Goal: Task Accomplishment & Management: Manage account settings

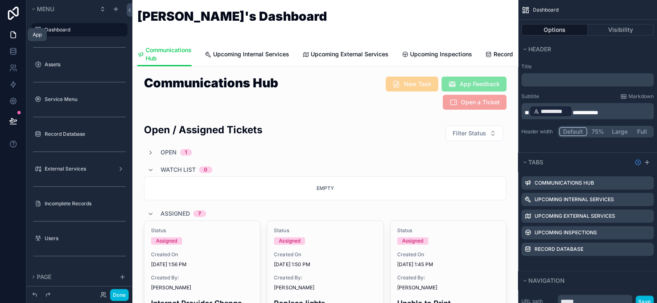
click at [13, 35] on icon at bounding box center [13, 35] width 8 height 8
click at [118, 296] on button "Done" at bounding box center [119, 295] width 19 height 12
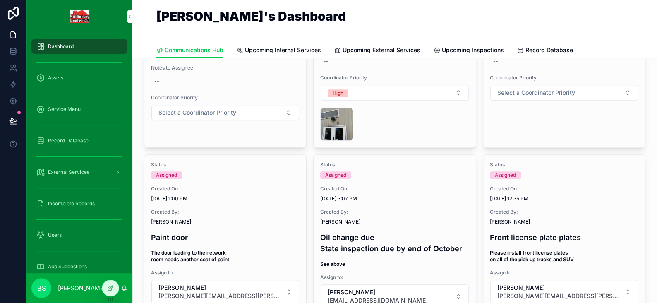
scroll to position [248, 0]
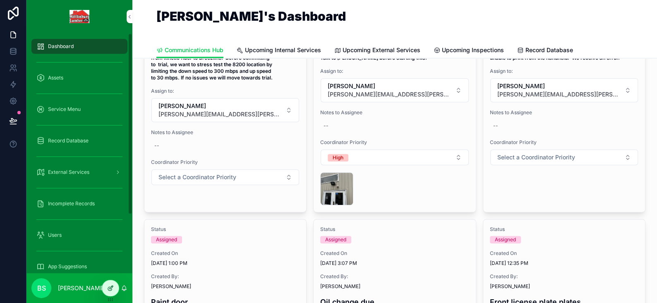
click at [110, 292] on div at bounding box center [110, 288] width 17 height 16
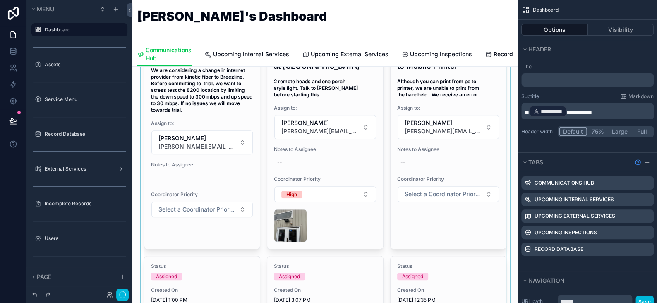
scroll to position [0, 0]
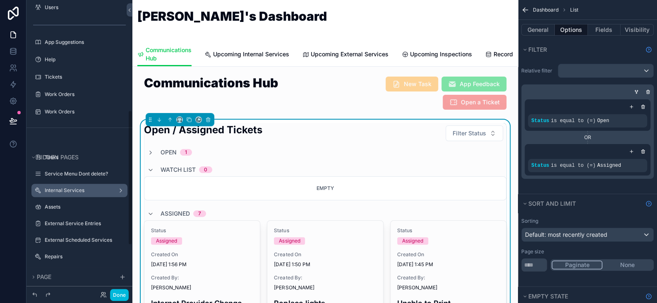
scroll to position [289, 0]
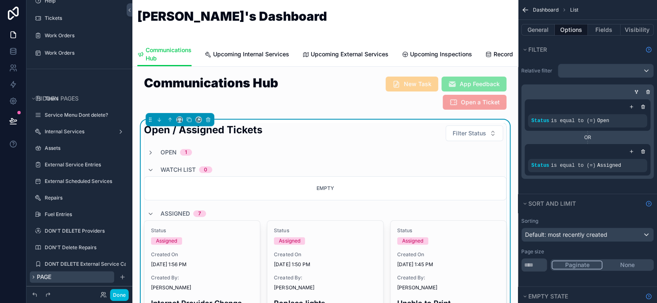
click at [34, 278] on icon "scrollable content" at bounding box center [33, 276] width 5 height 5
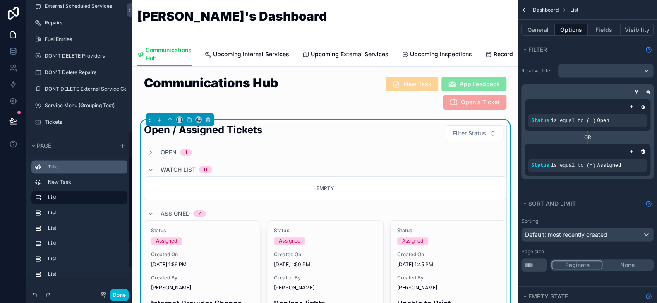
scroll to position [340, 0]
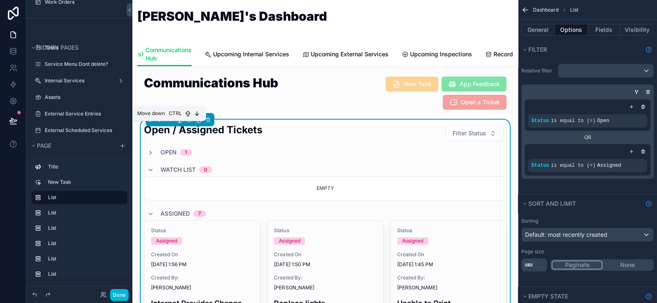
click at [159, 122] on icon "scrollable content" at bounding box center [159, 120] width 6 height 6
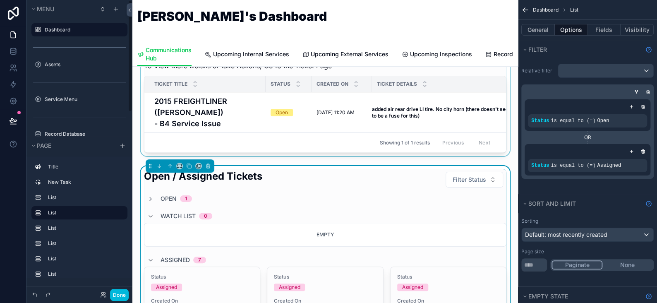
scroll to position [83, 0]
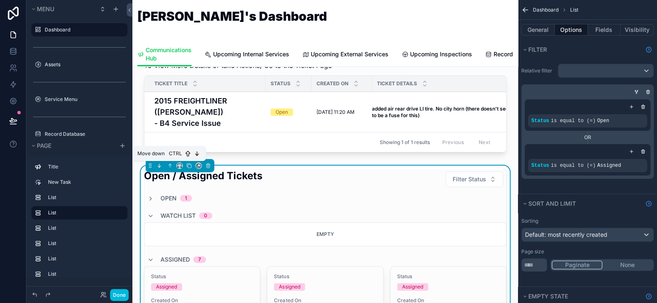
click at [158, 165] on icon "scrollable content" at bounding box center [159, 165] width 6 height 6
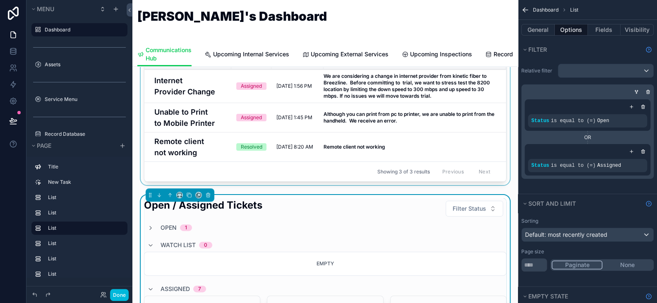
scroll to position [248, 0]
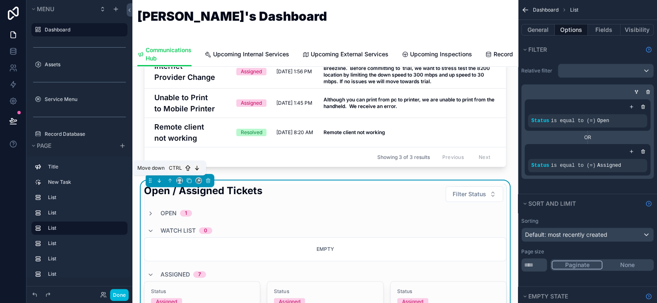
click at [159, 180] on icon "scrollable content" at bounding box center [159, 180] width 6 height 6
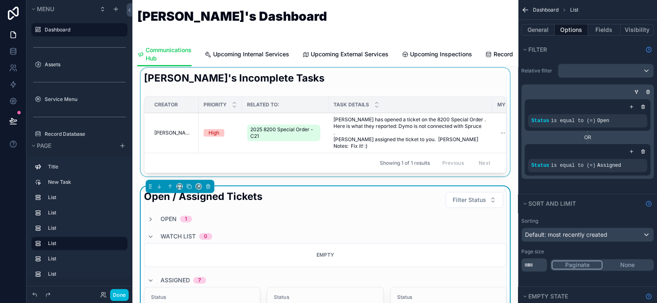
scroll to position [372, 0]
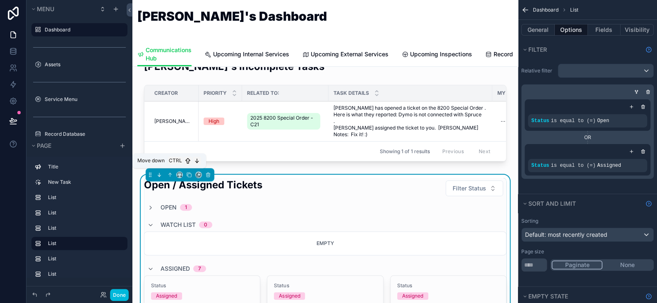
click at [160, 172] on icon "scrollable content" at bounding box center [159, 175] width 6 height 6
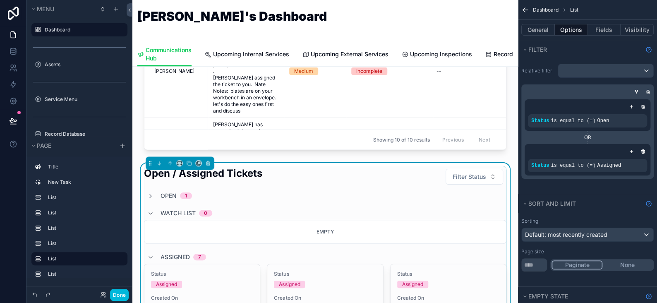
scroll to position [662, 0]
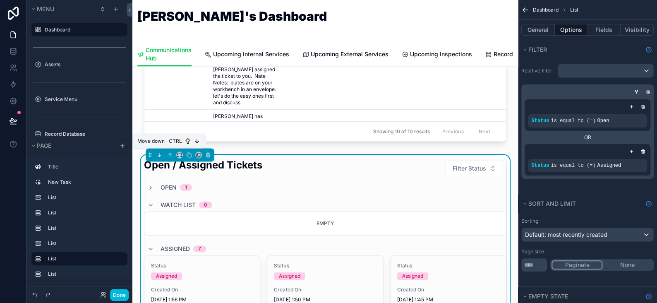
click at [159, 152] on icon "scrollable content" at bounding box center [159, 155] width 6 height 6
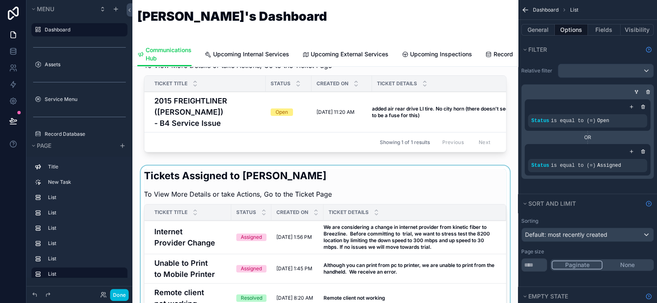
scroll to position [124, 0]
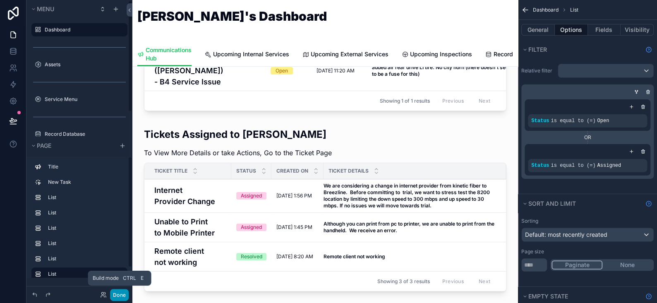
click at [122, 293] on button "Done" at bounding box center [119, 295] width 19 height 12
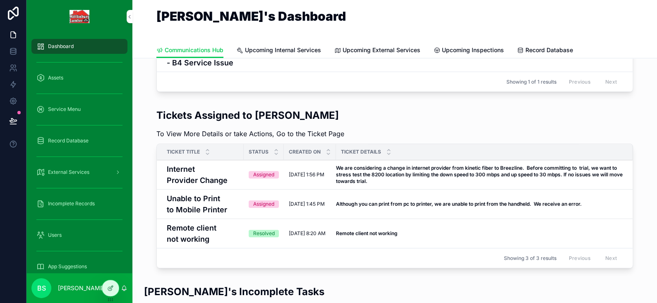
click at [0, 0] on span "Open Record" at bounding box center [0, 0] width 0 height 0
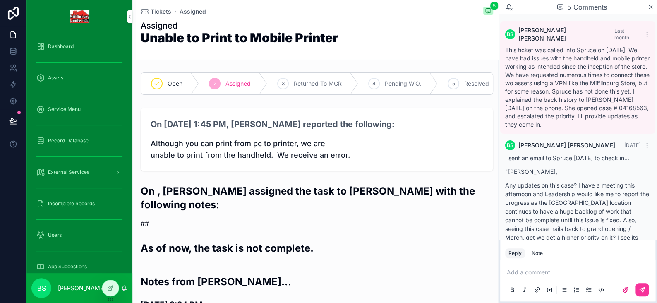
scroll to position [787, 0]
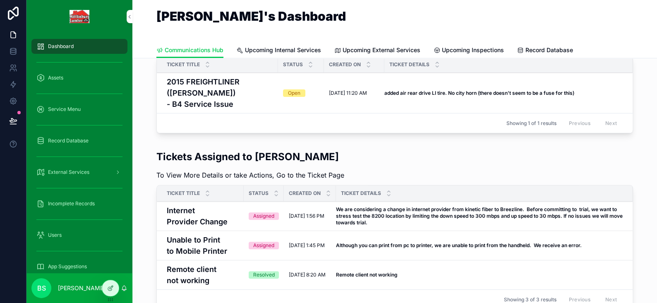
scroll to position [124, 0]
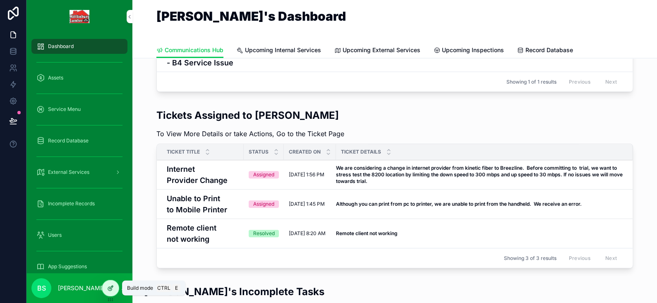
click at [113, 289] on icon at bounding box center [110, 287] width 7 height 7
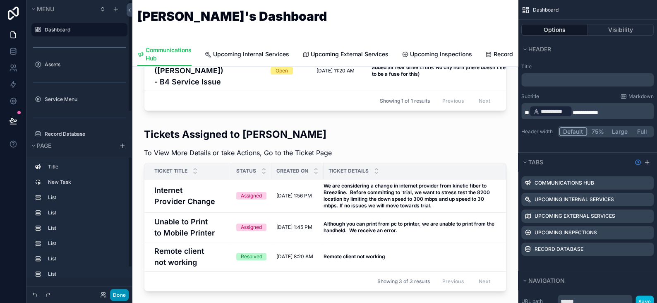
click at [117, 291] on button "Done" at bounding box center [119, 295] width 19 height 12
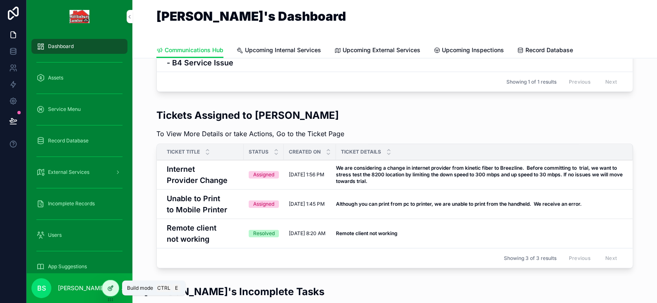
click at [109, 290] on icon at bounding box center [110, 287] width 7 height 7
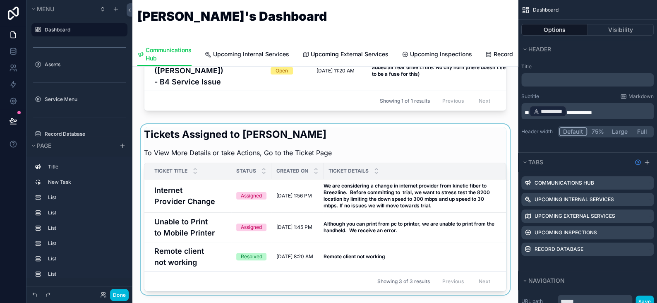
click at [419, 153] on div "scrollable content" at bounding box center [325, 211] width 372 height 174
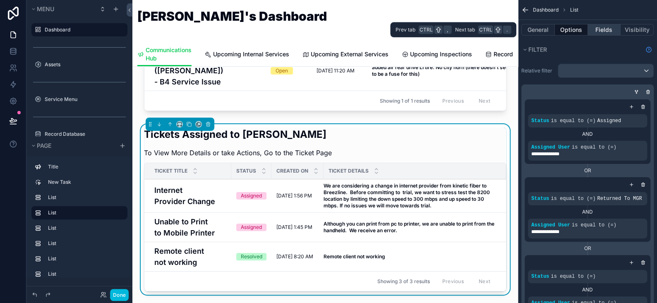
click at [602, 30] on button "Fields" at bounding box center [604, 30] width 33 height 12
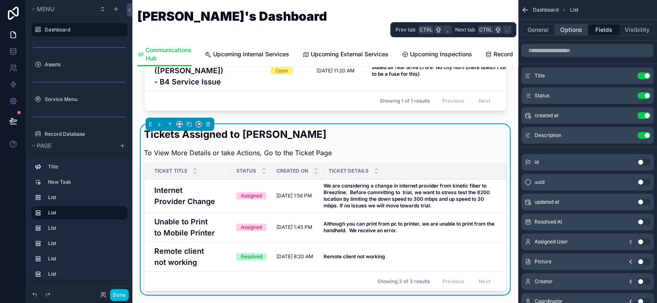
click at [570, 31] on button "Options" at bounding box center [570, 30] width 33 height 12
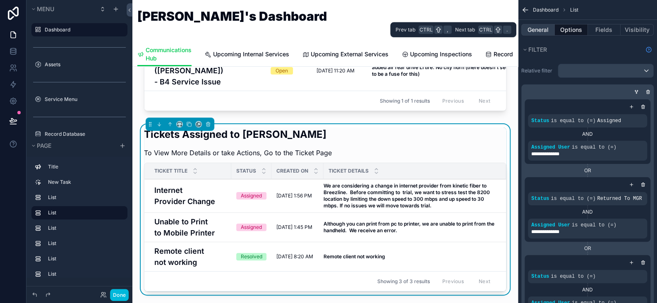
click at [541, 32] on button "General" at bounding box center [537, 30] width 33 height 12
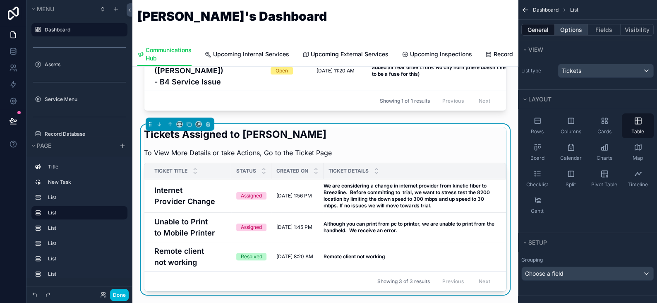
click at [575, 30] on button "Options" at bounding box center [570, 30] width 33 height 12
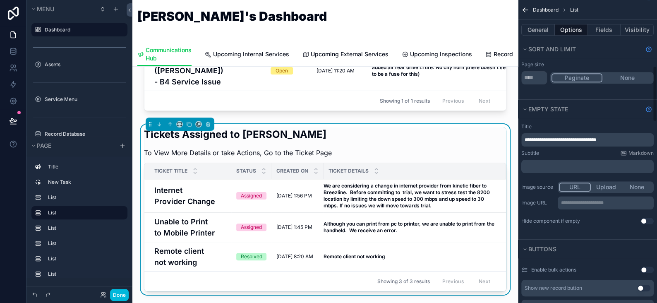
scroll to position [579, 0]
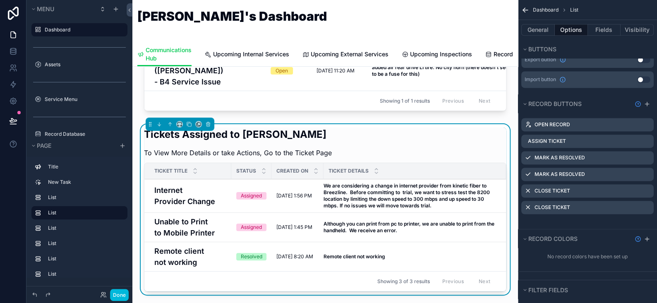
click at [0, 0] on icon "scrollable content" at bounding box center [0, 0] width 0 height 0
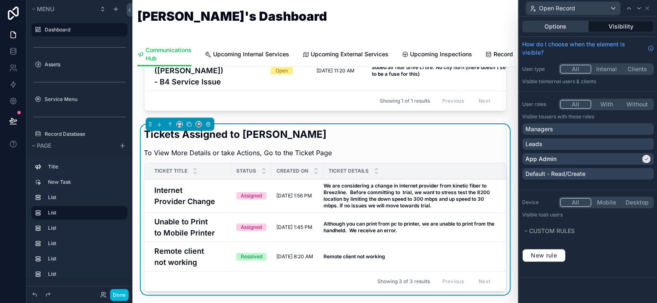
click at [563, 26] on button "Options" at bounding box center [555, 27] width 66 height 12
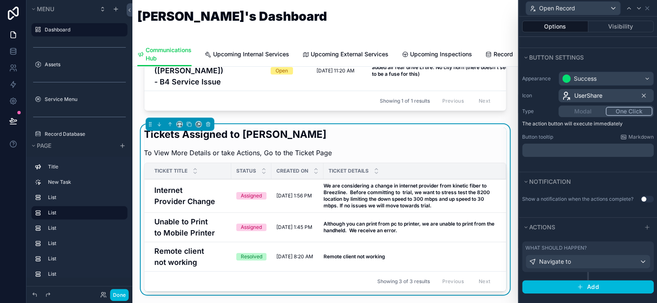
scroll to position [45, 0]
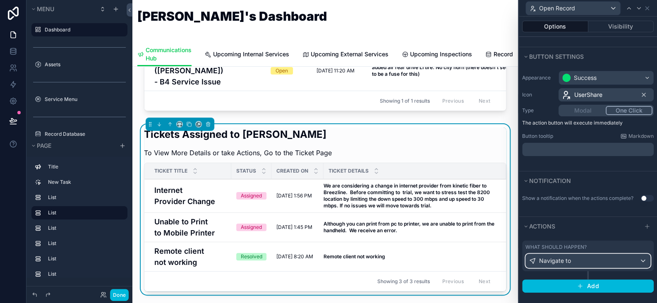
click at [559, 258] on span "Navigate to" at bounding box center [555, 260] width 32 height 8
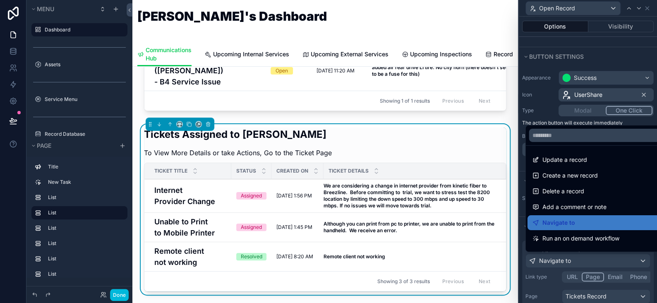
click at [561, 257] on div at bounding box center [587, 151] width 138 height 303
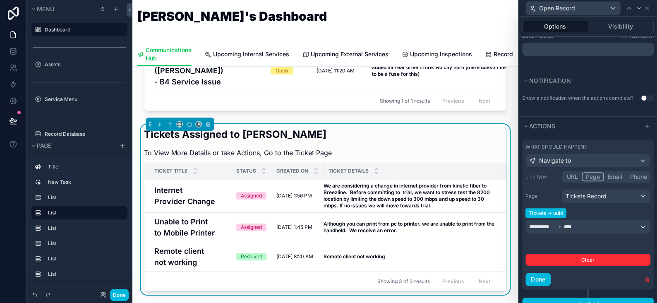
scroll to position [162, 0]
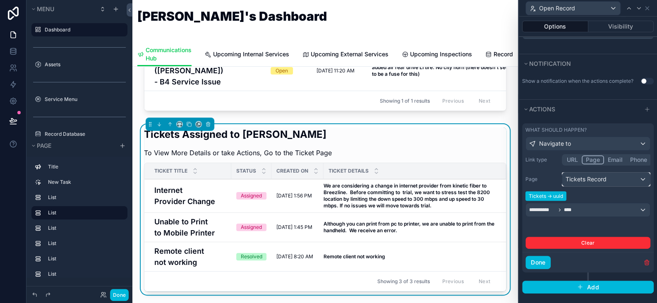
click at [592, 176] on div "Tickets Record" at bounding box center [606, 178] width 88 height 13
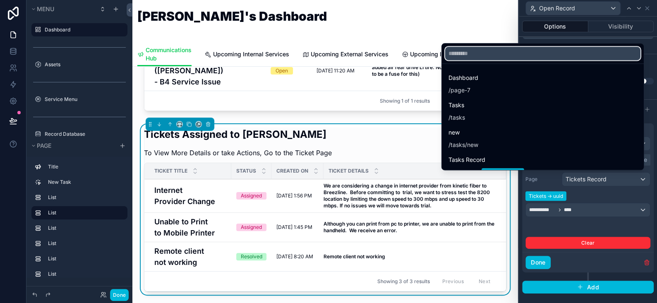
click at [461, 54] on input "text" at bounding box center [542, 53] width 195 height 13
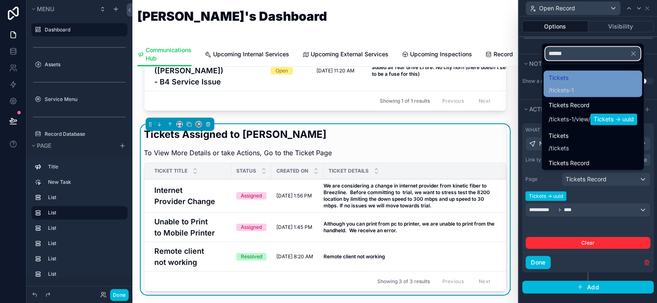
type input "******"
click at [569, 80] on div "Tickets / tickets-1" at bounding box center [592, 84] width 88 height 22
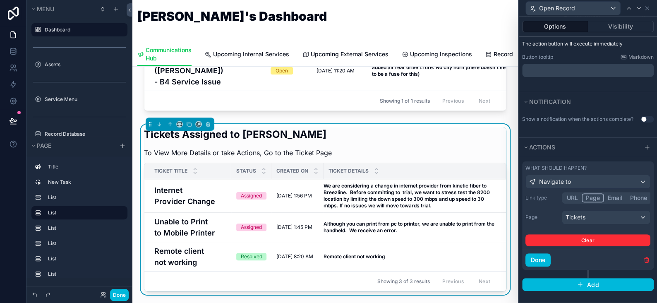
scroll to position [122, 0]
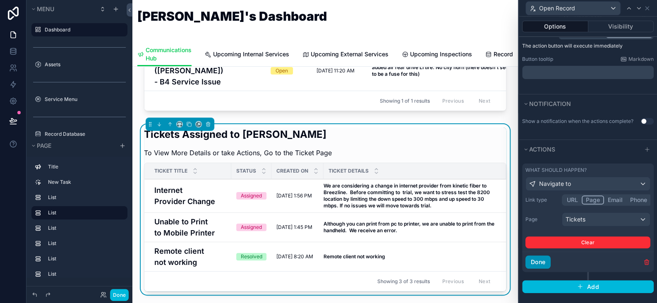
click at [543, 263] on button "Done" at bounding box center [537, 261] width 25 height 13
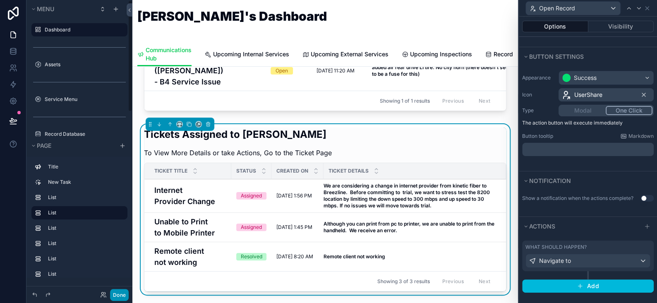
click at [116, 296] on button "Done" at bounding box center [119, 295] width 19 height 12
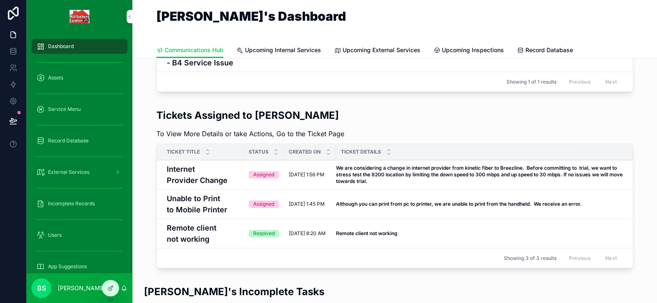
click at [0, 0] on span "Open Record" at bounding box center [0, 0] width 0 height 0
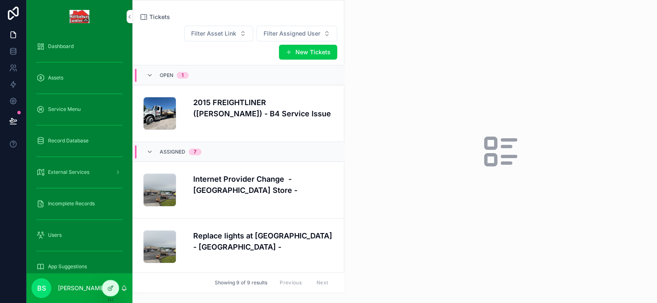
click at [67, 49] on span "Dashboard" at bounding box center [61, 46] width 26 height 7
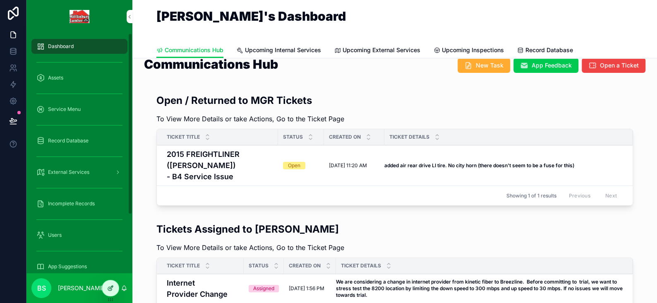
scroll to position [83, 0]
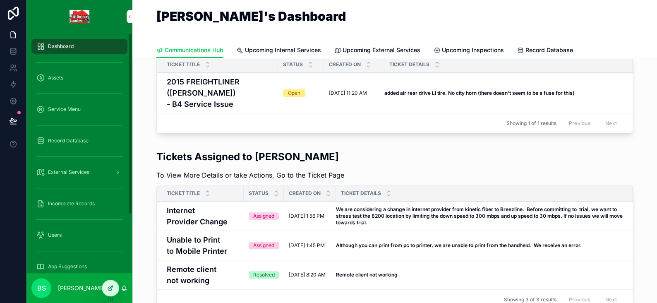
click at [108, 287] on icon at bounding box center [110, 287] width 7 height 7
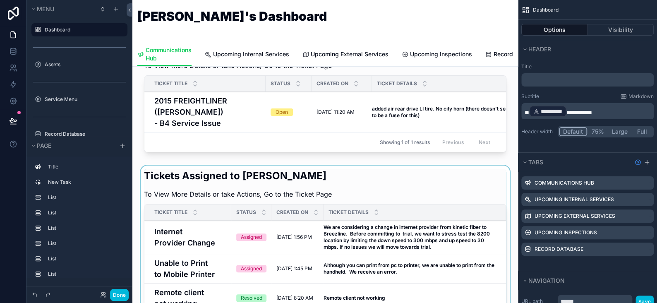
click at [338, 177] on div "scrollable content" at bounding box center [325, 252] width 372 height 174
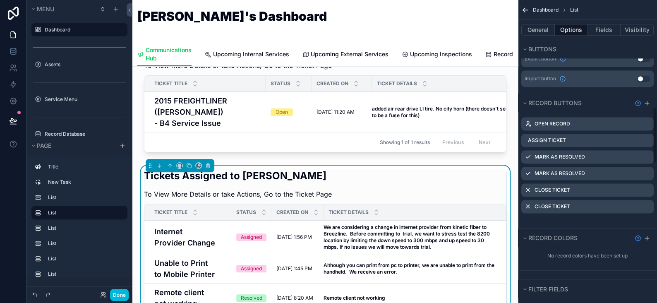
scroll to position [579, 0]
click at [0, 0] on icon "scrollable content" at bounding box center [0, 0] width 0 height 0
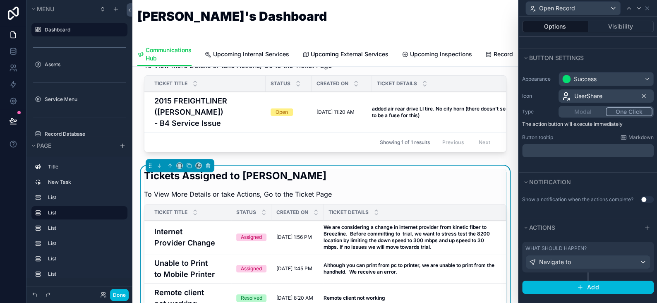
scroll to position [45, 0]
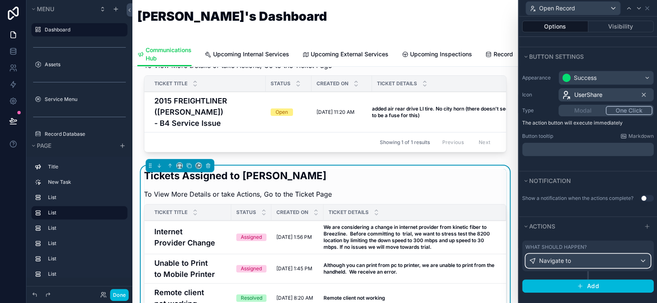
click at [581, 258] on div "Navigate to" at bounding box center [588, 260] width 124 height 13
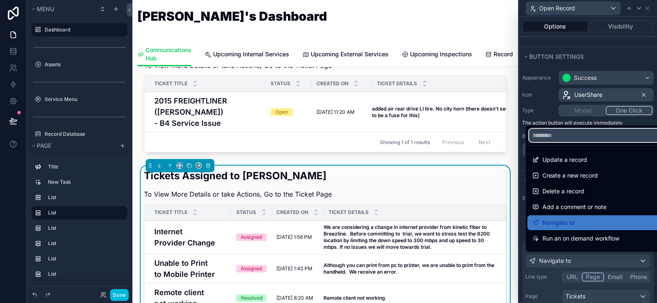
click at [557, 132] on input "text" at bounding box center [593, 135] width 131 height 13
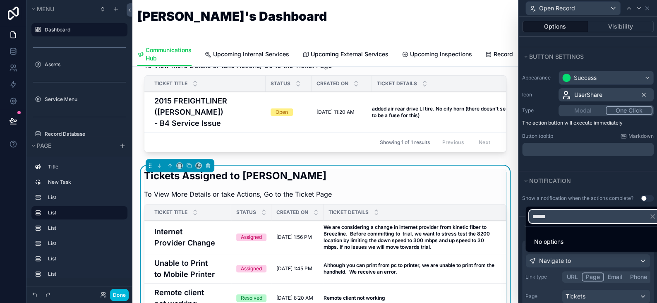
click at [555, 217] on input "******" at bounding box center [593, 216] width 131 height 13
type input "******"
click at [592, 178] on div at bounding box center [587, 151] width 138 height 303
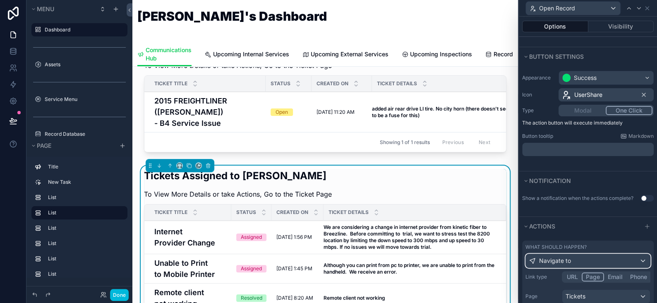
click at [558, 261] on span "Navigate to" at bounding box center [555, 260] width 32 height 8
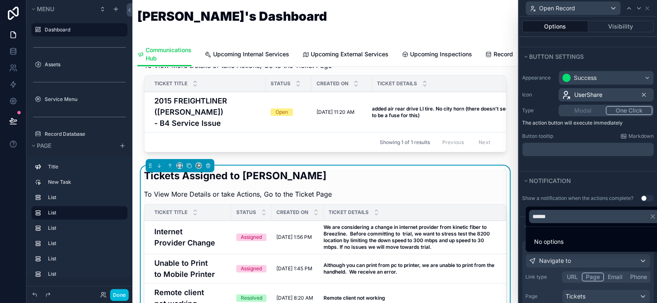
click at [558, 261] on div at bounding box center [587, 151] width 138 height 303
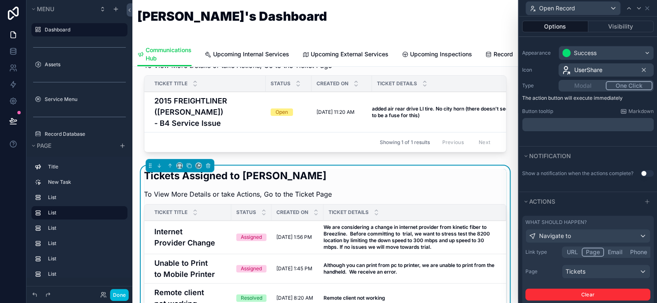
scroll to position [122, 0]
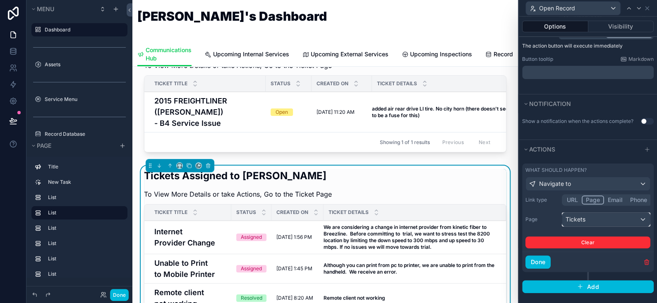
click at [588, 219] on div "Tickets" at bounding box center [606, 219] width 88 height 13
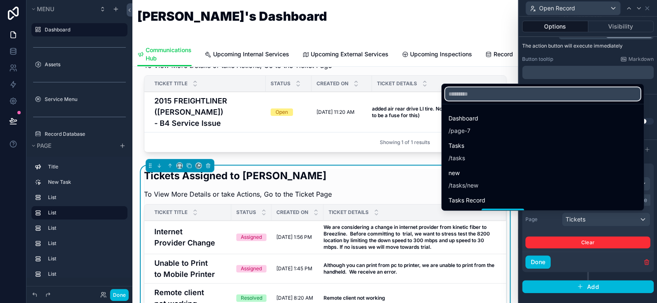
click at [445, 93] on input "text" at bounding box center [542, 93] width 195 height 13
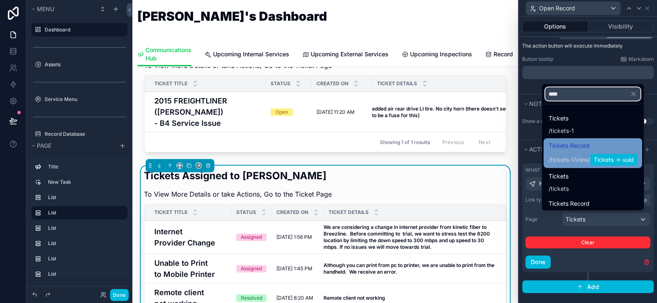
type input "****"
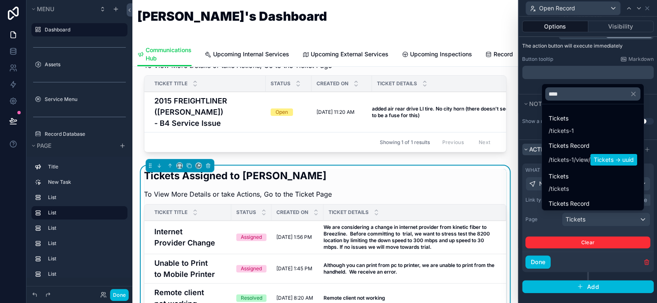
click at [571, 143] on span "Tickets Record" at bounding box center [592, 146] width 88 height 10
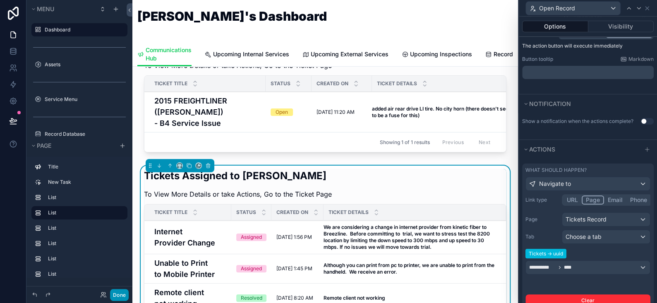
click at [121, 296] on button "Done" at bounding box center [119, 295] width 19 height 12
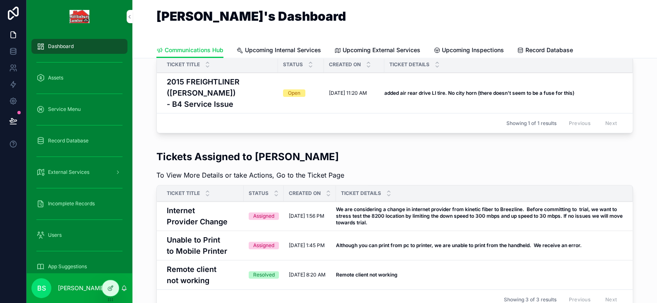
click at [0, 0] on span "Open Record" at bounding box center [0, 0] width 0 height 0
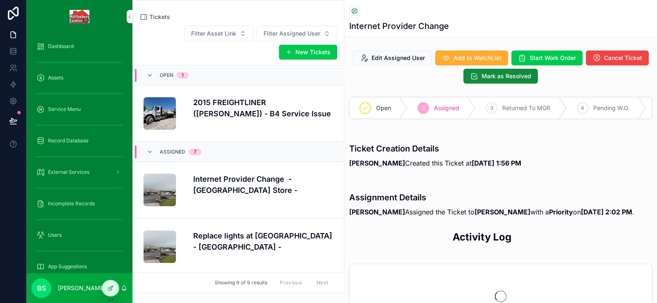
scroll to position [96, 0]
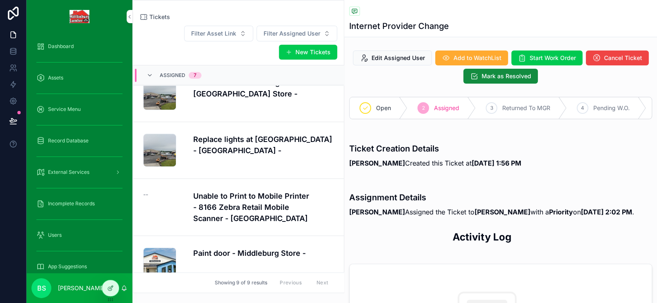
click at [53, 44] on span "Dashboard" at bounding box center [61, 46] width 26 height 7
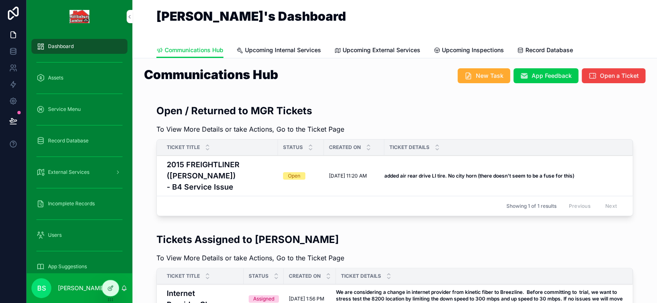
scroll to position [124, 0]
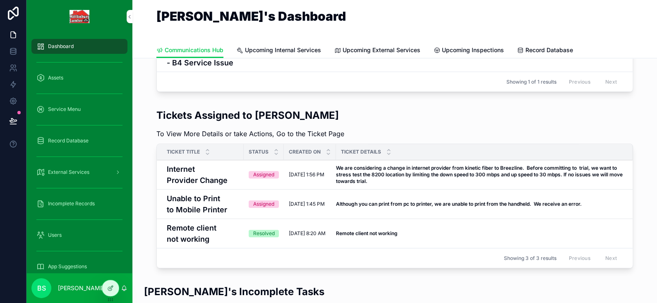
click at [0, 0] on button "Open Record" at bounding box center [0, 0] width 0 height 0
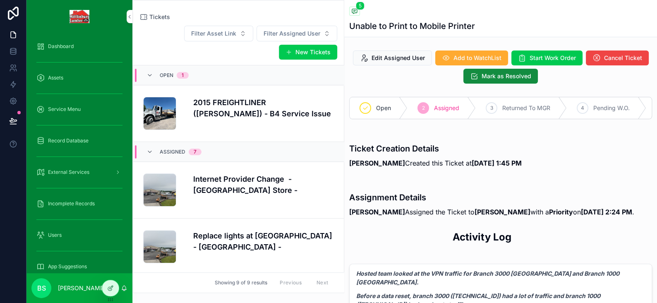
scroll to position [209, 0]
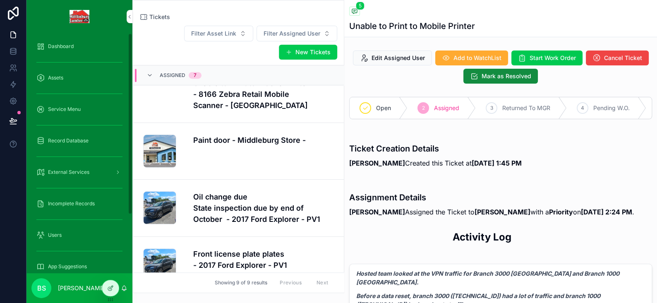
click at [58, 47] on span "Dashboard" at bounding box center [61, 46] width 26 height 7
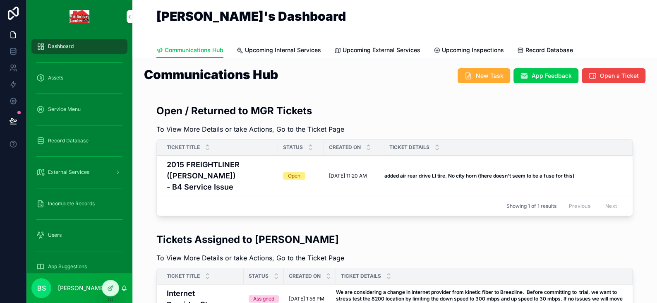
scroll to position [165, 0]
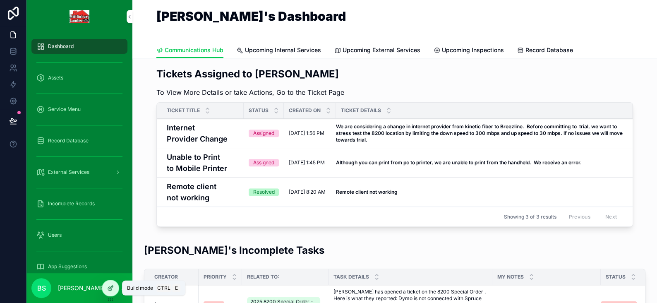
click at [114, 291] on div at bounding box center [110, 288] width 17 height 16
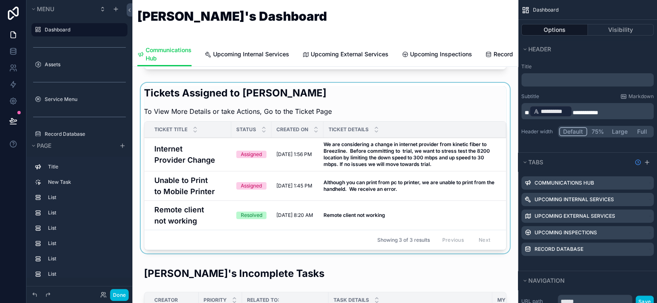
click at [323, 153] on div "scrollable content" at bounding box center [325, 170] width 372 height 174
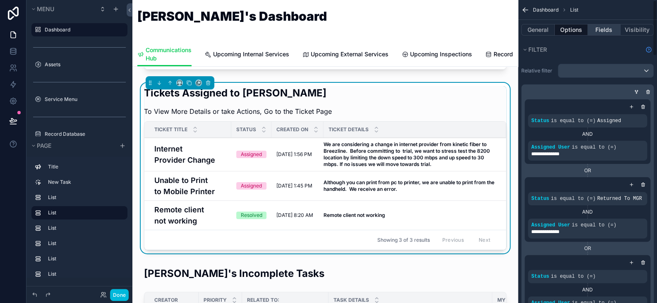
click at [604, 30] on button "Fields" at bounding box center [604, 30] width 33 height 12
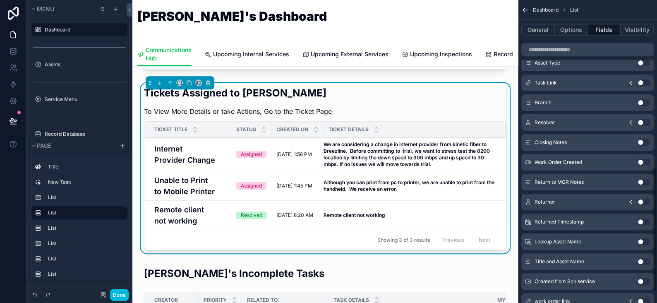
scroll to position [426, 0]
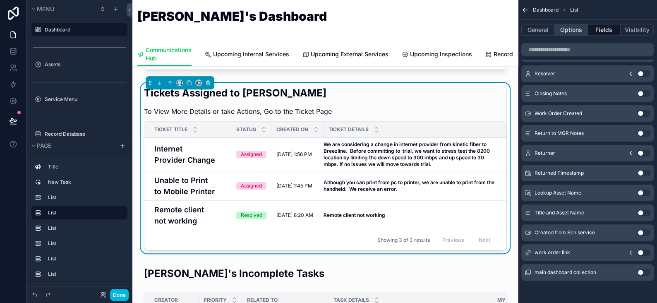
click at [560, 28] on button "Options" at bounding box center [570, 30] width 33 height 12
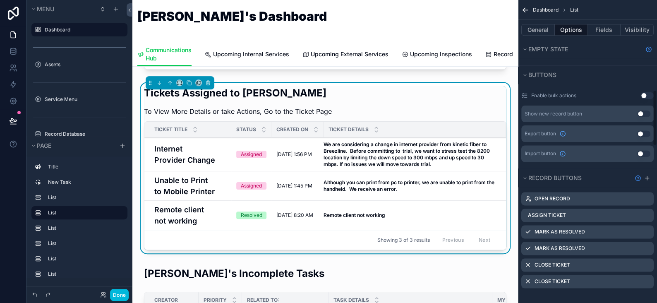
scroll to position [509, 0]
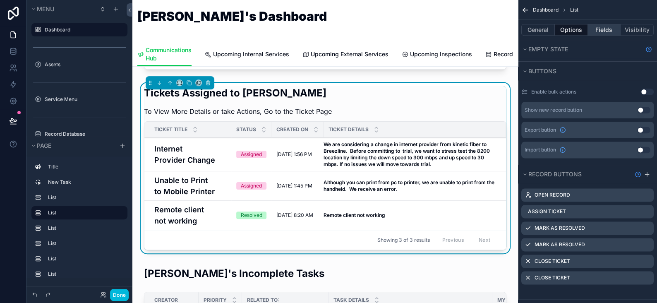
click at [600, 30] on button "Fields" at bounding box center [604, 30] width 33 height 12
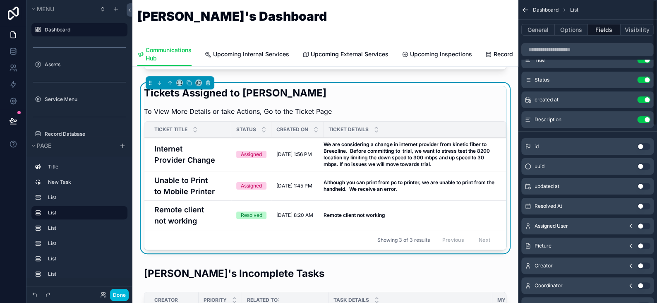
scroll to position [0, 0]
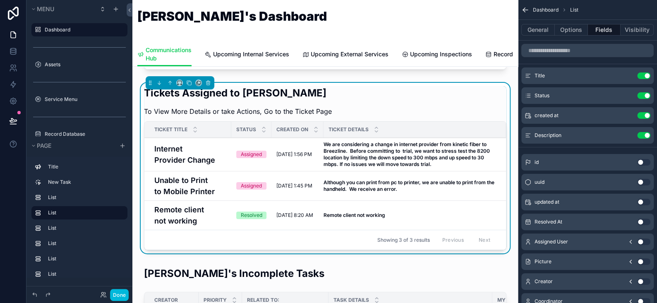
click at [0, 0] on icon "scrollable content" at bounding box center [0, 0] width 0 height 0
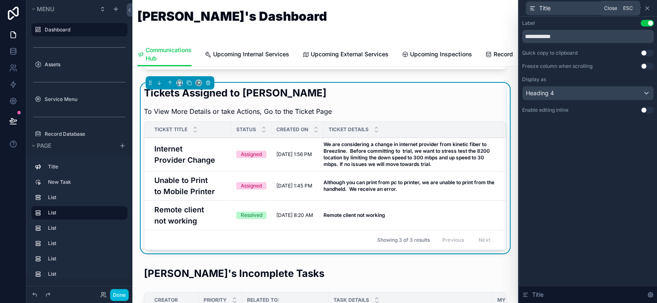
click at [646, 5] on icon at bounding box center [646, 8] width 7 height 7
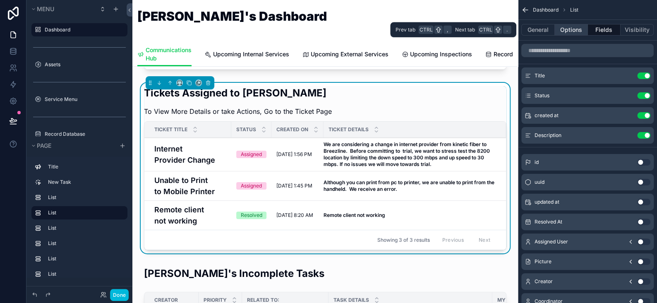
click at [565, 31] on button "Options" at bounding box center [570, 30] width 33 height 12
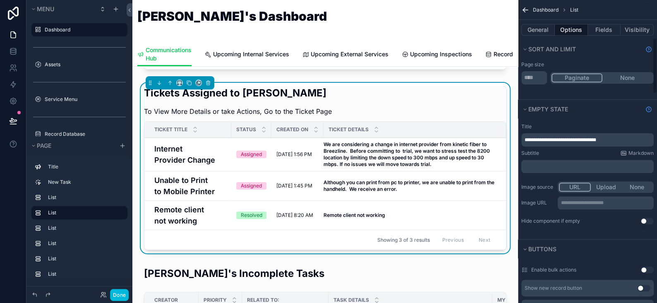
scroll to position [124, 0]
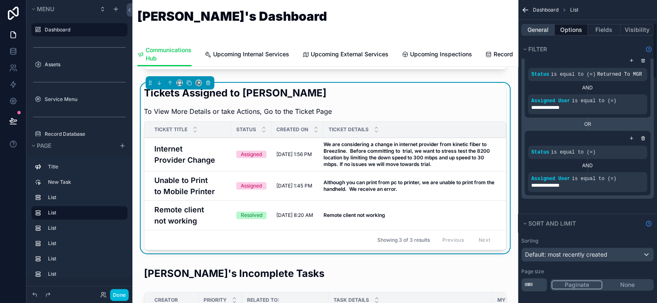
click at [542, 29] on button "General" at bounding box center [537, 30] width 33 height 12
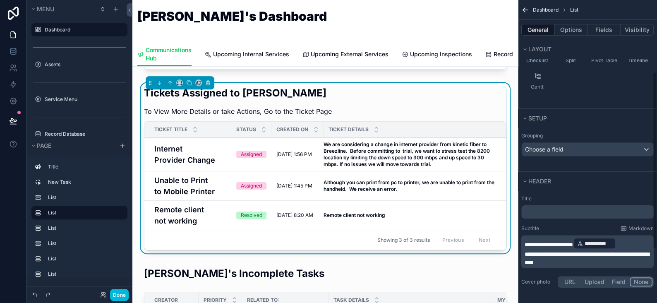
scroll to position [0, 0]
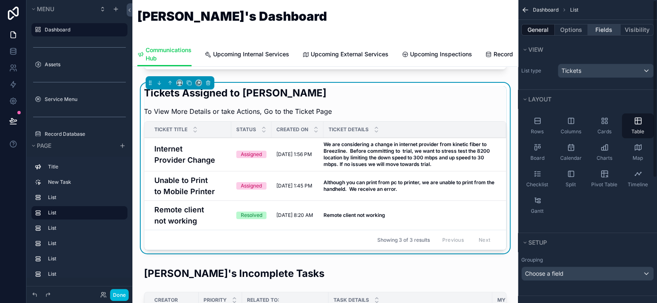
click at [602, 32] on button "Fields" at bounding box center [604, 30] width 33 height 12
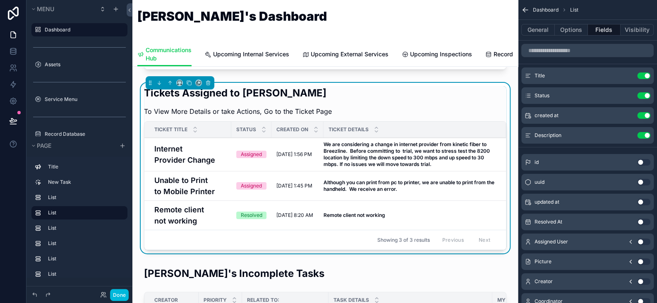
click at [638, 161] on button "Use setting" at bounding box center [643, 162] width 13 height 7
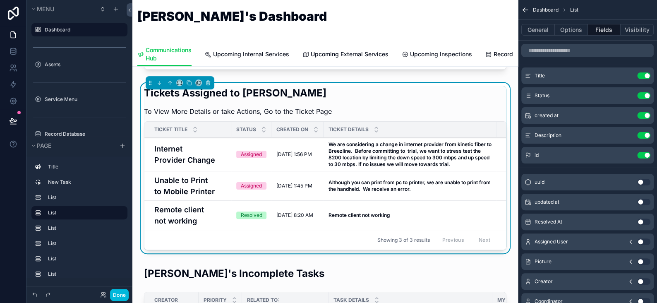
scroll to position [0, 76]
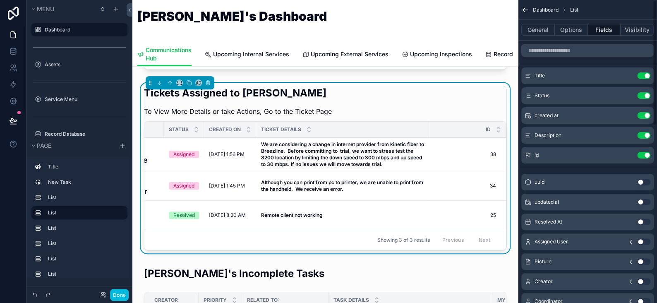
click at [0, 0] on icon "scrollable content" at bounding box center [0, 0] width 0 height 0
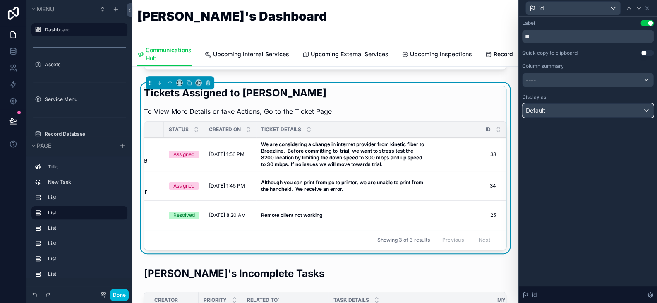
click at [554, 107] on div "Default" at bounding box center [587, 110] width 131 height 13
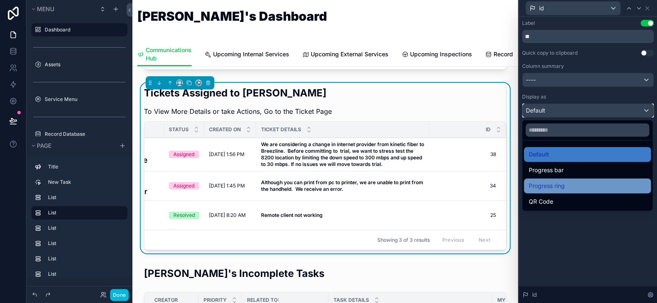
scroll to position [0, 0]
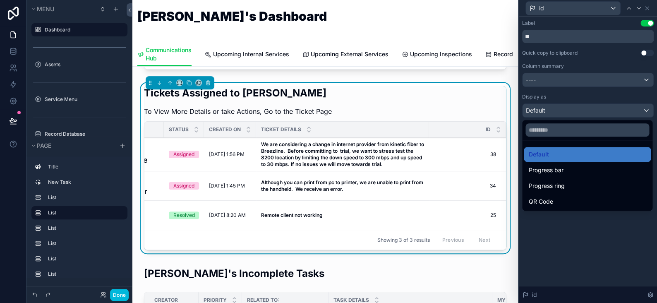
click at [581, 260] on div at bounding box center [587, 151] width 138 height 303
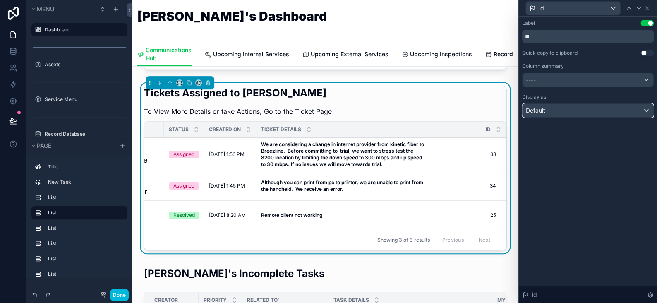
click at [544, 114] on div "Default" at bounding box center [587, 110] width 131 height 13
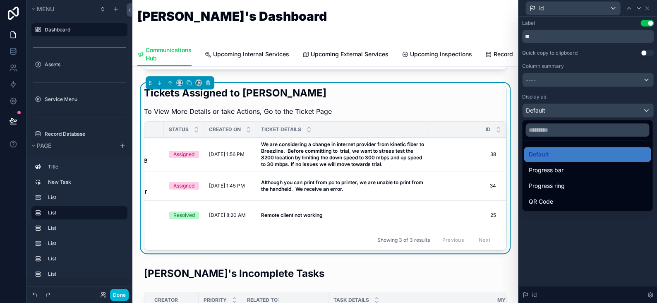
click at [584, 227] on div at bounding box center [587, 151] width 138 height 303
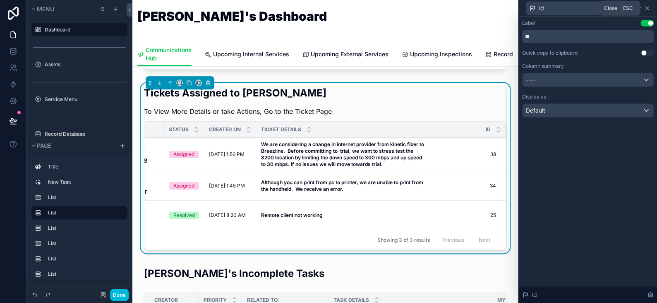
click at [647, 6] on icon at bounding box center [646, 8] width 7 height 7
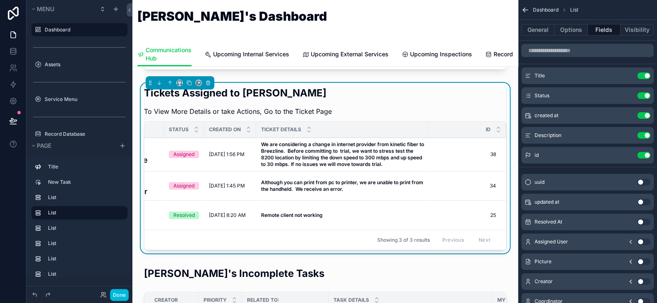
click at [644, 157] on button "Use setting" at bounding box center [643, 155] width 13 height 7
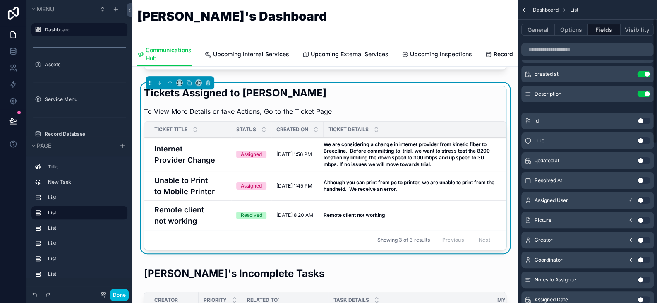
scroll to position [83, 0]
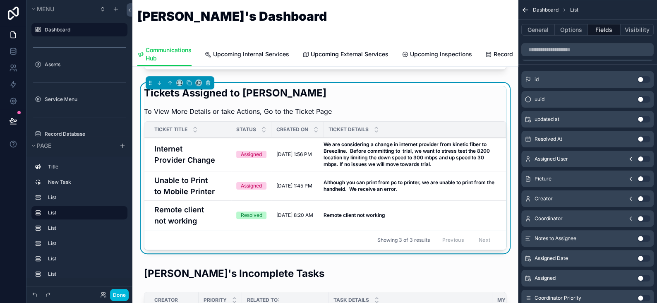
click at [640, 236] on button "Use setting" at bounding box center [643, 238] width 13 height 7
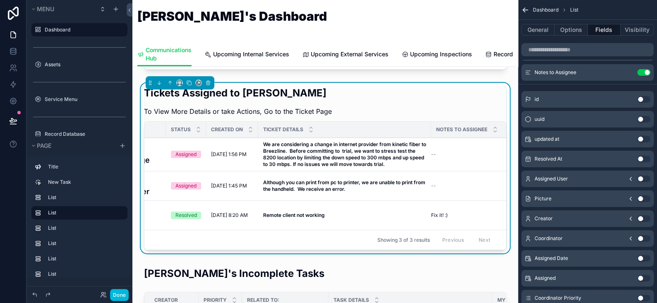
scroll to position [0, 76]
click at [0, 0] on icon "scrollable content" at bounding box center [0, 0] width 0 height 0
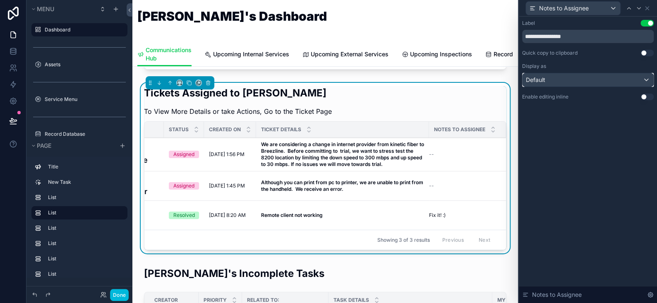
click at [552, 80] on div "Default" at bounding box center [587, 79] width 131 height 13
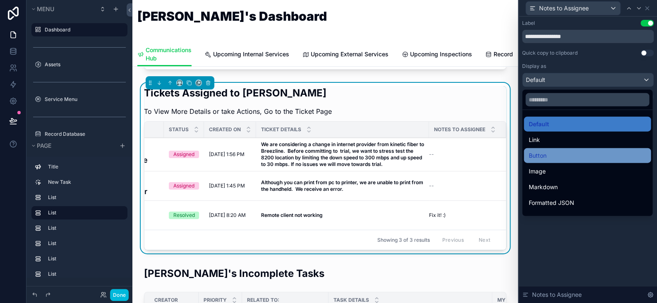
click at [547, 153] on div "Button" at bounding box center [586, 156] width 117 height 10
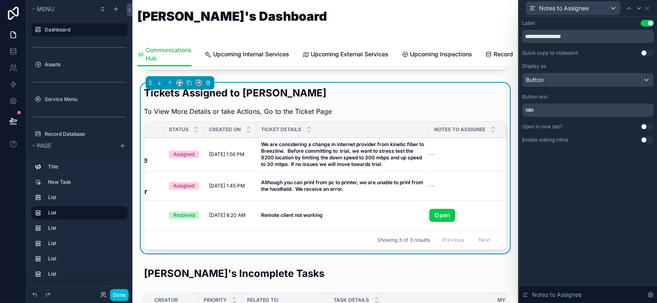
scroll to position [0, 72]
click at [444, 215] on link "Open" at bounding box center [442, 214] width 26 height 13
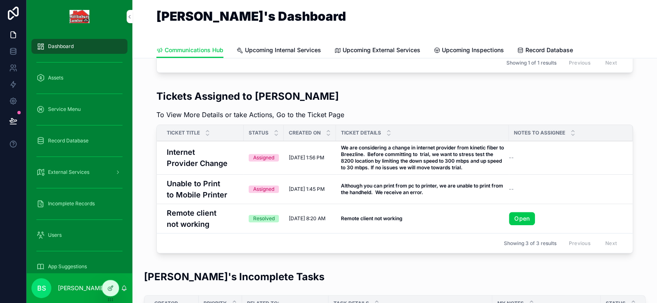
scroll to position [165, 0]
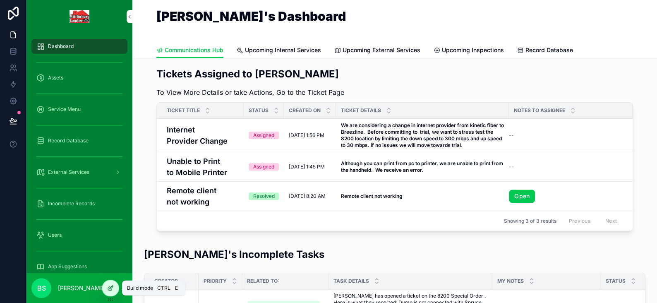
click at [113, 288] on icon at bounding box center [110, 287] width 7 height 7
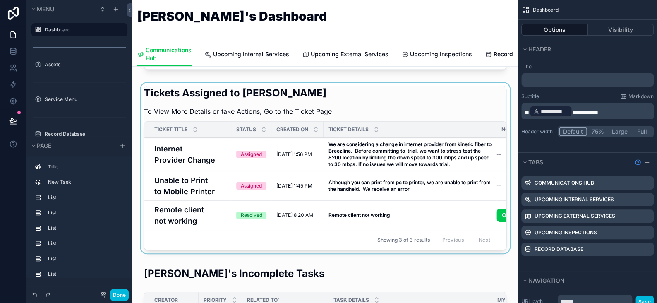
drag, startPoint x: 385, startPoint y: 251, endPoint x: 440, endPoint y: 249, distance: 54.6
click at [440, 249] on div "scrollable content" at bounding box center [325, 170] width 372 height 174
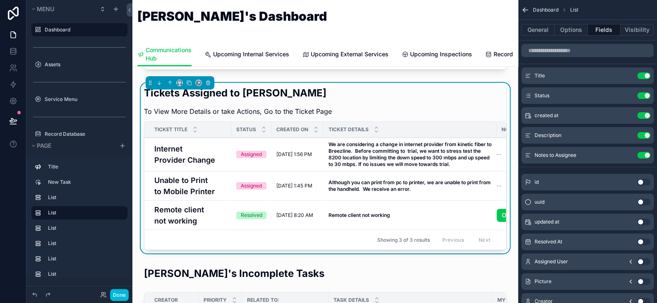
scroll to position [0, 76]
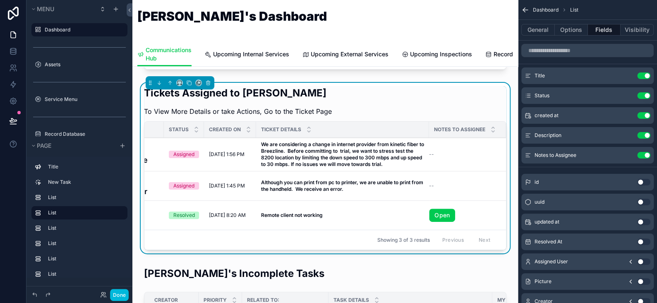
click at [0, 0] on icon "scrollable content" at bounding box center [0, 0] width 0 height 0
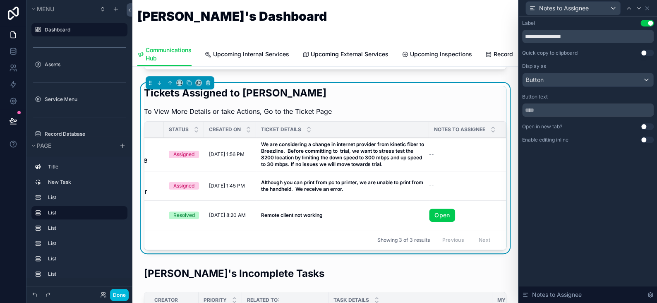
click at [644, 125] on button "Use setting" at bounding box center [646, 126] width 13 height 7
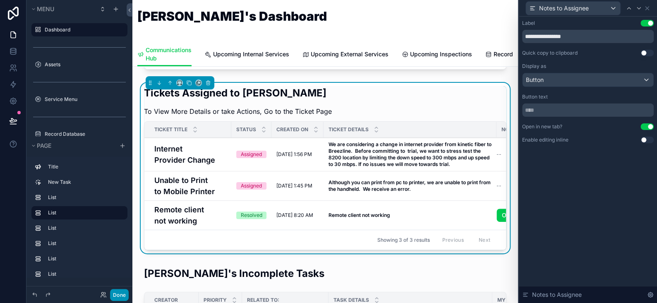
click at [120, 292] on button "Done" at bounding box center [119, 295] width 19 height 12
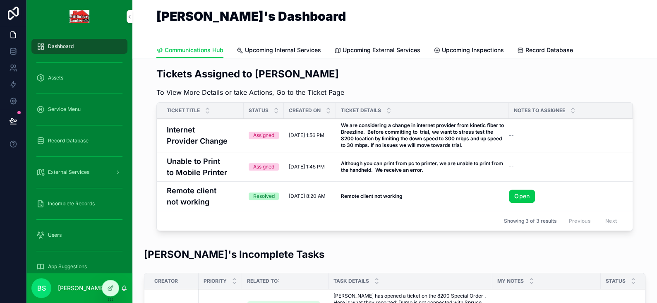
click at [523, 189] on link "Open" at bounding box center [522, 195] width 26 height 13
click at [112, 289] on icon at bounding box center [110, 287] width 7 height 7
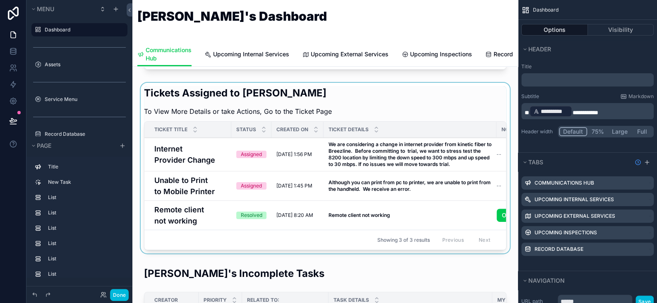
scroll to position [0, 75]
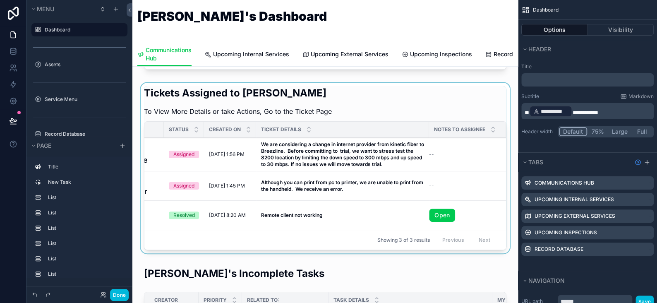
drag, startPoint x: 410, startPoint y: 250, endPoint x: 504, endPoint y: 242, distance: 95.0
click at [504, 242] on div "scrollable content" at bounding box center [325, 170] width 372 height 174
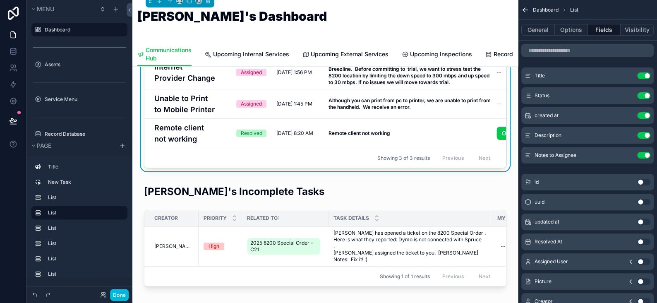
scroll to position [248, 0]
click at [642, 153] on button "Use setting" at bounding box center [643, 155] width 13 height 7
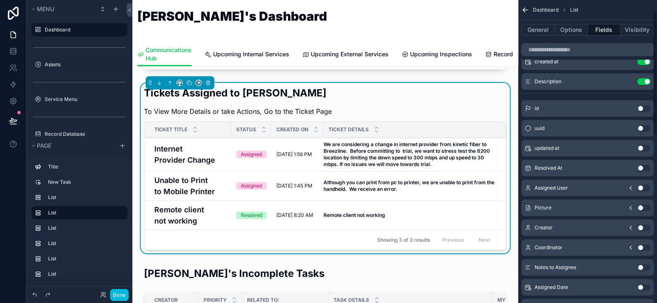
scroll to position [0, 0]
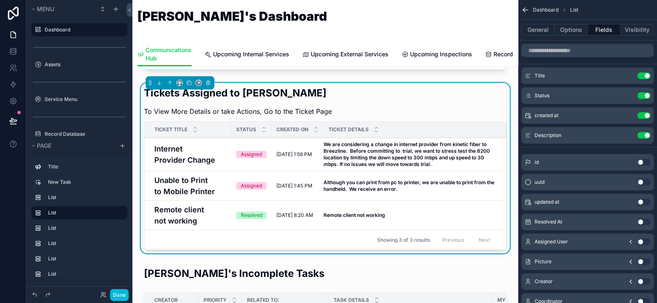
click at [640, 161] on button "Use setting" at bounding box center [643, 162] width 13 height 7
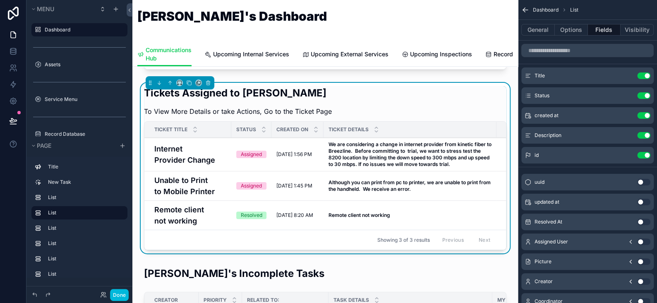
click at [0, 0] on icon "scrollable content" at bounding box center [0, 0] width 0 height 0
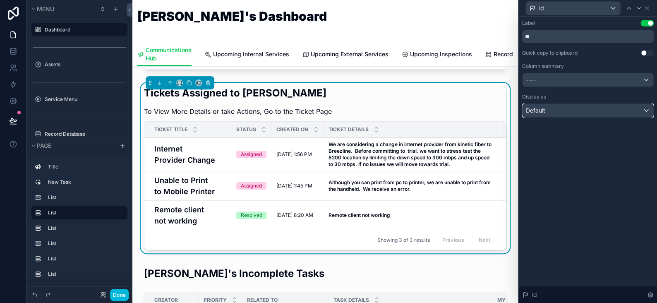
click at [578, 114] on div "Default" at bounding box center [587, 110] width 131 height 13
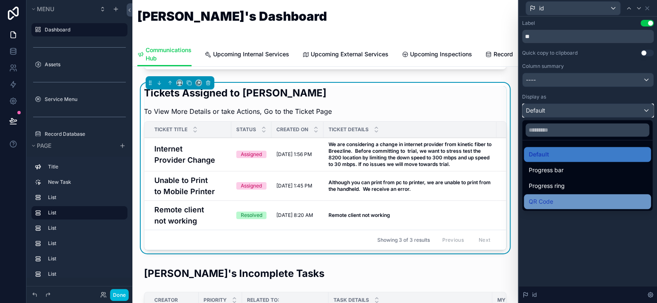
scroll to position [206, 0]
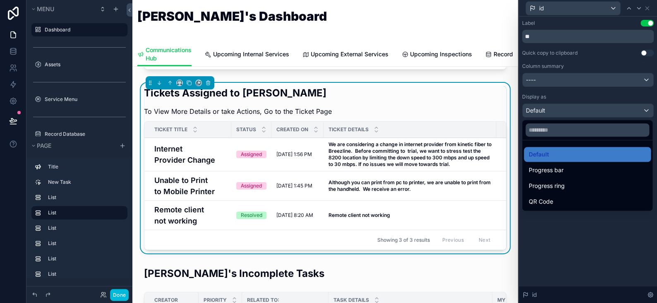
click at [560, 244] on div at bounding box center [587, 151] width 138 height 303
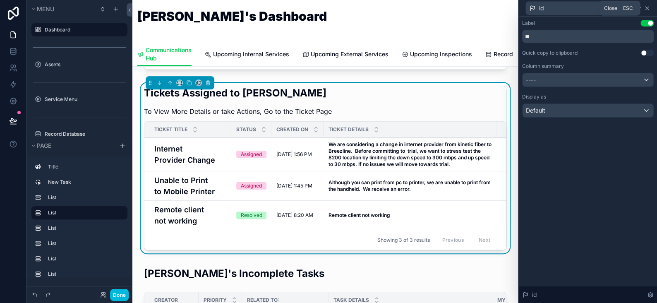
click at [647, 5] on icon at bounding box center [646, 8] width 7 height 7
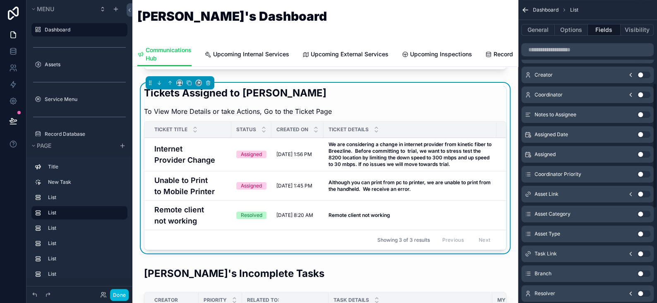
scroll to position [41, 0]
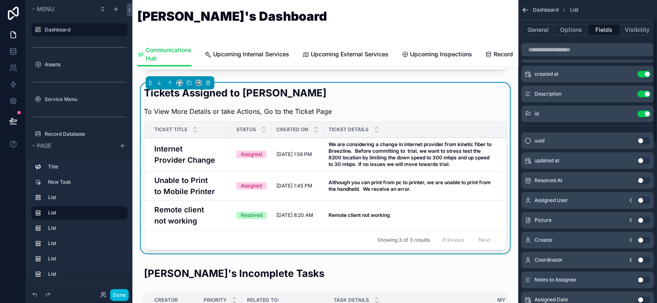
click at [642, 112] on button "Use setting" at bounding box center [643, 113] width 13 height 7
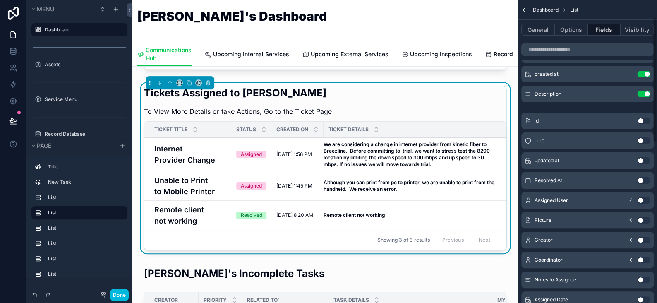
click at [640, 140] on button "Use setting" at bounding box center [643, 140] width 13 height 7
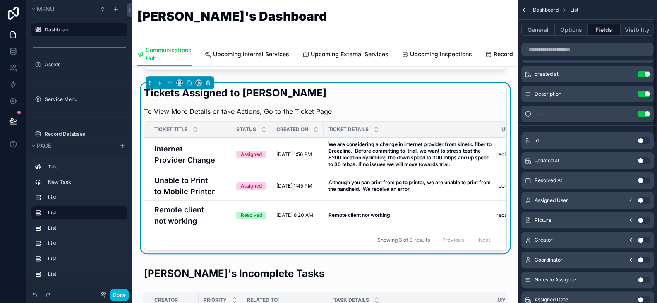
click at [0, 0] on icon "scrollable content" at bounding box center [0, 0] width 0 height 0
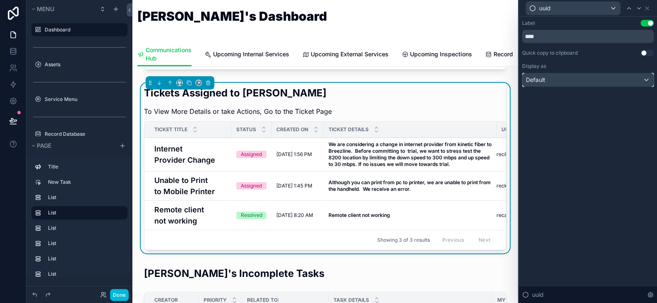
click at [573, 76] on div "Default" at bounding box center [587, 79] width 131 height 13
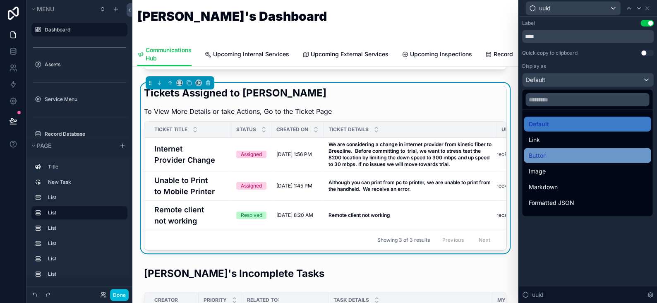
click at [552, 153] on div "Button" at bounding box center [586, 156] width 117 height 10
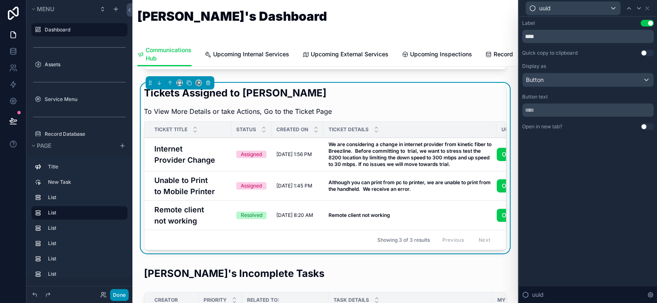
click at [120, 295] on button "Done" at bounding box center [119, 295] width 19 height 12
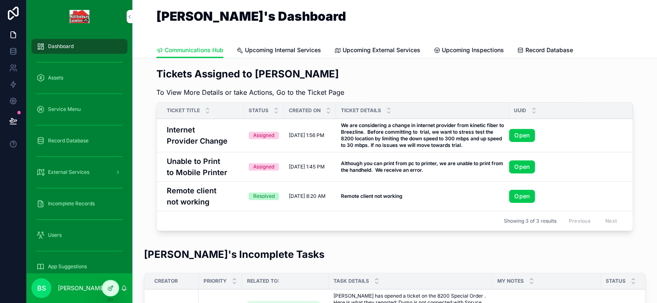
click at [521, 189] on link "Open" at bounding box center [522, 195] width 26 height 13
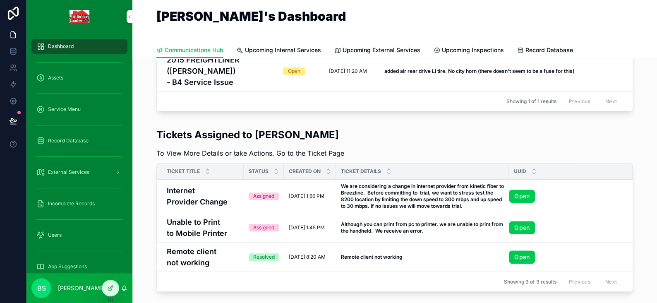
scroll to position [124, 0]
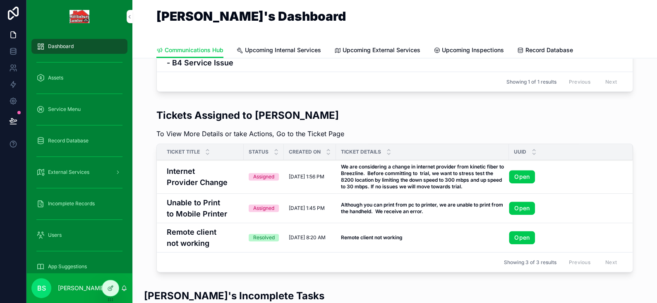
click at [521, 170] on link "Open" at bounding box center [522, 176] width 26 height 13
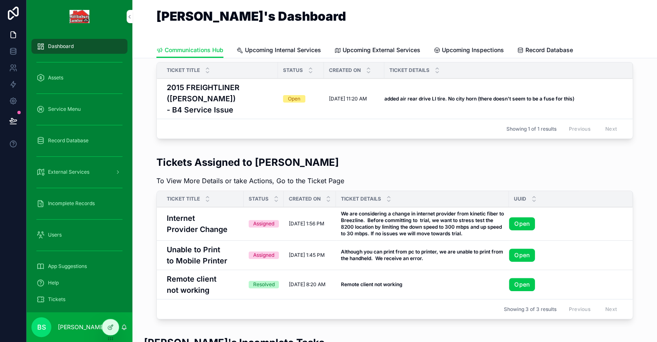
scroll to position [83, 0]
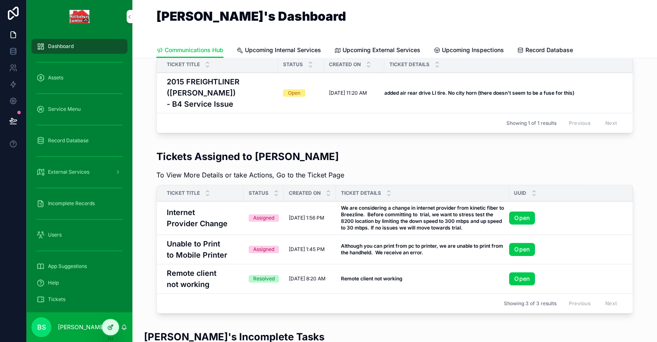
click at [111, 325] on icon at bounding box center [111, 326] width 3 height 3
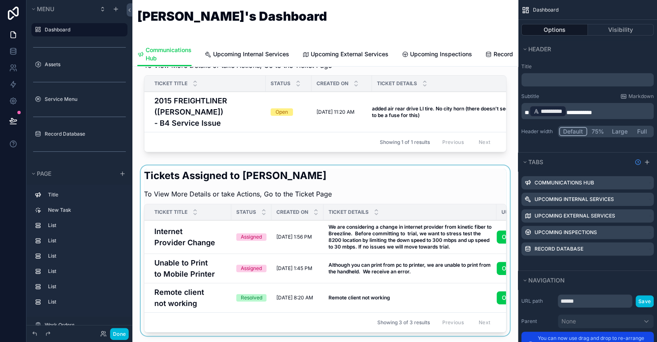
click at [406, 206] on div "Ticket Details" at bounding box center [409, 212] width 173 height 16
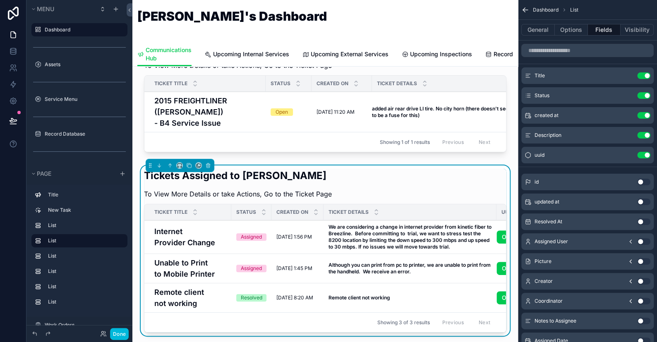
click at [644, 155] on button "Use setting" at bounding box center [643, 155] width 13 height 7
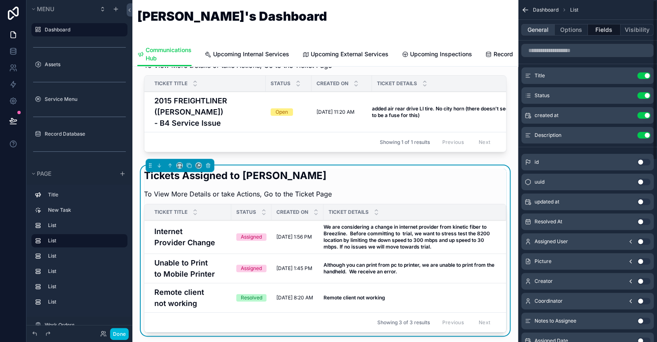
click at [545, 32] on button "General" at bounding box center [537, 30] width 33 height 12
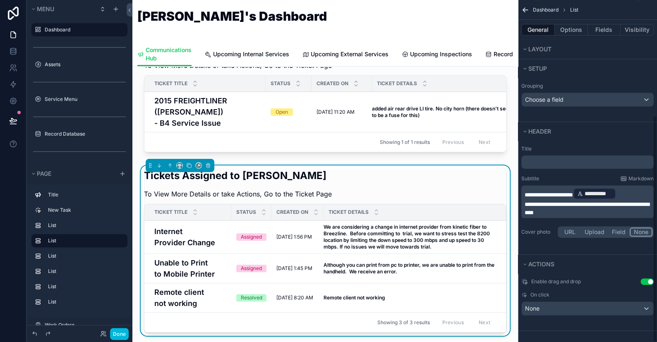
scroll to position [174, 0]
click at [545, 304] on div "None" at bounding box center [586, 307] width 131 height 13
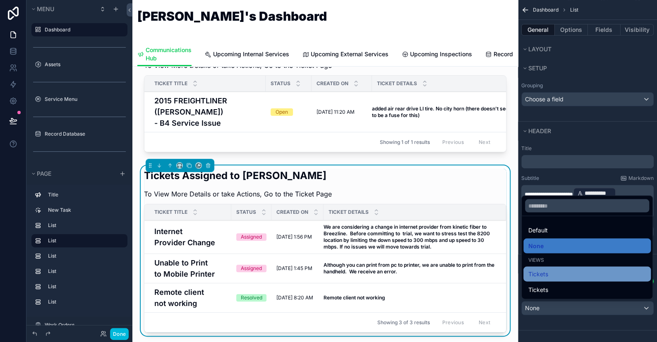
click at [543, 277] on span "Tickets" at bounding box center [538, 274] width 20 height 10
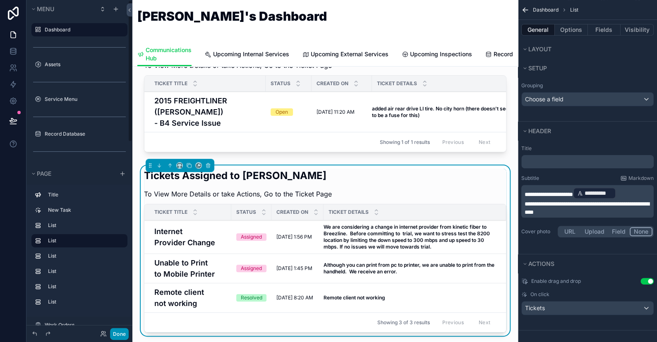
click at [121, 335] on button "Done" at bounding box center [119, 334] width 19 height 12
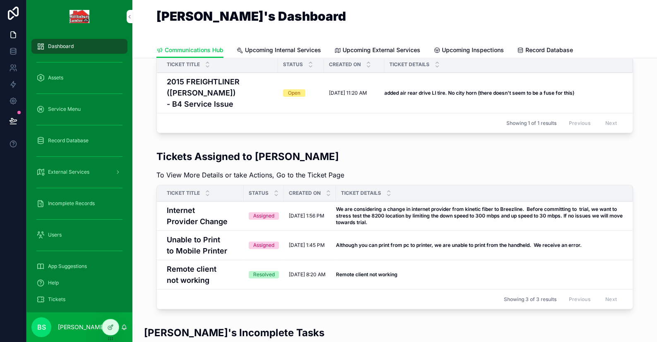
click at [351, 210] on strong "We are considering a change in internet provider from kinetic fiber to Breezlin…" at bounding box center [480, 215] width 288 height 19
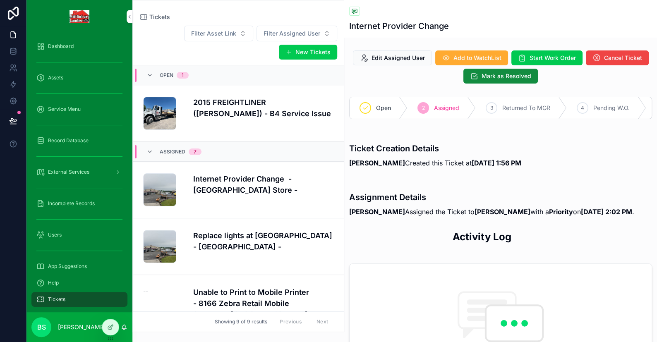
scroll to position [96, 0]
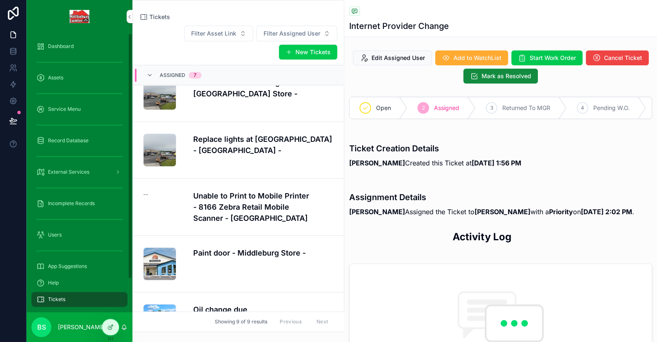
click at [63, 47] on span "Dashboard" at bounding box center [61, 46] width 26 height 7
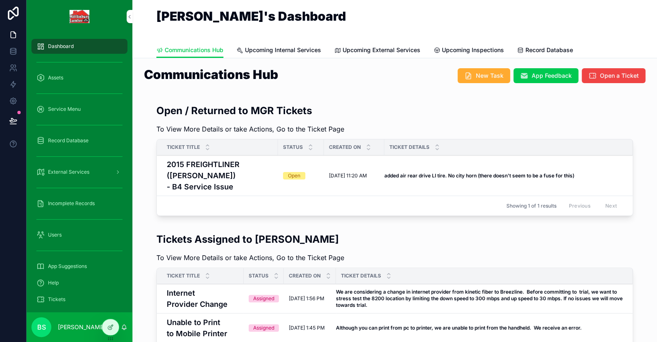
scroll to position [83, 0]
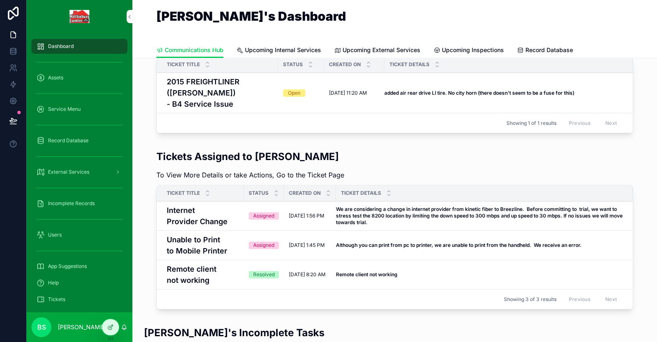
click at [181, 234] on h4 "Unable to Print to Mobile Printer" at bounding box center [203, 245] width 72 height 22
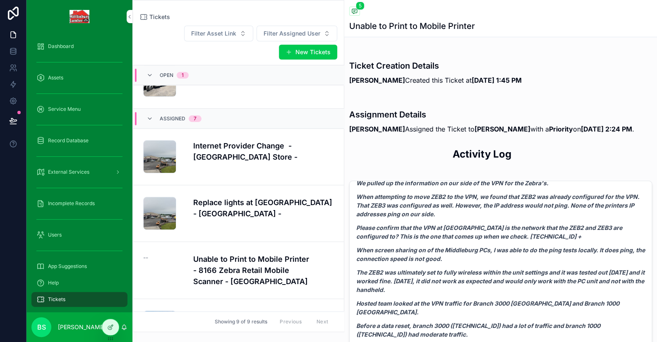
scroll to position [320, 0]
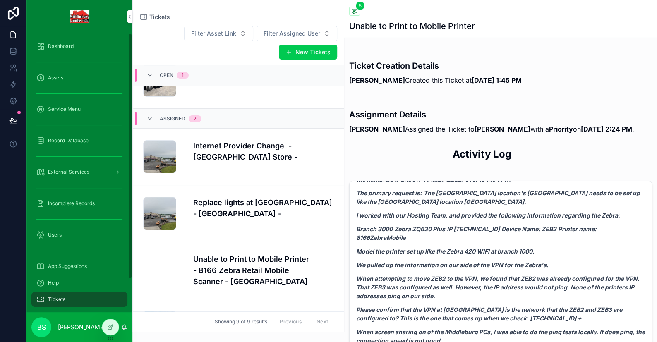
click at [67, 46] on span "Dashboard" at bounding box center [61, 46] width 26 height 7
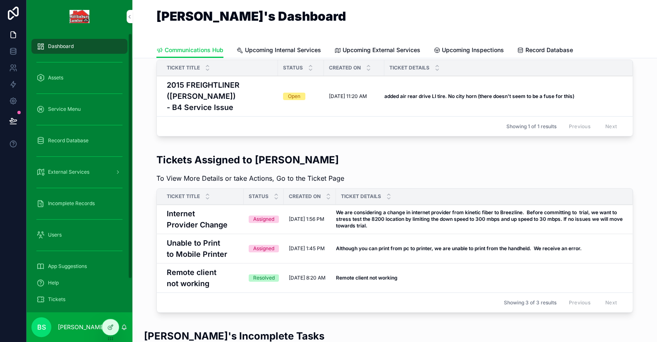
scroll to position [83, 0]
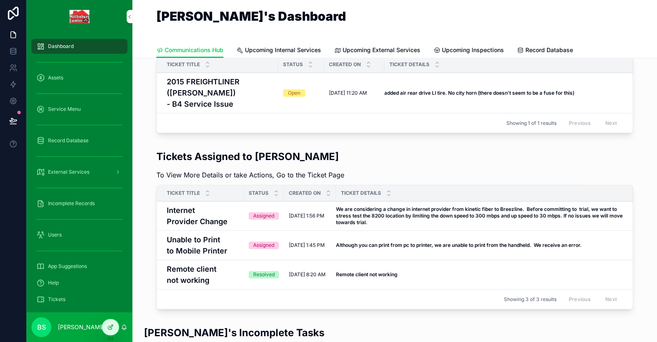
click at [202, 234] on h4 "Unable to Print to Mobile Printer" at bounding box center [203, 245] width 72 height 22
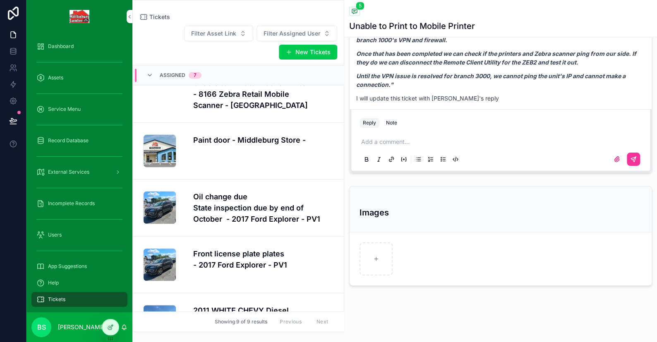
scroll to position [270, 0]
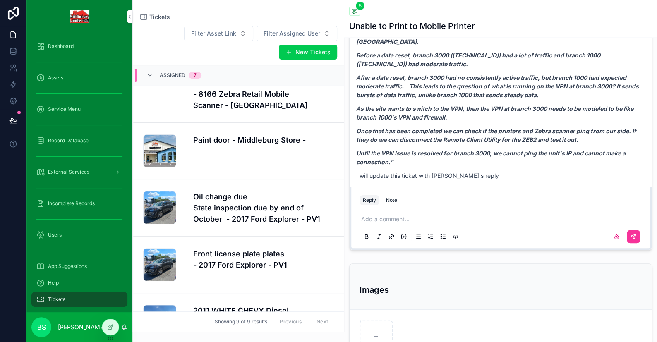
click at [475, 171] on p "I will update this ticket with Ariam's reply" at bounding box center [500, 175] width 289 height 9
click at [386, 223] on p "scrollable content" at bounding box center [502, 219] width 282 height 8
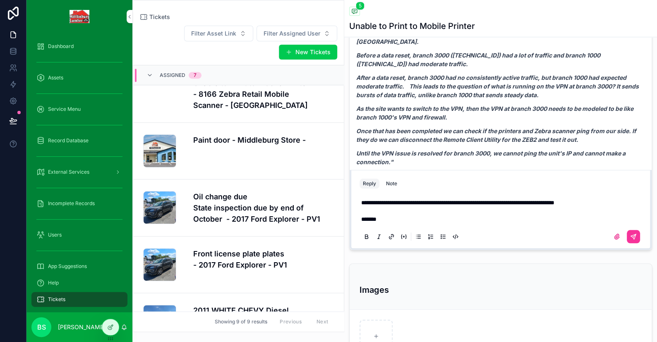
scroll to position [253, 0]
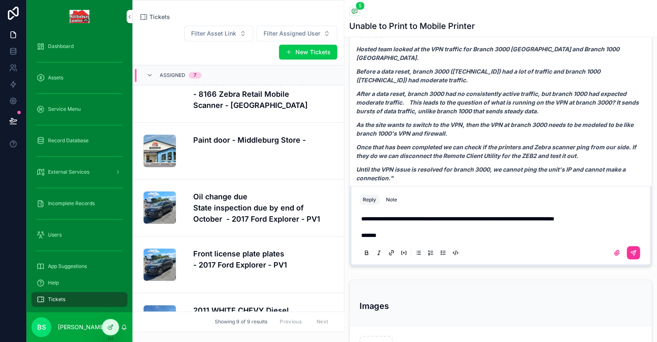
click at [361, 222] on span "**********" at bounding box center [457, 219] width 193 height 6
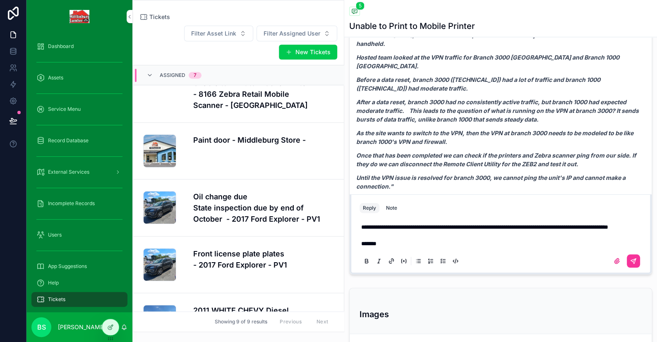
click at [422, 233] on p "**********" at bounding box center [502, 235] width 282 height 25
drag, startPoint x: 392, startPoint y: 247, endPoint x: 352, endPoint y: 249, distance: 39.7
click at [352, 249] on div "**********" at bounding box center [500, 234] width 302 height 80
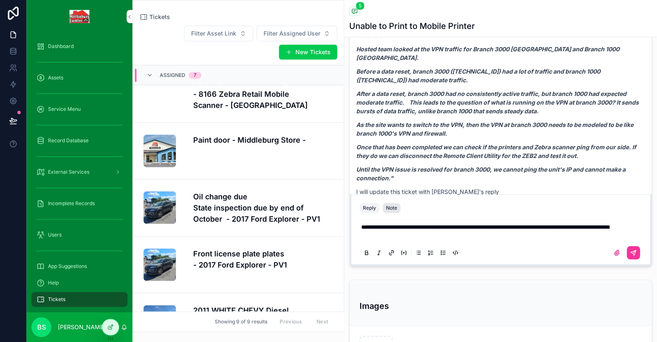
click at [389, 206] on div "Note" at bounding box center [391, 208] width 11 height 7
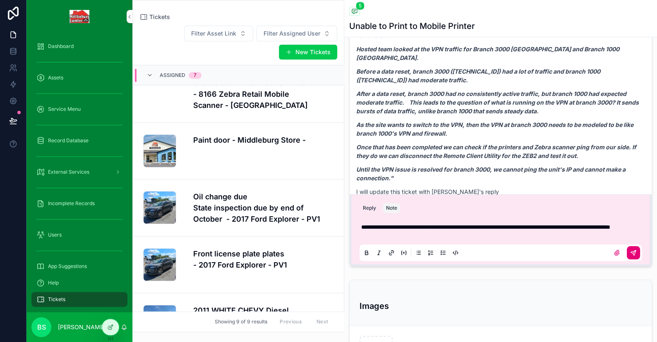
click at [630, 256] on icon "scrollable content" at bounding box center [633, 252] width 7 height 7
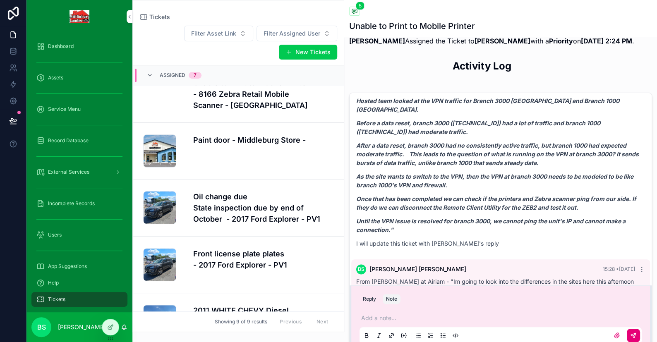
scroll to position [526, 0]
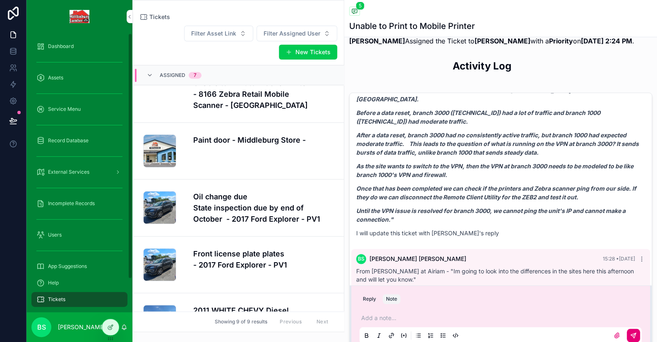
click at [62, 45] on span "Dashboard" at bounding box center [61, 46] width 26 height 7
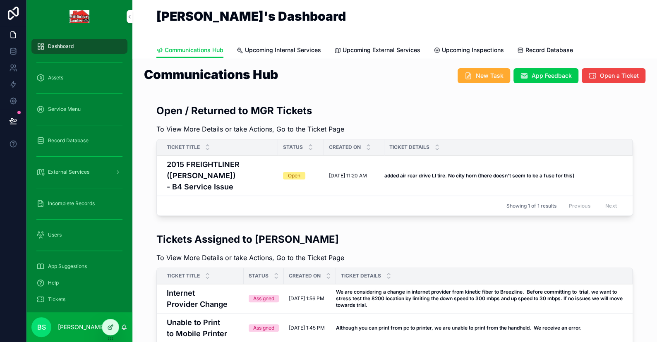
click at [114, 329] on div at bounding box center [110, 327] width 17 height 16
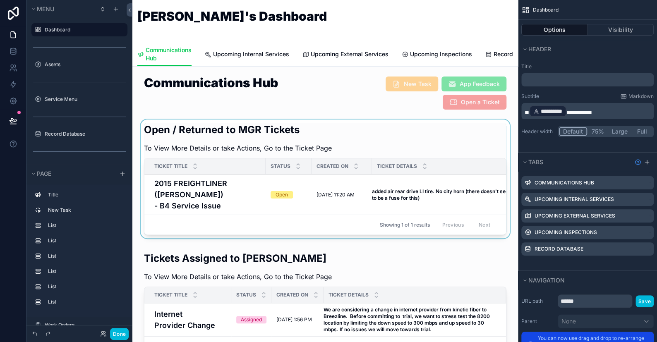
click at [344, 188] on div "scrollable content" at bounding box center [325, 180] width 372 height 122
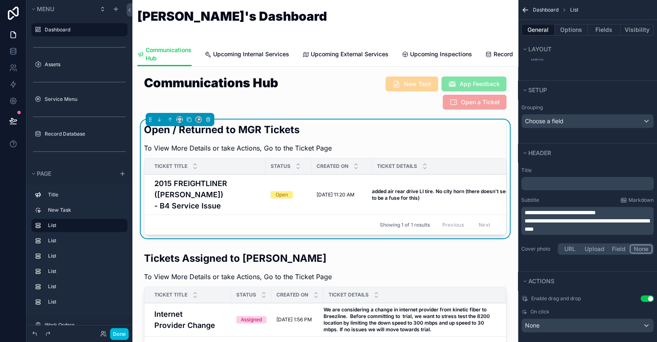
scroll to position [165, 0]
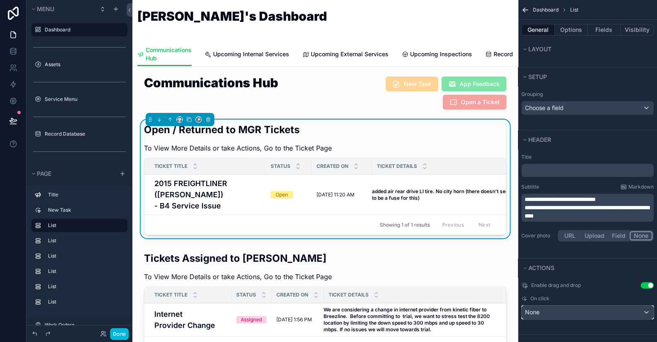
click at [542, 312] on div "None" at bounding box center [586, 312] width 131 height 13
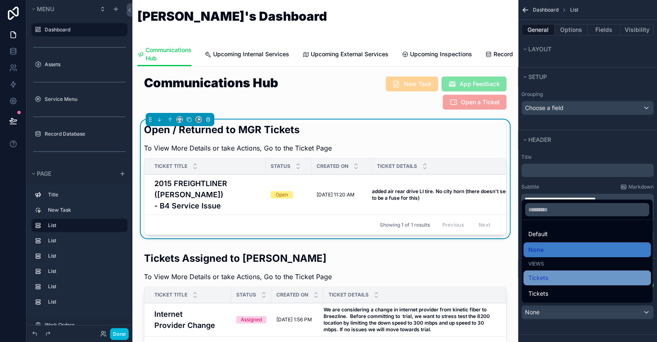
click at [557, 278] on div "Tickets" at bounding box center [586, 278] width 117 height 10
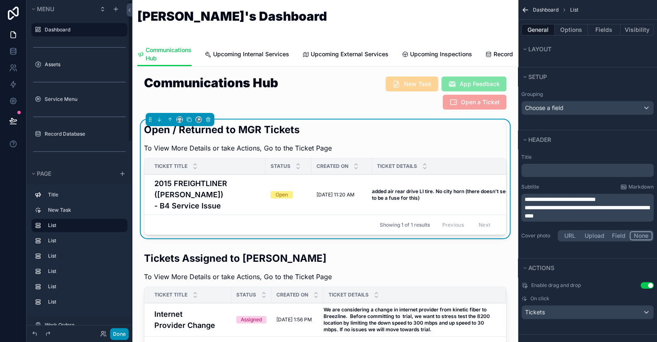
click at [122, 335] on button "Done" at bounding box center [119, 334] width 19 height 12
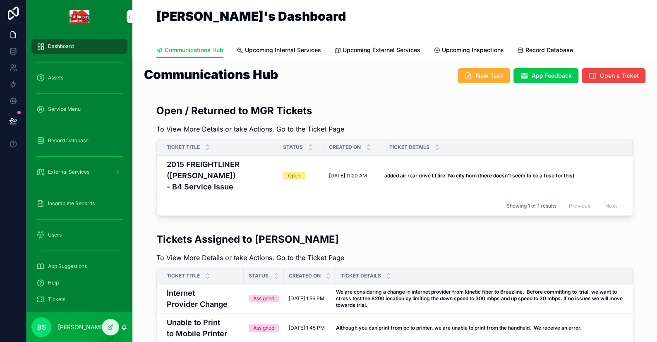
click at [319, 168] on td "Open" at bounding box center [301, 175] width 46 height 41
click at [300, 172] on span "Open" at bounding box center [294, 175] width 22 height 7
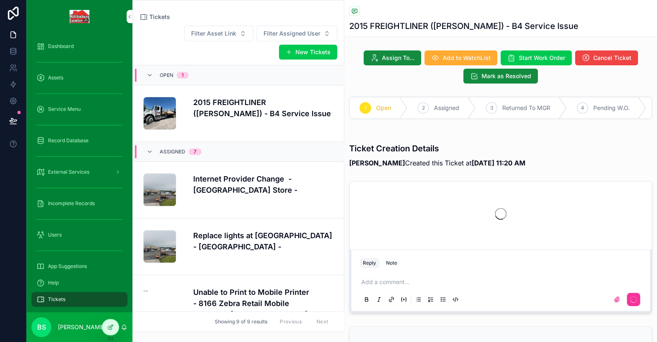
scroll to position [19, 0]
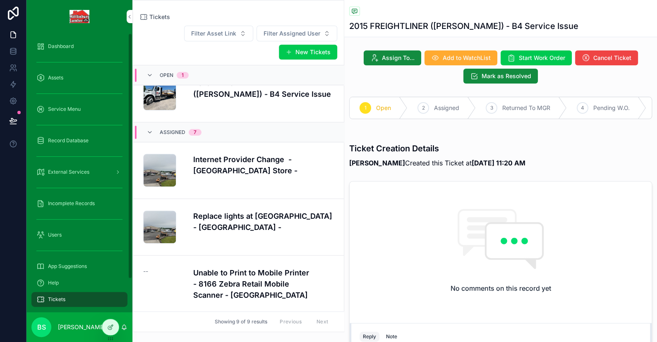
click at [57, 45] on span "Dashboard" at bounding box center [61, 46] width 26 height 7
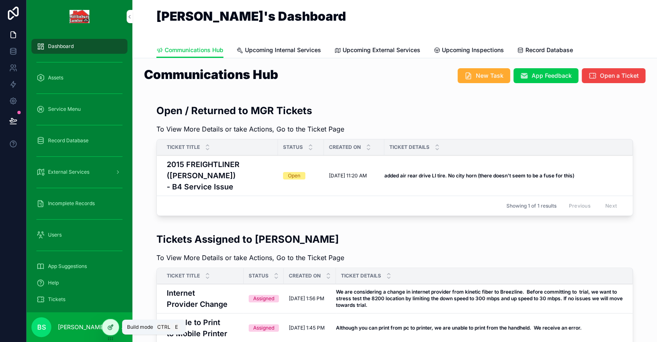
click at [110, 325] on icon at bounding box center [110, 327] width 7 height 7
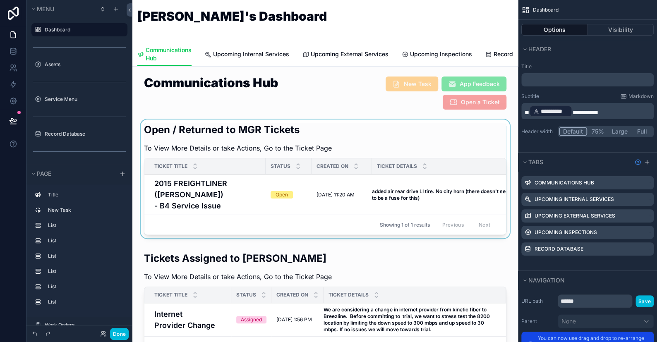
click at [449, 187] on div "scrollable content" at bounding box center [325, 180] width 372 height 122
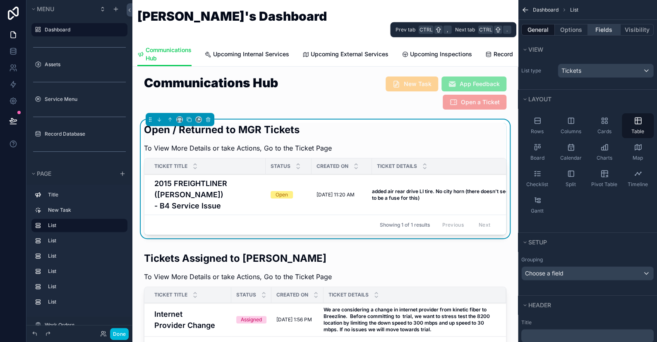
click at [613, 31] on button "Fields" at bounding box center [604, 30] width 33 height 12
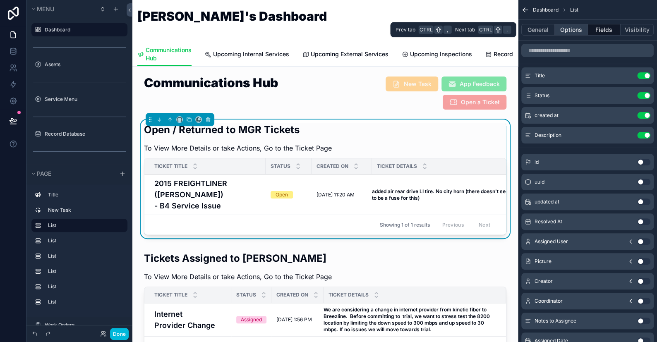
click at [573, 31] on button "Options" at bounding box center [570, 30] width 33 height 12
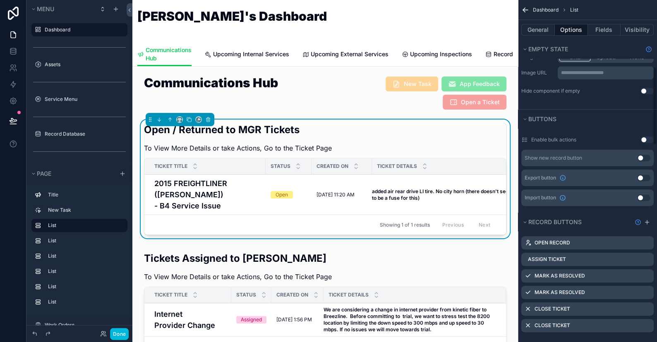
scroll to position [331, 0]
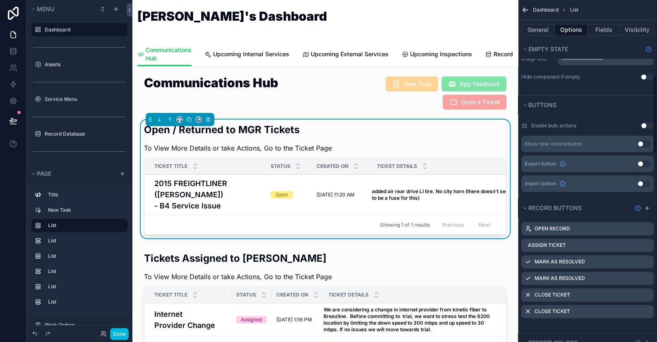
click at [0, 0] on icon "scrollable content" at bounding box center [0, 0] width 0 height 0
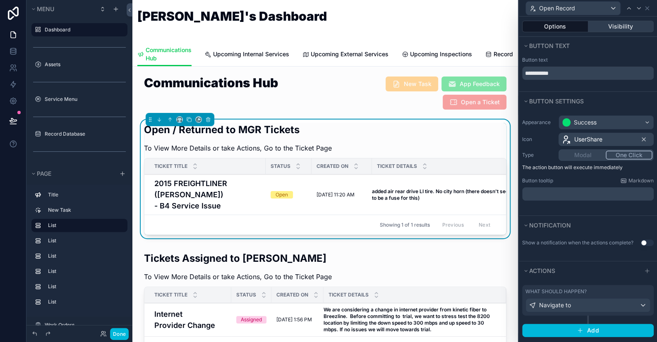
click at [618, 29] on button "Visibility" at bounding box center [621, 27] width 66 height 12
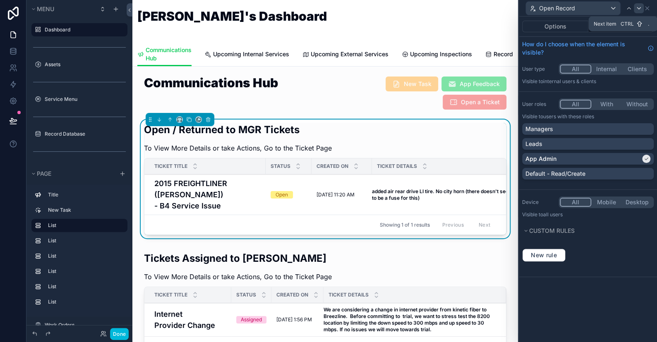
click at [635, 7] on icon at bounding box center [638, 8] width 7 height 7
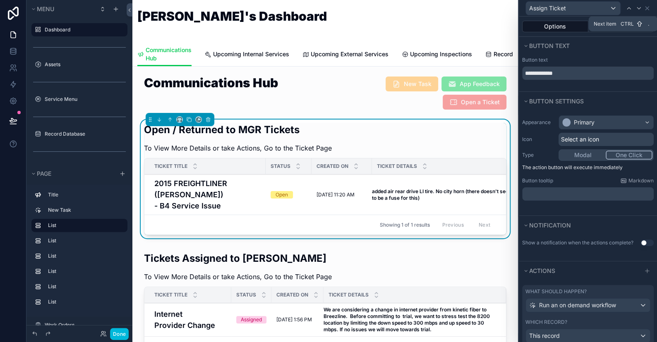
click at [635, 7] on icon at bounding box center [638, 8] width 7 height 7
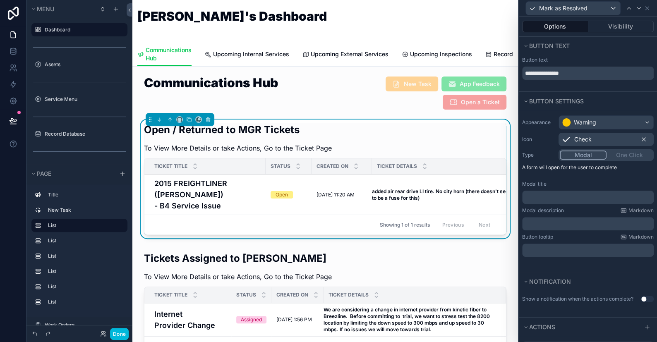
click at [597, 24] on button "Visibility" at bounding box center [621, 27] width 66 height 12
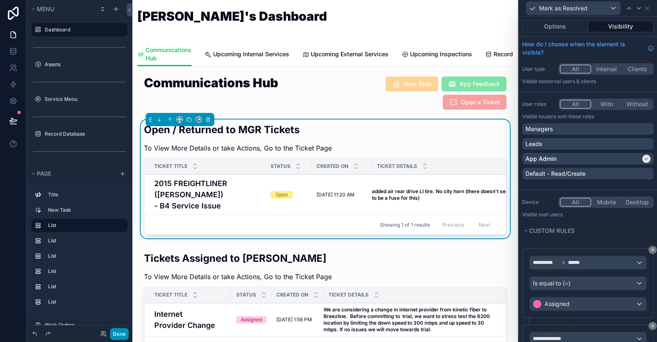
click at [128, 334] on button "Done" at bounding box center [119, 334] width 19 height 12
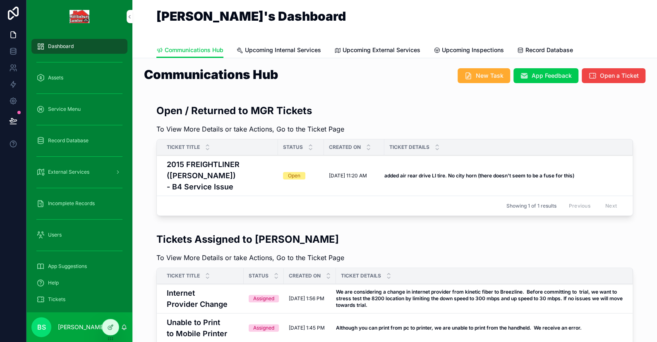
click at [0, 0] on icon at bounding box center [0, 0] width 0 height 0
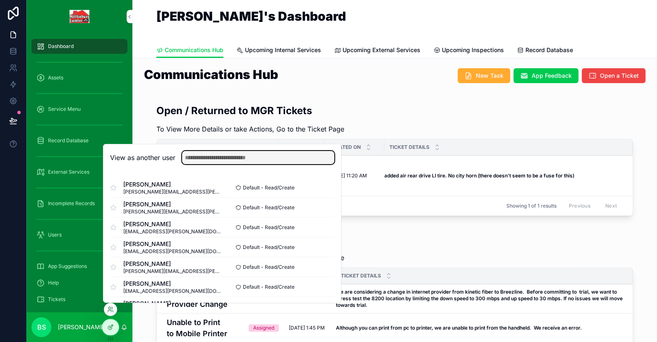
click at [210, 160] on input "text" at bounding box center [258, 157] width 152 height 13
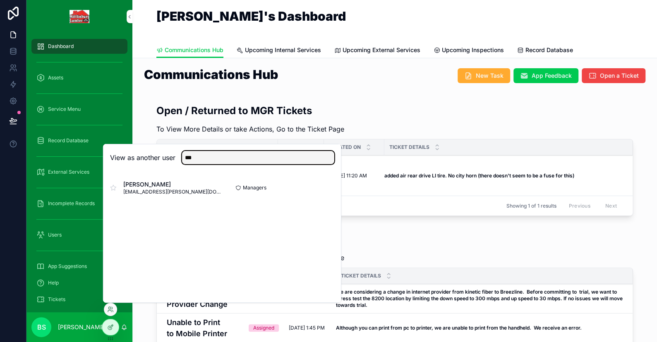
type input "***"
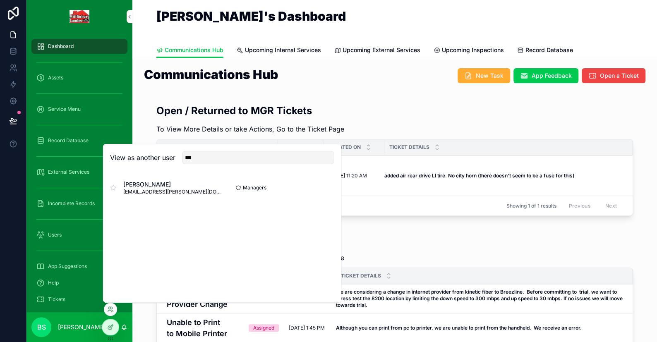
click at [0, 0] on button "Select" at bounding box center [0, 0] width 0 height 0
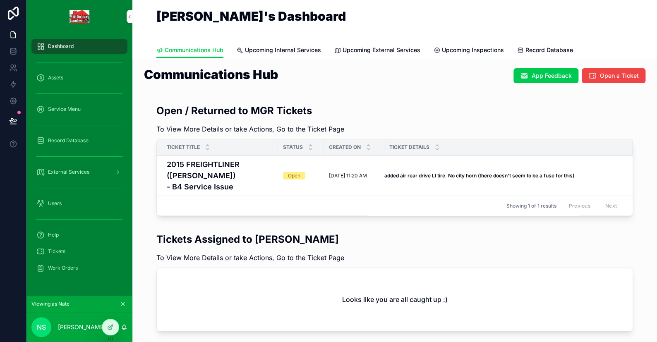
click at [306, 172] on div "Open" at bounding box center [301, 175] width 36 height 7
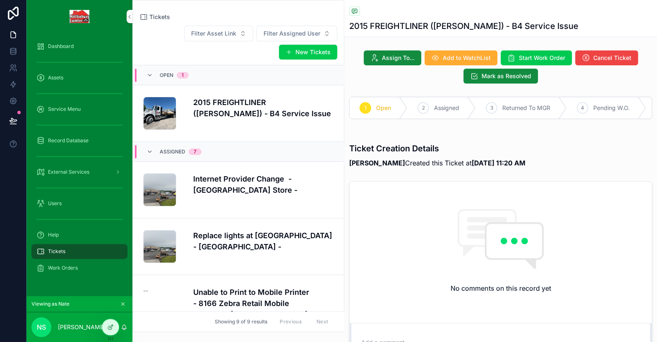
scroll to position [19, 0]
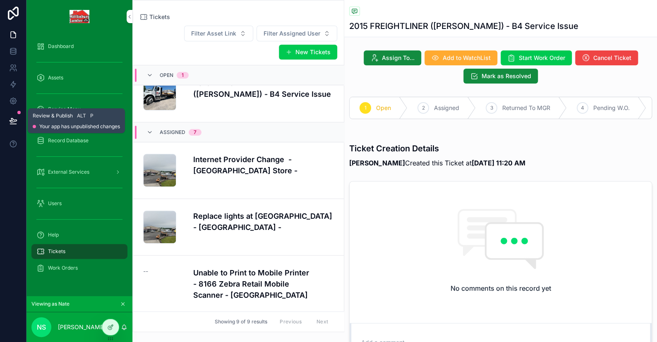
click at [13, 122] on icon at bounding box center [13, 121] width 8 height 8
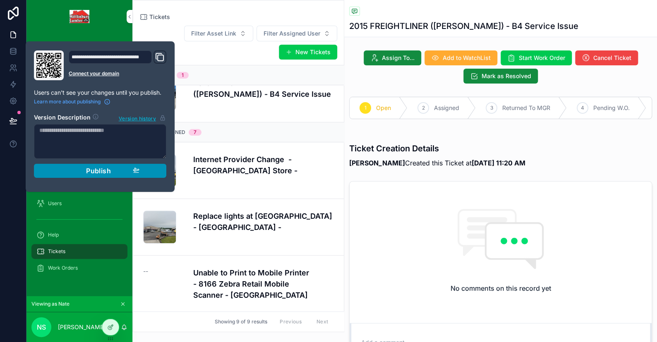
click at [100, 172] on span "Publish" at bounding box center [98, 171] width 25 height 8
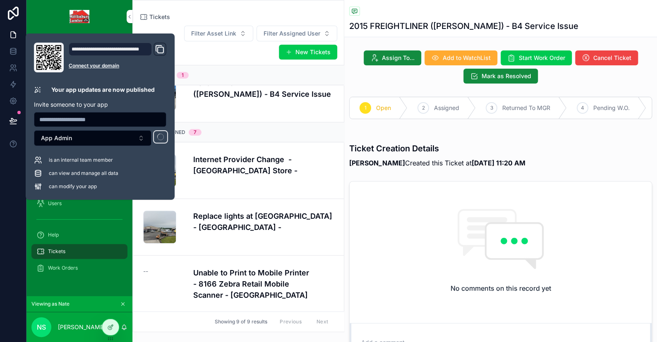
click at [120, 305] on icon "scrollable content" at bounding box center [123, 304] width 6 height 6
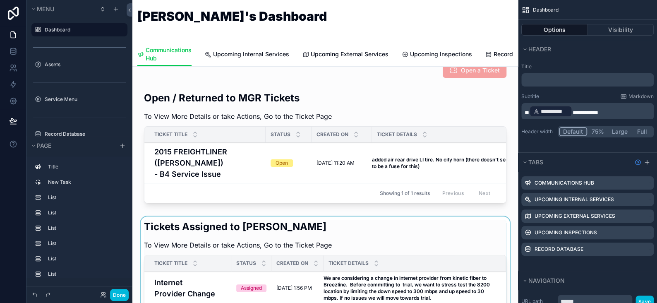
scroll to position [83, 0]
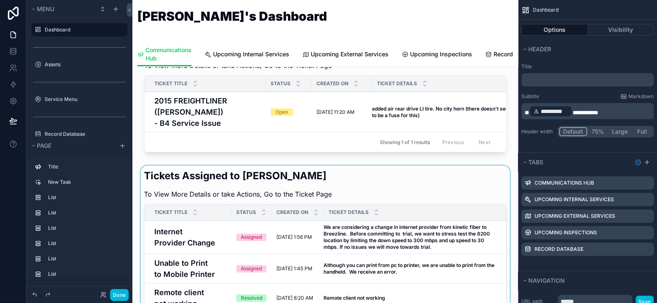
click at [247, 233] on div "scrollable content" at bounding box center [325, 252] width 372 height 174
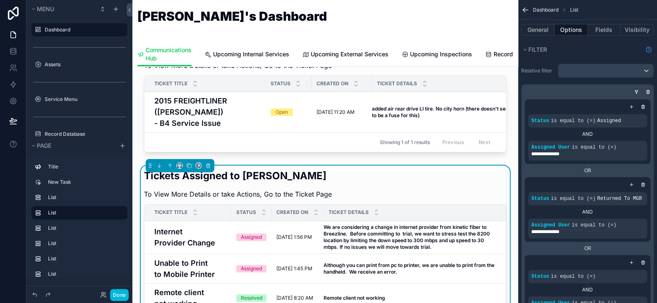
scroll to position [124, 0]
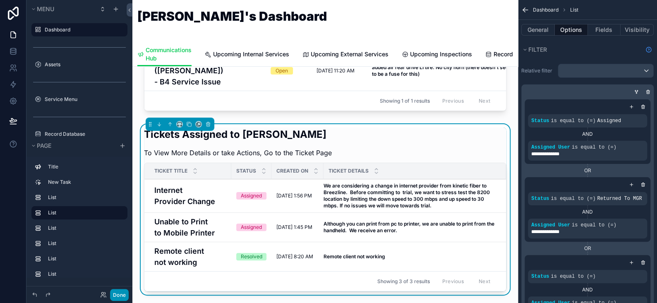
click at [124, 291] on button "Done" at bounding box center [119, 295] width 19 height 12
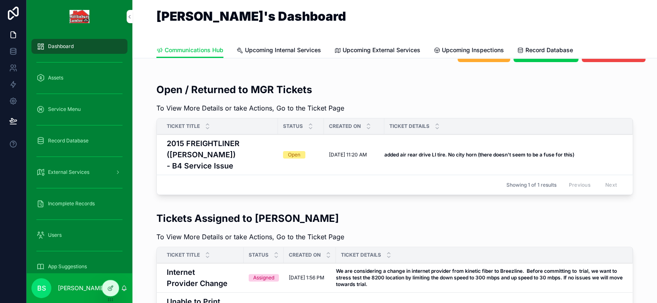
scroll to position [41, 0]
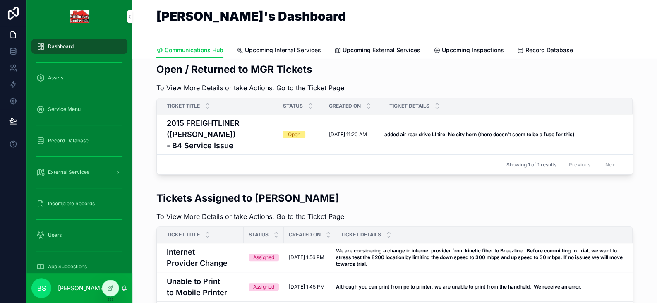
click at [291, 254] on td "[DATE] 1:56 PM [DATE] 1:56 PM" at bounding box center [310, 257] width 52 height 29
click at [345, 247] on strong "We are considering a change in internet provider from kinetic fiber to Breezlin…" at bounding box center [480, 256] width 288 height 19
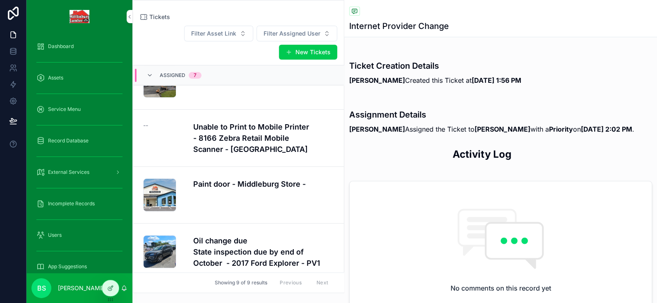
scroll to position [331, 0]
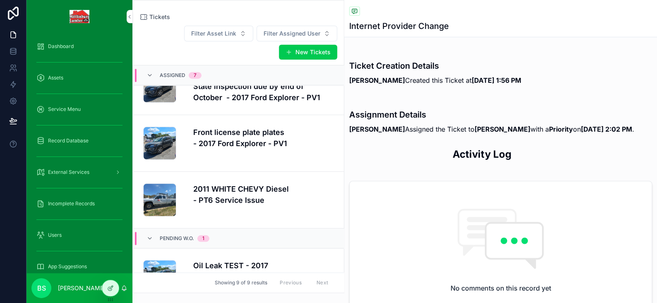
click at [258, 212] on div "2011 WHITE CHEVY Diesel - PT6 Service Issue" at bounding box center [263, 199] width 141 height 33
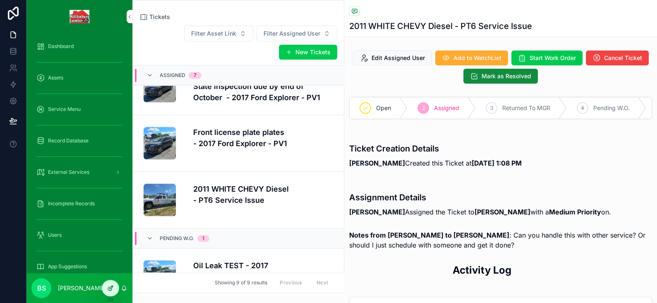
click at [110, 287] on icon at bounding box center [111, 286] width 3 height 3
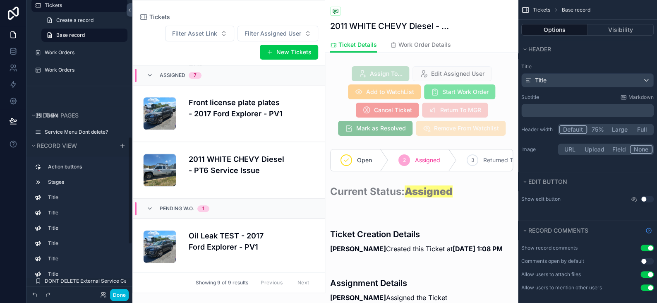
scroll to position [372, 0]
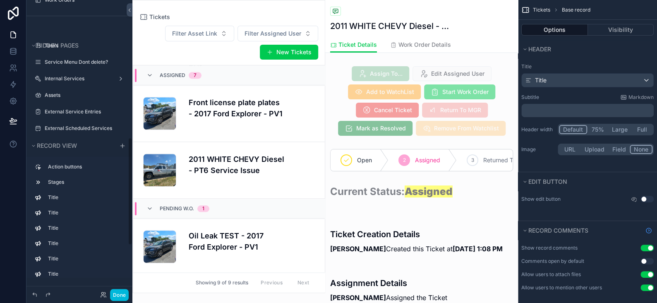
click at [202, 117] on div "scrollable content" at bounding box center [229, 146] width 192 height 292
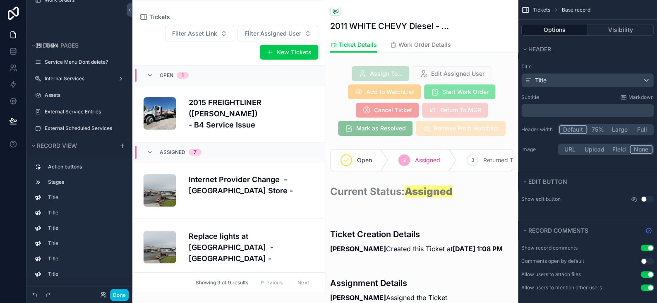
scroll to position [373, 0]
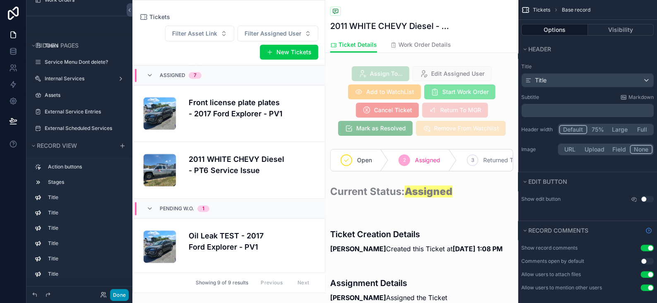
click at [117, 290] on button "Done" at bounding box center [119, 295] width 19 height 12
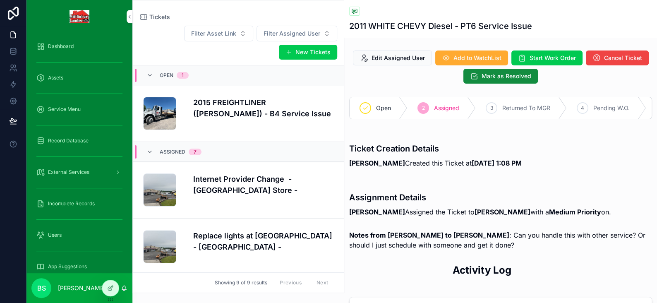
scroll to position [362, 0]
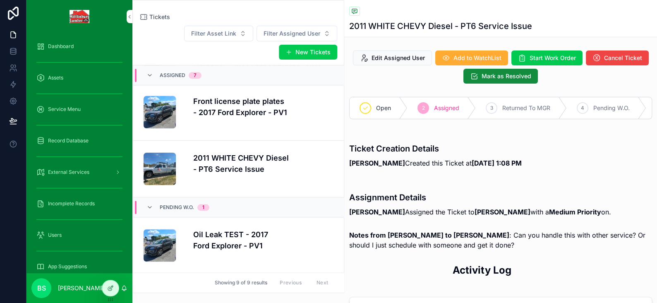
click at [220, 160] on h4 "2011 WHITE CHEVY Diesel - PT6 Service Issue" at bounding box center [263, 163] width 141 height 22
click at [229, 239] on h4 "Oil Leak TEST - 2017 Ford Explorer - PV1" at bounding box center [263, 240] width 141 height 22
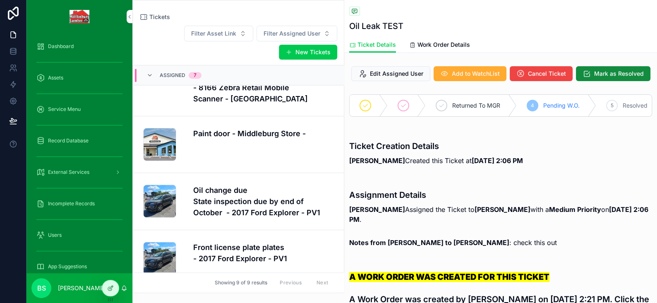
scroll to position [362, 0]
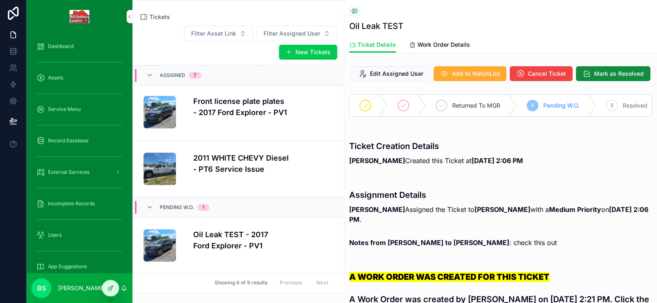
click at [232, 238] on h4 "Oil Leak TEST - 2017 Ford Explorer - PV1" at bounding box center [263, 240] width 141 height 22
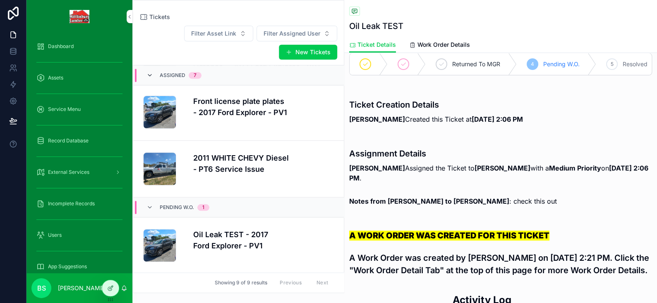
click at [151, 76] on icon "scrollable content" at bounding box center [149, 75] width 7 height 7
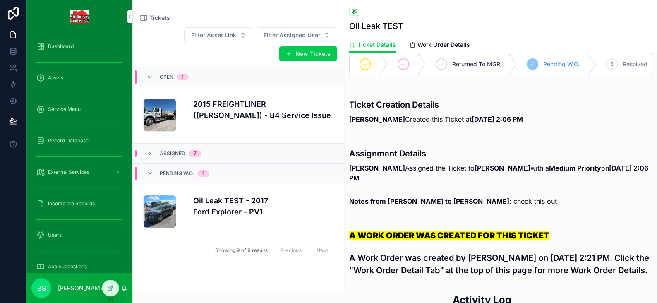
scroll to position [0, 0]
click at [152, 169] on div "Pending W.O. 1" at bounding box center [177, 173] width 63 height 13
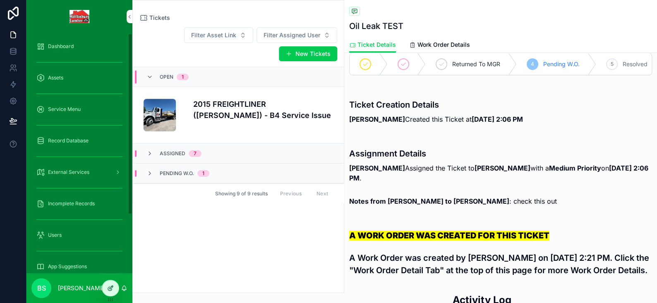
click at [114, 285] on div at bounding box center [110, 288] width 17 height 16
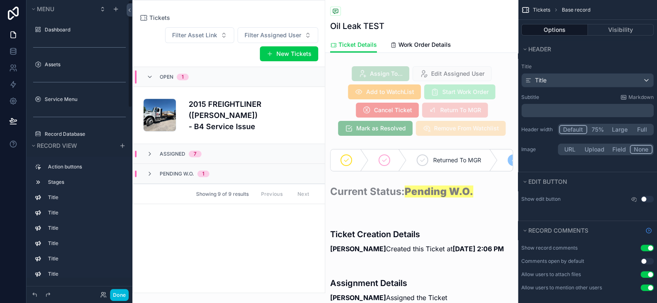
click at [222, 237] on div "scrollable content" at bounding box center [229, 146] width 192 height 292
click at [182, 215] on div "Filter Asset Link Filter Assigned User New Tickets Open 1 image .jpg 2015 FREIG…" at bounding box center [229, 157] width 192 height 270
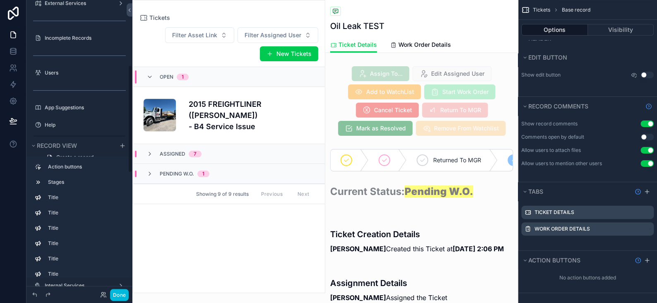
scroll to position [206, 0]
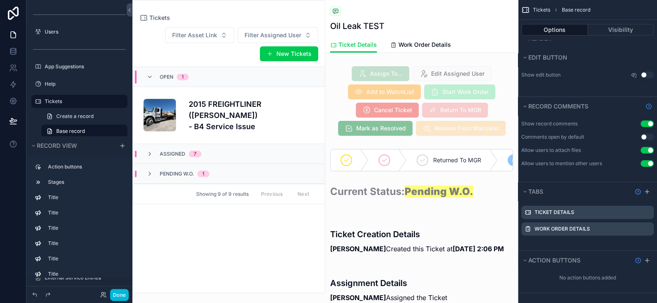
click at [46, 99] on label "Tickets" at bounding box center [84, 101] width 78 height 7
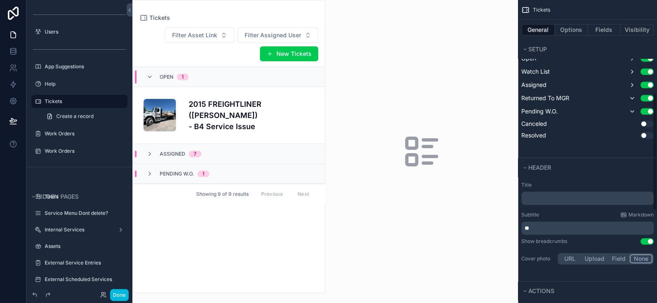
scroll to position [289, 0]
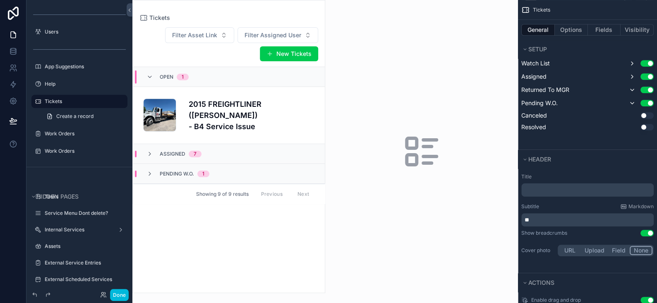
click at [646, 115] on button "Use setting" at bounding box center [646, 115] width 13 height 7
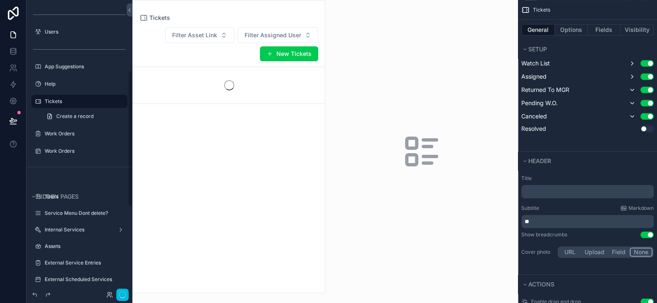
scroll to position [151, 0]
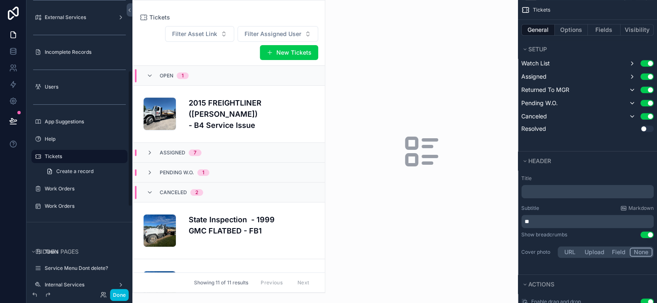
click at [644, 129] on button "Use setting" at bounding box center [646, 128] width 13 height 7
click at [120, 296] on button "Done" at bounding box center [119, 295] width 19 height 12
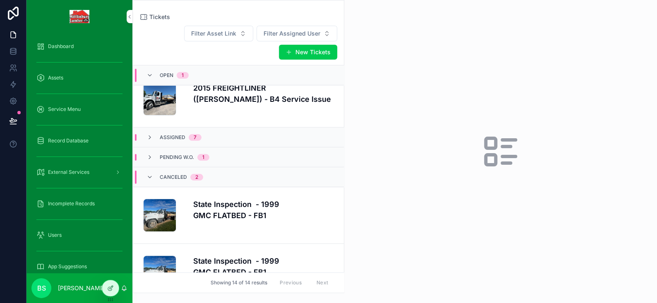
scroll to position [0, 0]
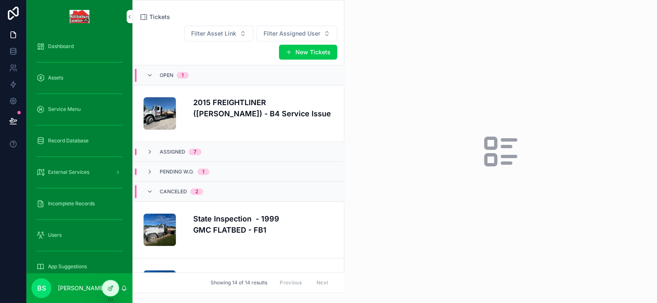
click at [228, 213] on h4 "State Inspection - 1999 GMC FLATBED - FB1" at bounding box center [263, 224] width 141 height 22
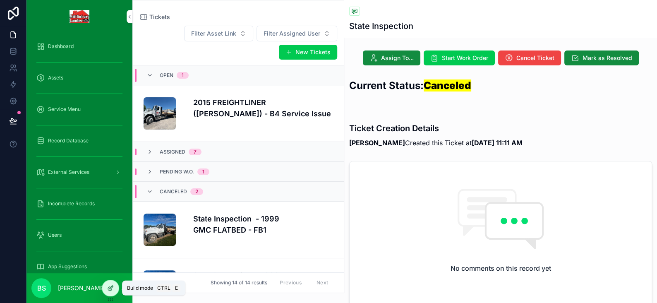
click at [113, 287] on icon at bounding box center [110, 287] width 7 height 7
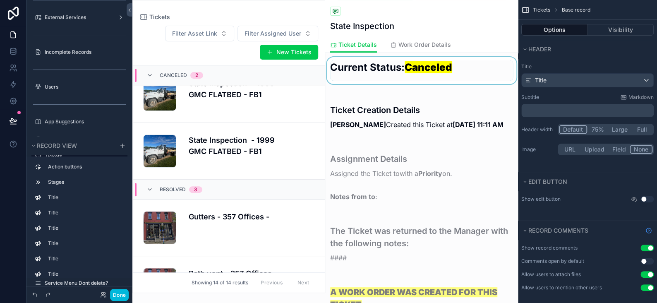
scroll to position [83, 0]
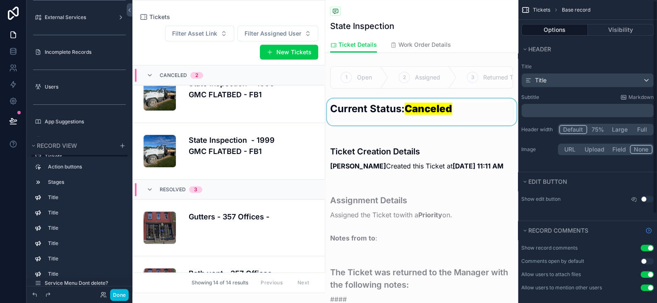
click at [453, 116] on div "scrollable content" at bounding box center [421, 111] width 193 height 27
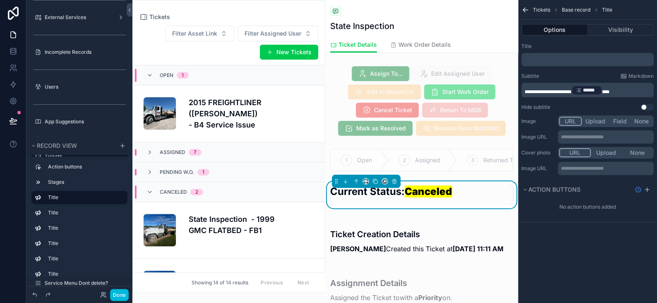
scroll to position [136, 0]
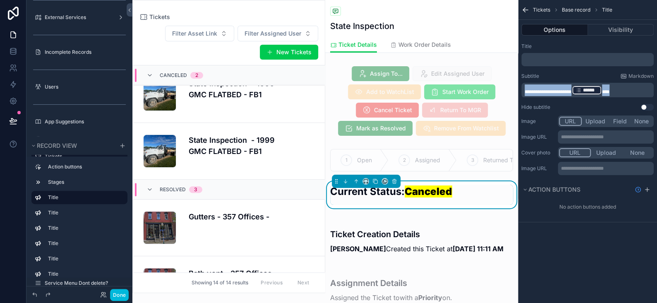
drag, startPoint x: 629, startPoint y: 91, endPoint x: 521, endPoint y: 88, distance: 108.4
click at [521, 88] on div "**********" at bounding box center [587, 90] width 132 height 15
copy p "**********"
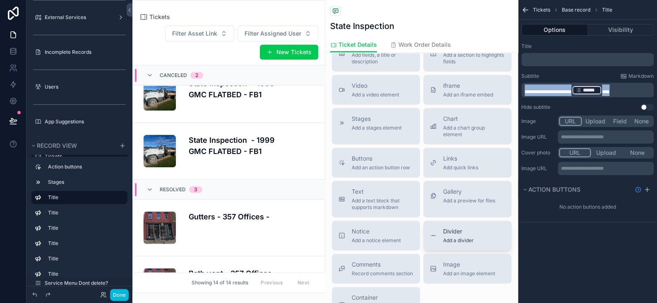
scroll to position [992, 0]
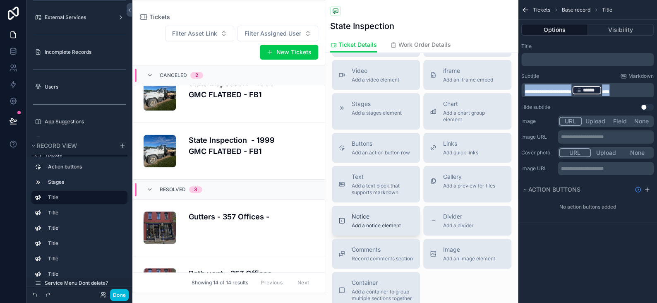
click at [383, 220] on span "Notice" at bounding box center [375, 216] width 49 height 8
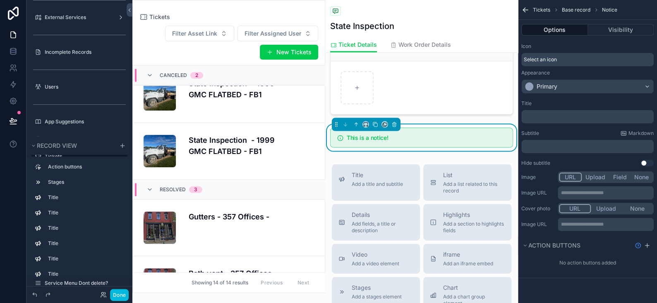
scroll to position [843, 0]
click at [606, 88] on div "Primary" at bounding box center [586, 86] width 131 height 13
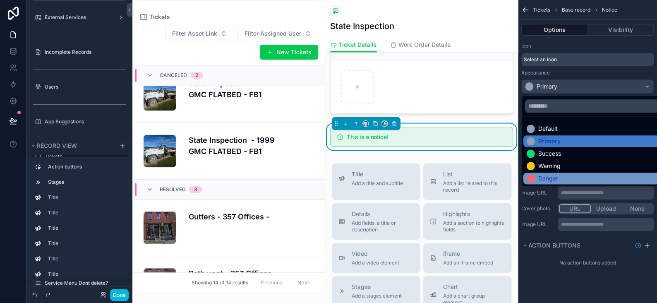
click at [548, 176] on div "Danger" at bounding box center [548, 178] width 20 height 8
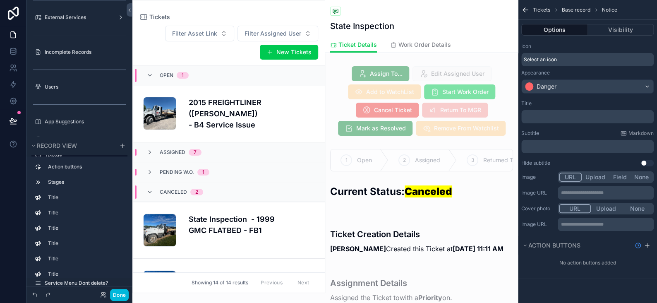
scroll to position [136, 0]
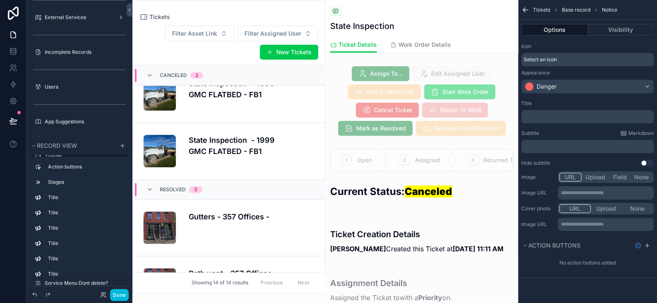
click at [533, 143] on p "﻿" at bounding box center [587, 146] width 127 height 7
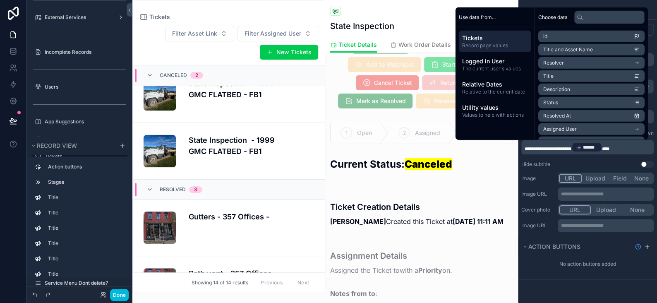
scroll to position [41, 0]
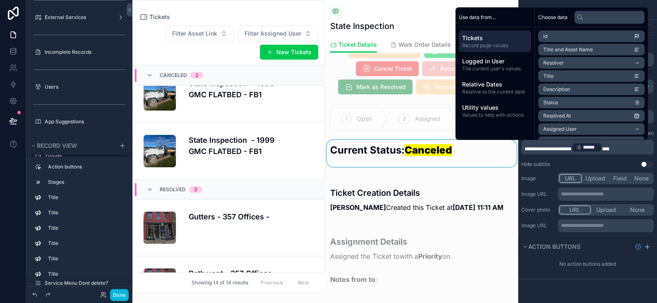
click at [421, 166] on div "scrollable content" at bounding box center [421, 153] width 193 height 27
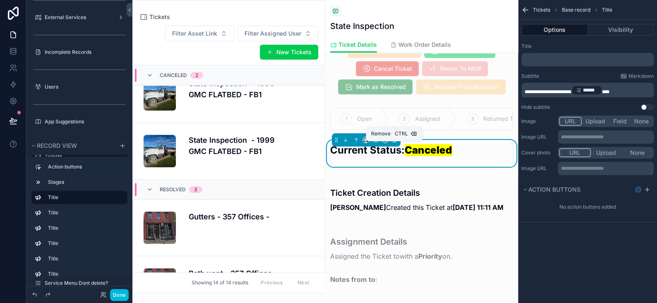
click at [394, 143] on icon "scrollable content" at bounding box center [394, 140] width 6 height 6
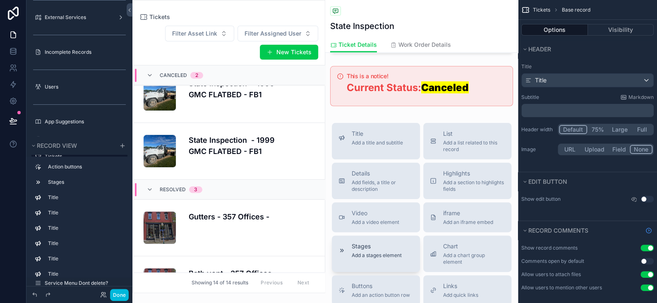
scroll to position [786, 0]
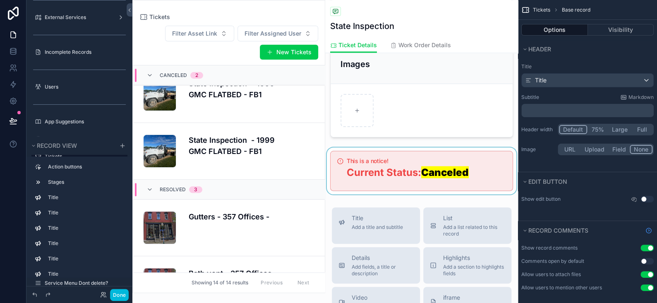
click at [345, 174] on div "scrollable content" at bounding box center [421, 170] width 193 height 47
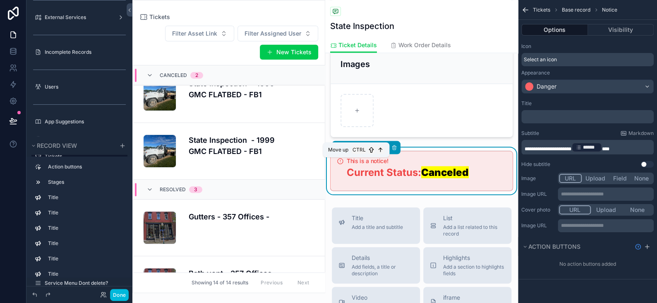
click at [354, 150] on icon "scrollable content" at bounding box center [356, 147] width 6 height 6
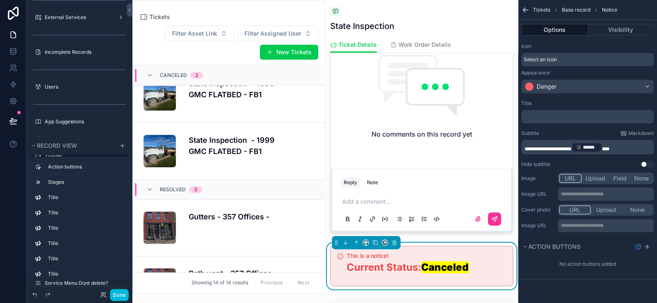
scroll to position [579, 0]
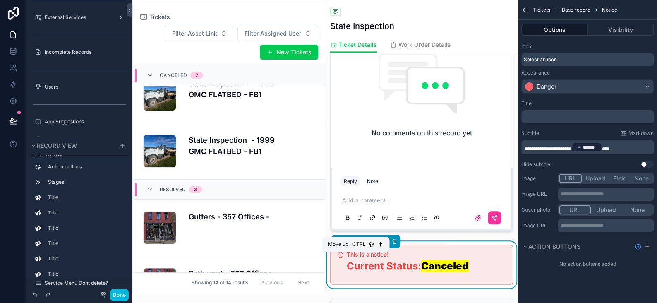
click at [357, 244] on icon "scrollable content" at bounding box center [356, 241] width 6 height 6
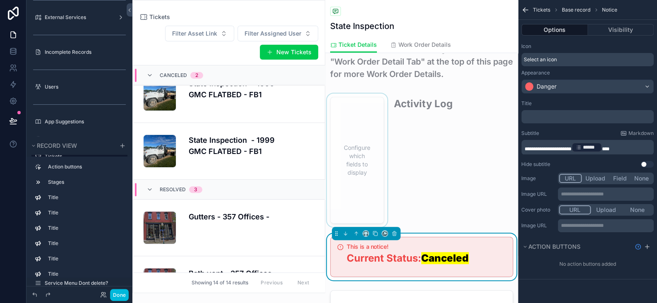
scroll to position [413, 0]
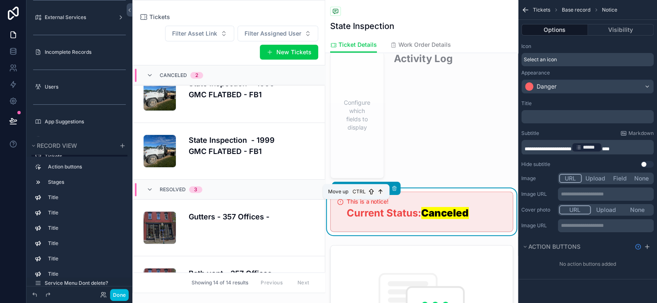
click at [354, 191] on icon "scrollable content" at bounding box center [356, 188] width 6 height 6
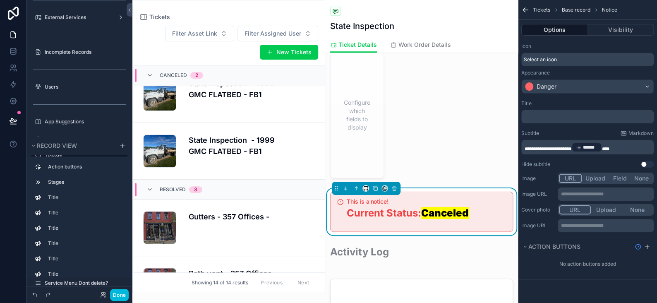
scroll to position [455, 0]
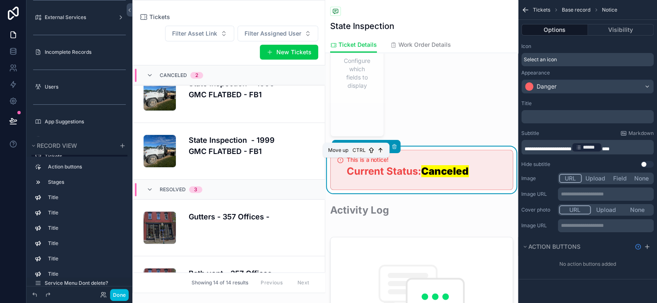
click at [356, 149] on icon "scrollable content" at bounding box center [356, 146] width 6 height 6
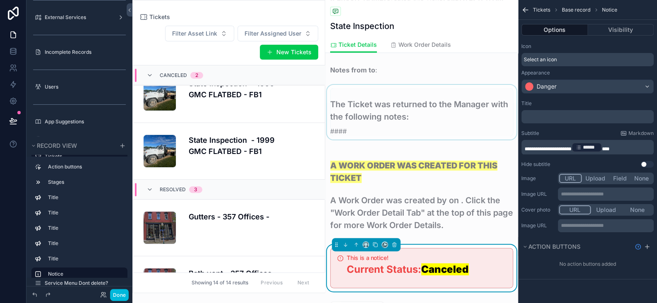
scroll to position [331, 0]
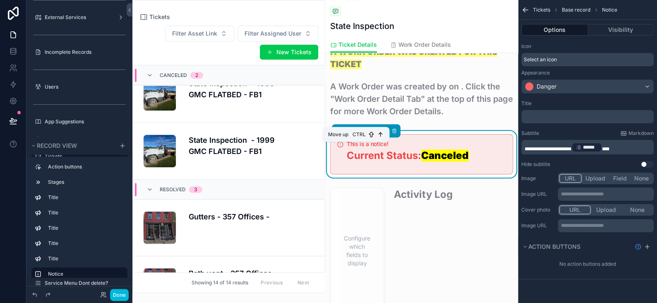
click at [354, 134] on icon "scrollable content" at bounding box center [356, 131] width 6 height 6
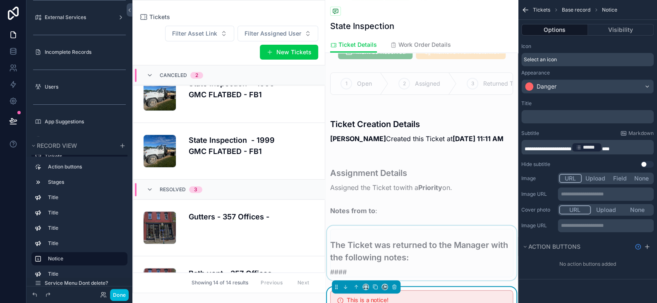
scroll to position [165, 0]
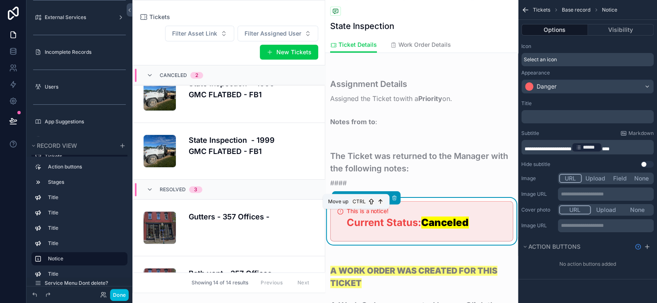
click at [357, 201] on icon "scrollable content" at bounding box center [356, 198] width 6 height 6
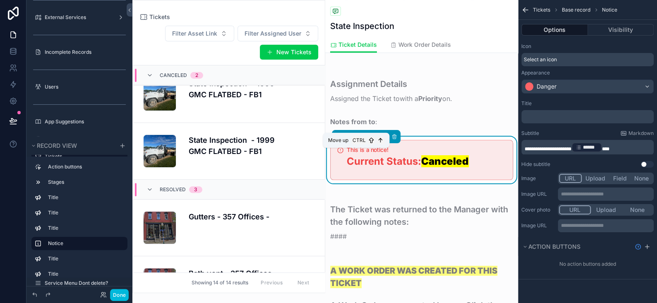
click at [355, 139] on icon "scrollable content" at bounding box center [356, 137] width 6 height 6
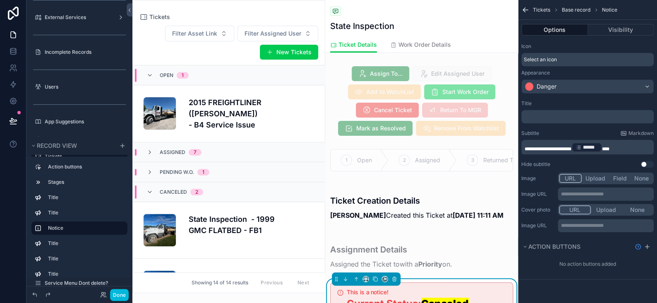
scroll to position [0, 0]
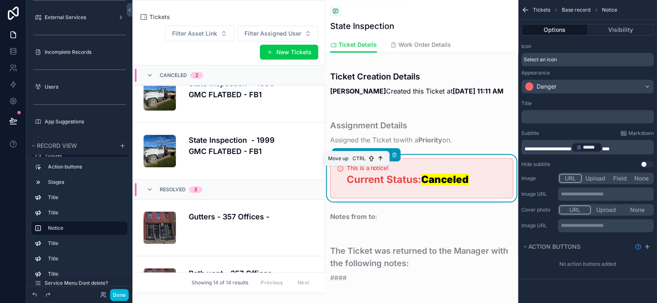
click at [358, 158] on icon "scrollable content" at bounding box center [356, 155] width 6 height 6
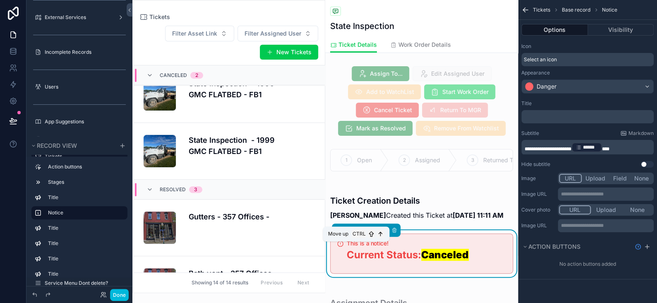
click at [356, 232] on icon "scrollable content" at bounding box center [356, 229] width 0 height 3
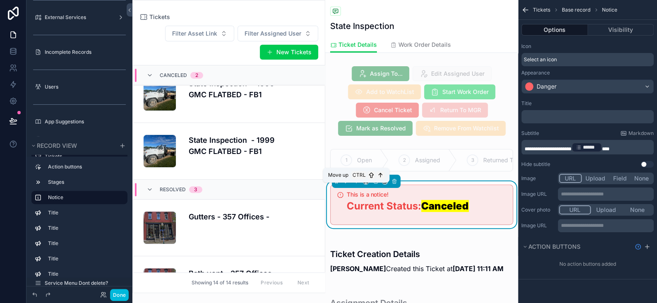
click at [355, 184] on icon "scrollable content" at bounding box center [356, 181] width 6 height 6
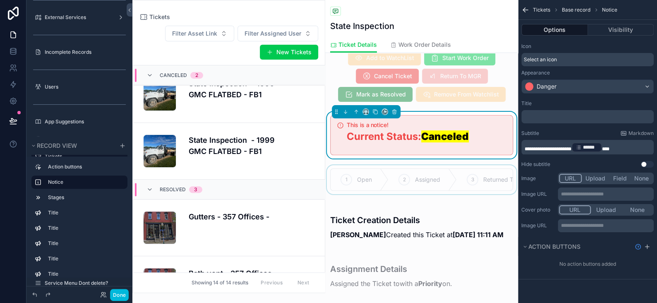
scroll to position [83, 0]
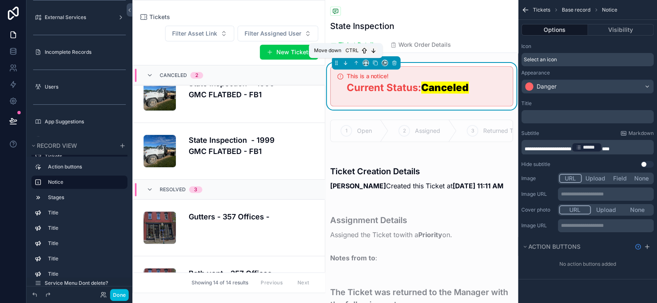
click at [347, 63] on icon "scrollable content" at bounding box center [345, 63] width 6 height 6
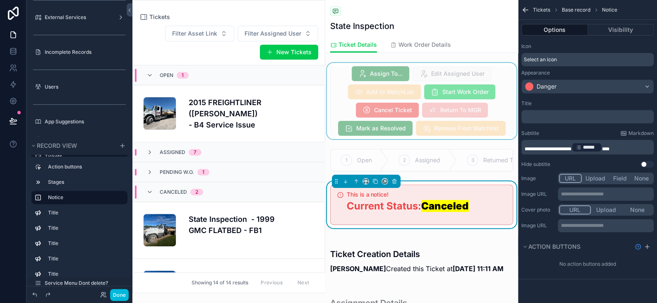
scroll to position [136, 0]
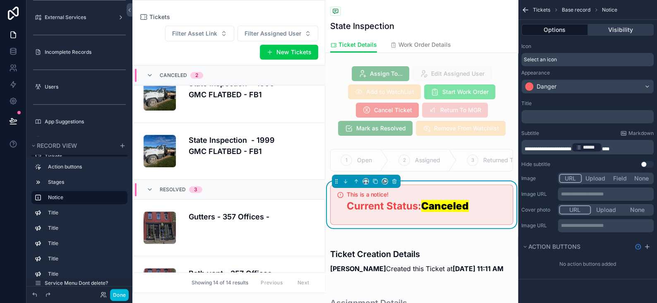
click at [613, 30] on button "Visibility" at bounding box center [621, 30] width 66 height 12
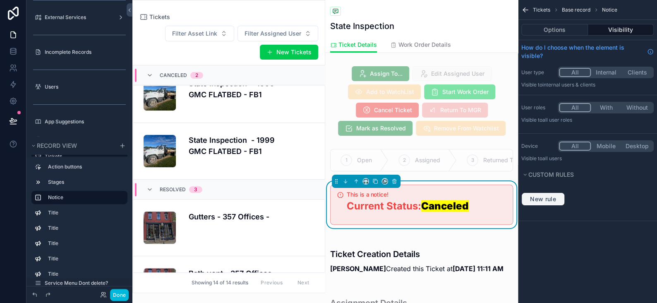
click at [544, 198] on span "New rule" at bounding box center [542, 198] width 33 height 7
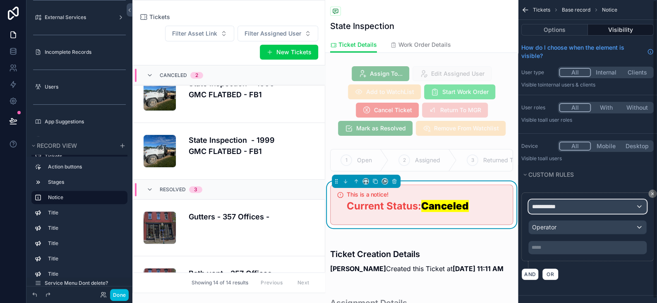
click at [557, 202] on span "**********" at bounding box center [547, 206] width 31 height 8
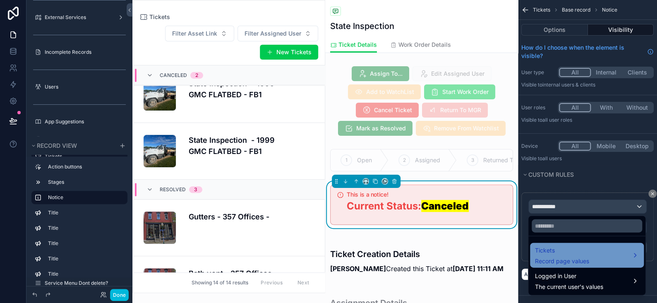
click at [552, 247] on span "Tickets" at bounding box center [562, 250] width 54 height 10
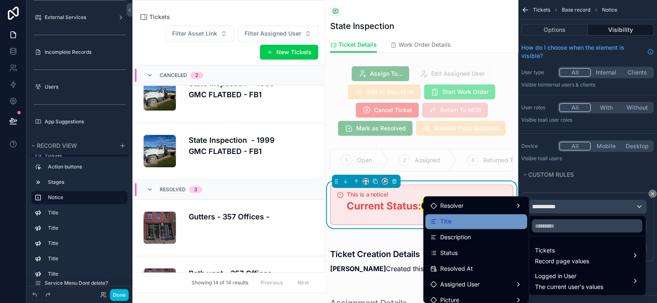
scroll to position [83, 0]
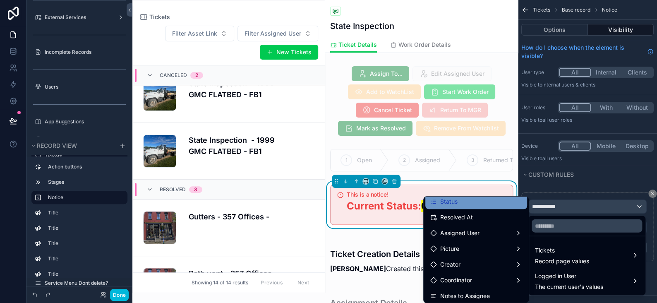
click at [443, 203] on span "Status" at bounding box center [448, 201] width 17 height 10
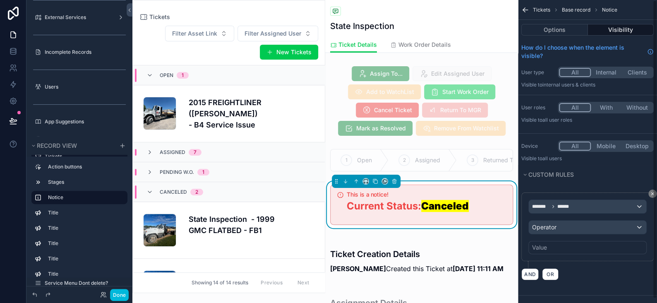
scroll to position [136, 0]
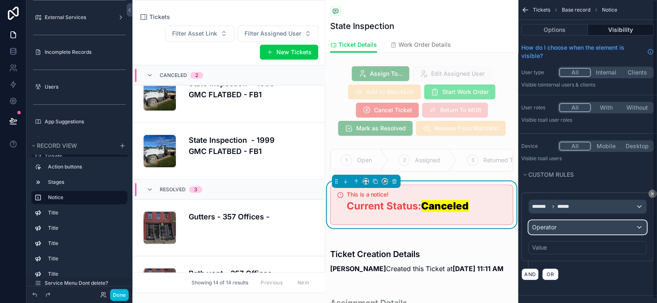
click at [552, 227] on span "Operator" at bounding box center [544, 226] width 24 height 7
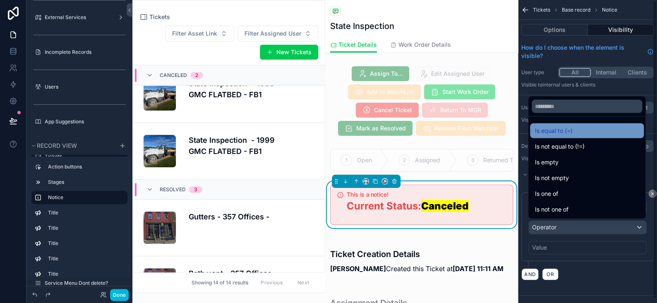
click at [552, 128] on span "Is equal to (=)" at bounding box center [554, 131] width 38 height 10
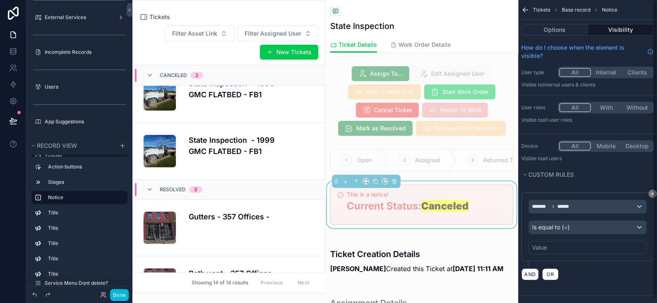
click at [552, 249] on div "Value" at bounding box center [587, 247] width 118 height 13
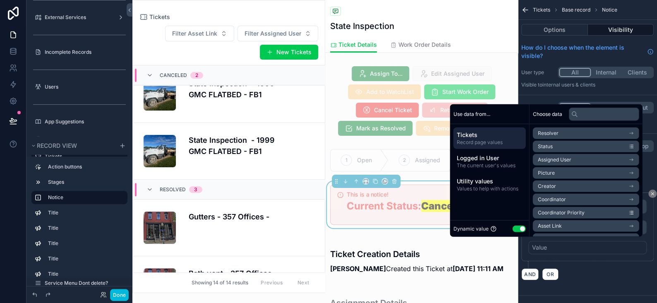
click at [518, 225] on button "Use setting" at bounding box center [518, 228] width 13 height 7
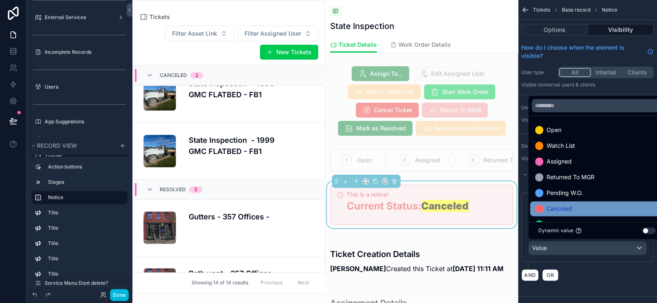
click at [553, 209] on span "Canceled" at bounding box center [559, 208] width 26 height 10
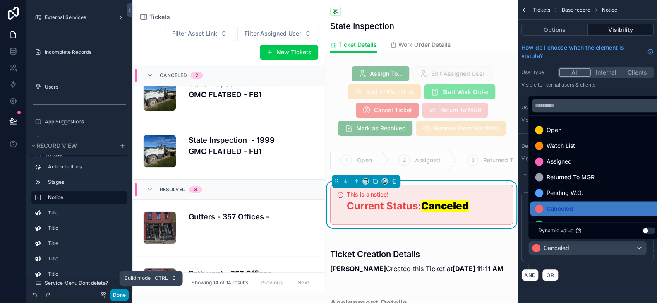
click at [120, 295] on button "Done" at bounding box center [119, 295] width 19 height 12
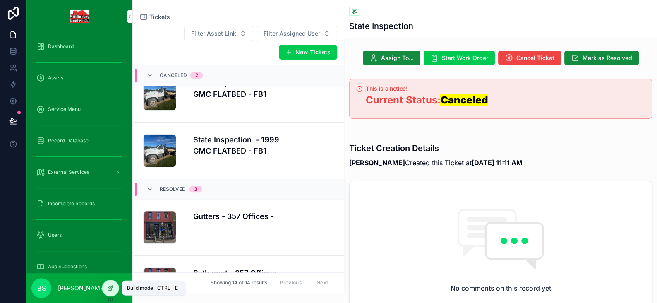
click at [113, 286] on icon at bounding box center [110, 287] width 7 height 7
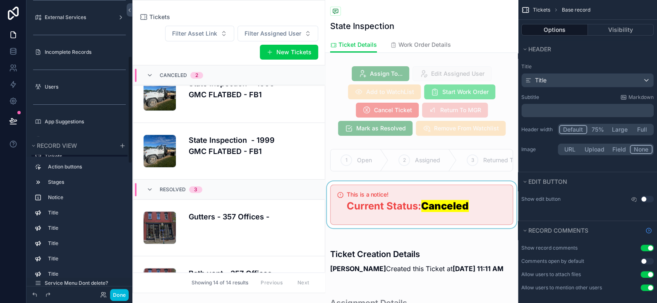
click at [385, 210] on div "scrollable content" at bounding box center [421, 204] width 193 height 47
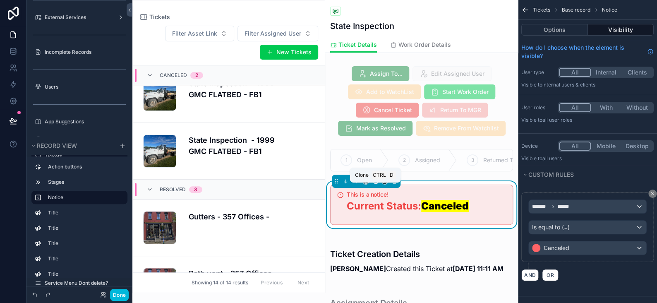
click at [376, 184] on icon "scrollable content" at bounding box center [375, 181] width 6 height 6
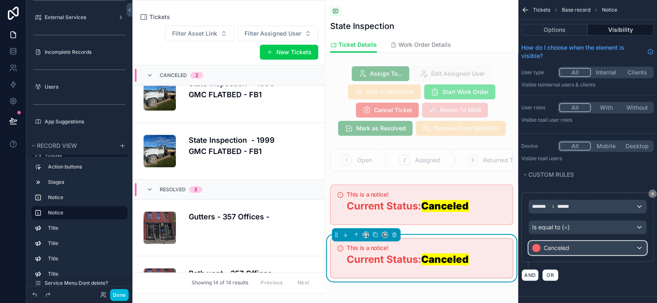
click at [571, 248] on div "Canceled" at bounding box center [586, 247] width 117 height 13
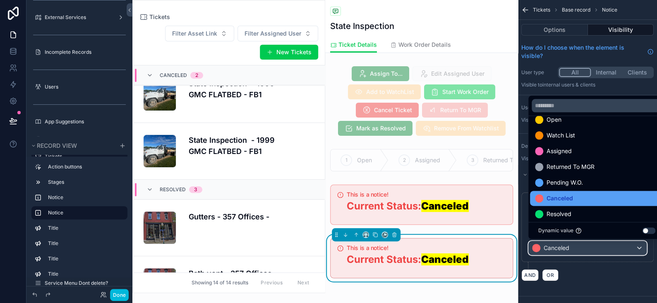
scroll to position [16, 0]
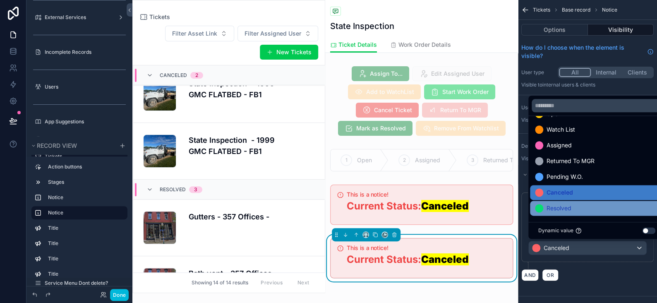
click at [568, 204] on span "Resolved" at bounding box center [558, 208] width 25 height 10
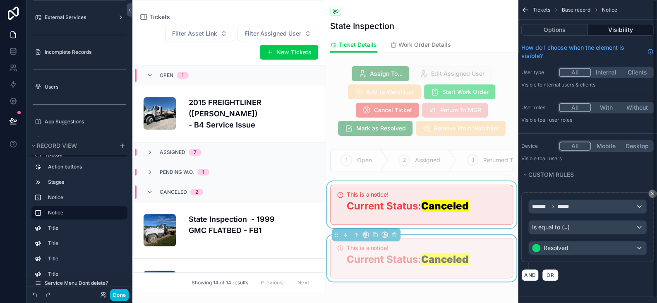
scroll to position [136, 0]
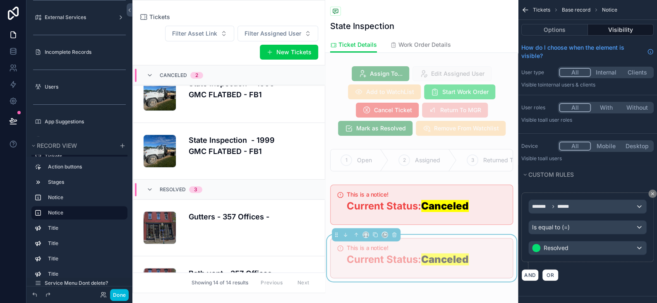
click at [478, 251] on h5 "This is a notice!" at bounding box center [425, 248] width 159 height 6
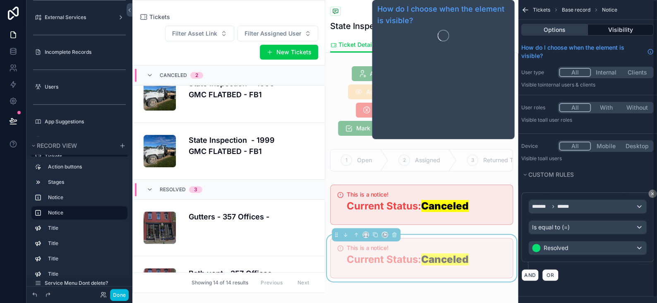
click at [569, 35] on button "Options" at bounding box center [554, 30] width 67 height 12
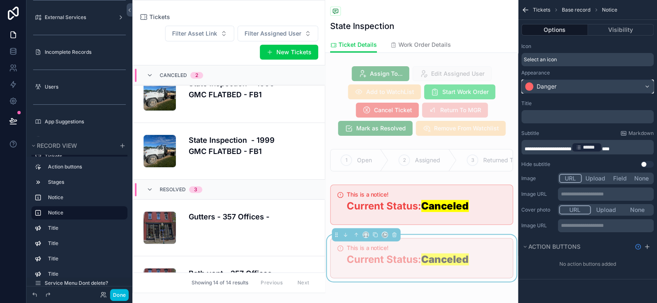
click at [561, 79] on button "Danger" at bounding box center [587, 86] width 132 height 14
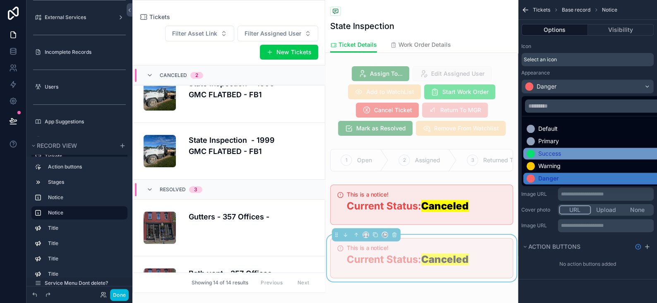
click at [545, 151] on div "Success" at bounding box center [549, 153] width 23 height 8
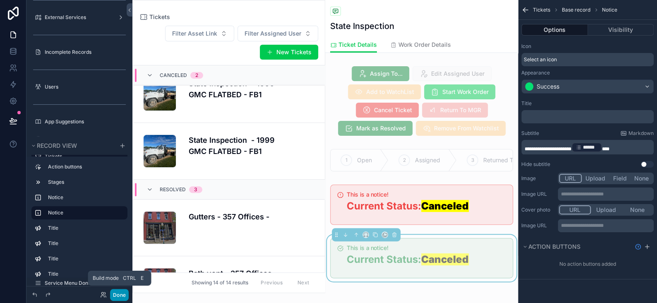
click at [119, 292] on button "Done" at bounding box center [119, 295] width 19 height 12
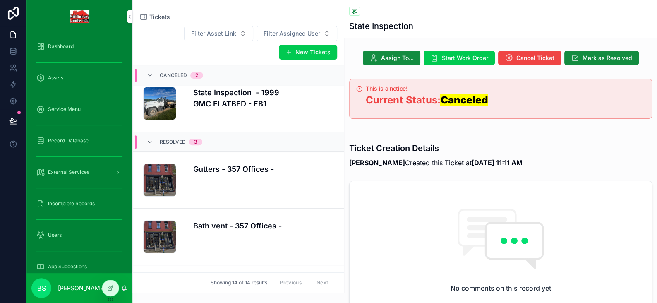
scroll to position [137, 0]
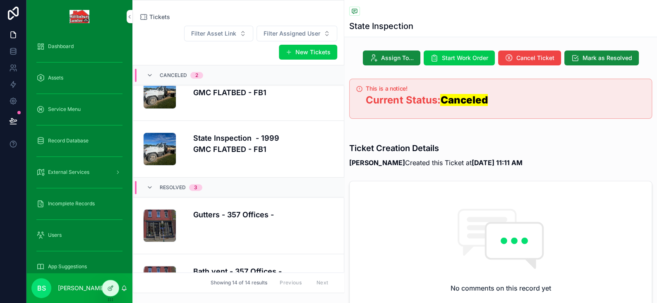
click at [210, 220] on div "Gutters - 357 Offices -" at bounding box center [263, 225] width 141 height 33
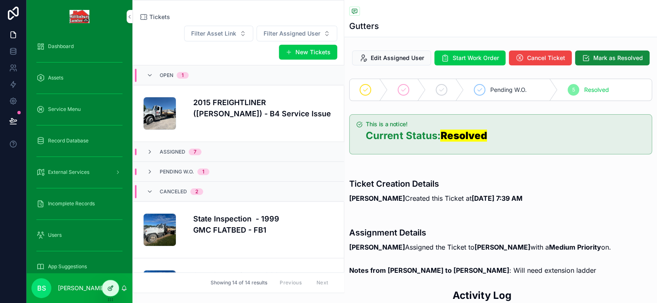
click at [110, 289] on icon at bounding box center [110, 287] width 7 height 7
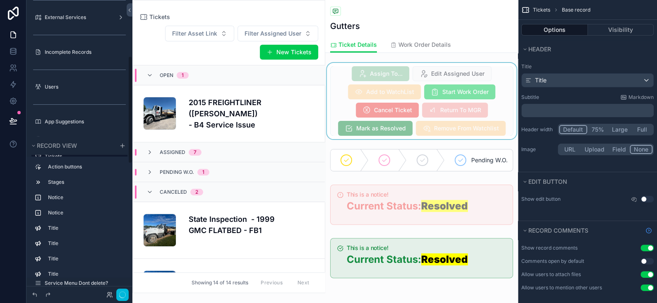
scroll to position [220, 0]
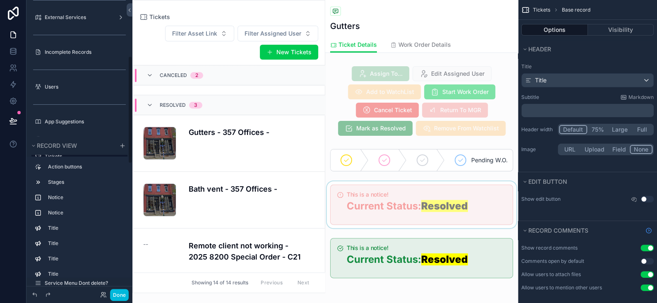
click at [437, 202] on div "scrollable content" at bounding box center [421, 204] width 193 height 47
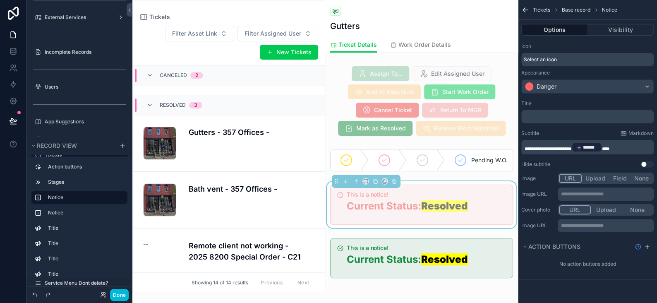
click at [571, 147] on span "**********" at bounding box center [547, 148] width 47 height 5
click at [605, 147] on span "****" at bounding box center [600, 148] width 7 height 5
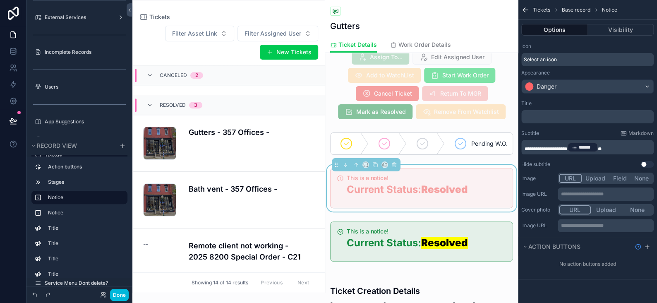
scroll to position [0, 0]
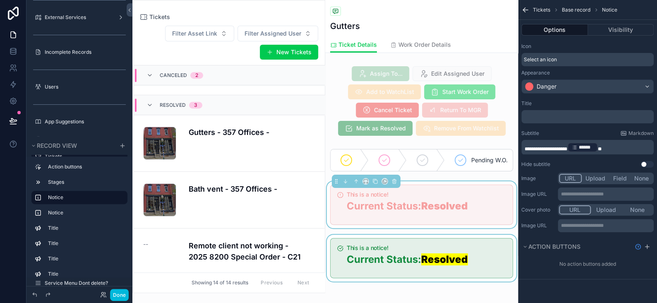
click at [411, 254] on div "scrollable content" at bounding box center [421, 257] width 193 height 47
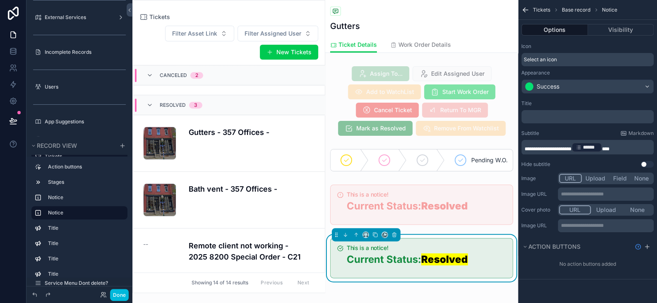
click at [571, 146] on span "**********" at bounding box center [547, 148] width 47 height 5
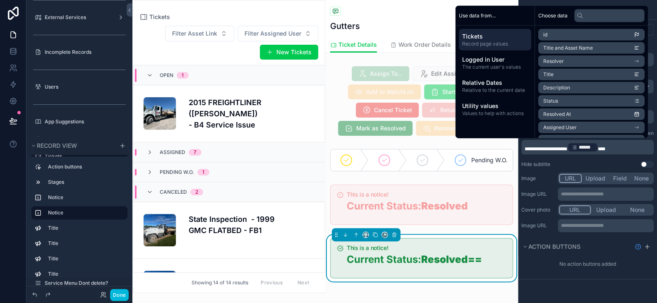
scroll to position [220, 0]
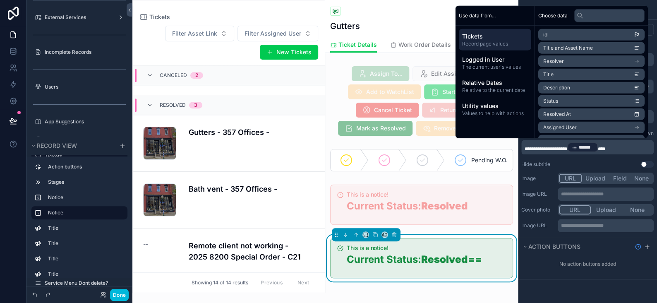
click at [605, 147] on span "****" at bounding box center [600, 148] width 7 height 5
click at [121, 295] on button "Done" at bounding box center [119, 295] width 19 height 12
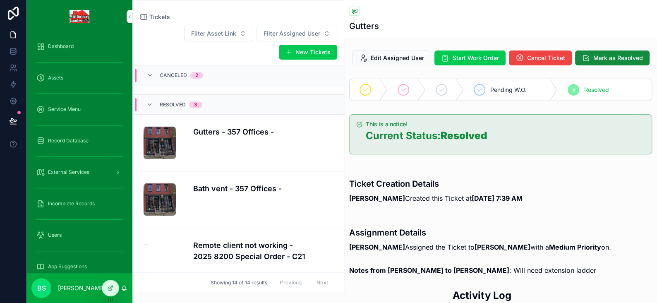
click at [206, 79] on div "Canceled 2" at bounding box center [174, 75] width 76 height 13
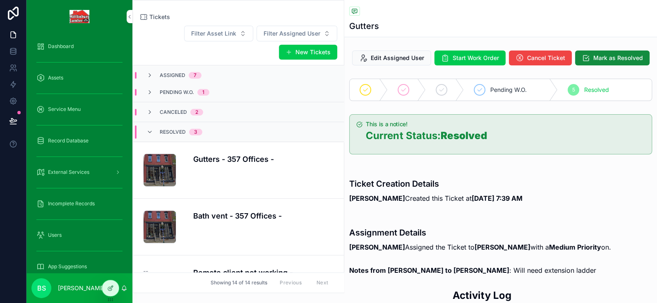
scroll to position [24, 0]
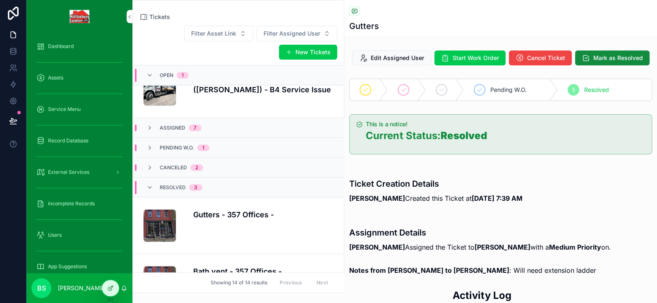
click at [160, 168] on span "Canceled" at bounding box center [173, 167] width 27 height 7
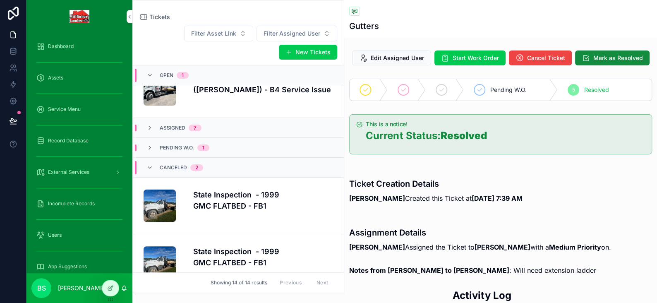
click at [233, 195] on h4 "State Inspection - 1999 GMC FLATBED - FB1" at bounding box center [263, 200] width 141 height 22
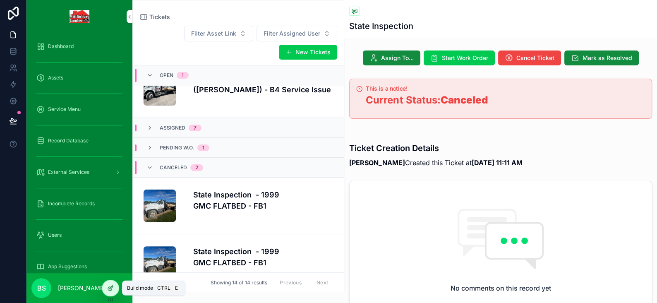
click at [114, 289] on div at bounding box center [110, 288] width 17 height 16
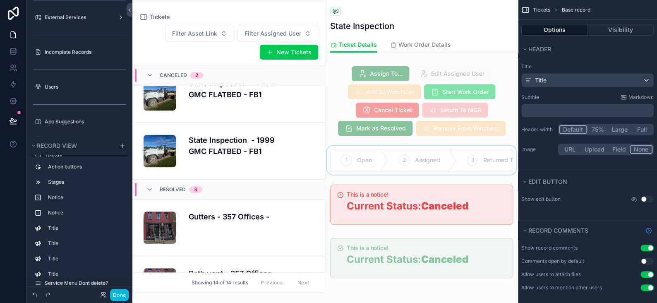
drag, startPoint x: 387, startPoint y: 174, endPoint x: 486, endPoint y: 172, distance: 99.3
click at [486, 172] on div "scrollable content" at bounding box center [421, 160] width 193 height 29
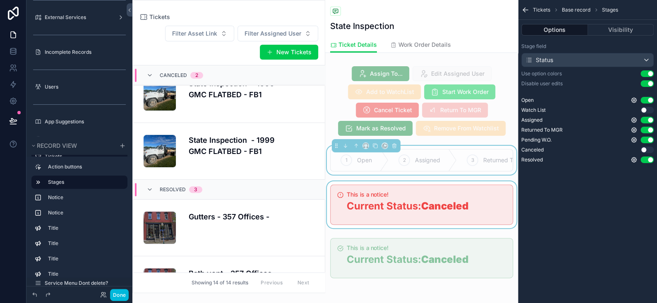
click at [401, 220] on div "scrollable content" at bounding box center [421, 204] width 193 height 47
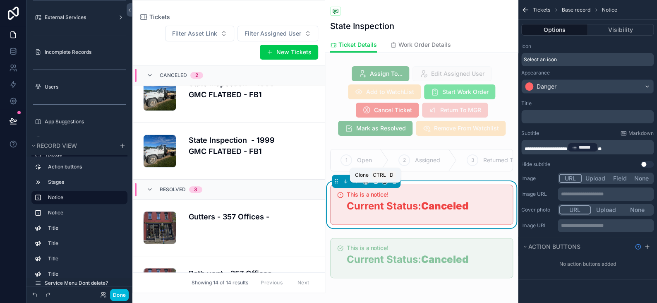
click at [375, 184] on icon "scrollable content" at bounding box center [375, 181] width 6 height 6
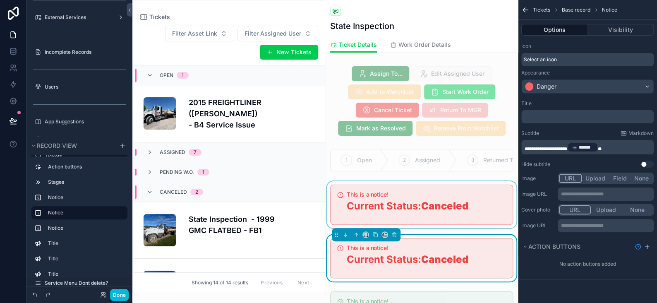
scroll to position [136, 0]
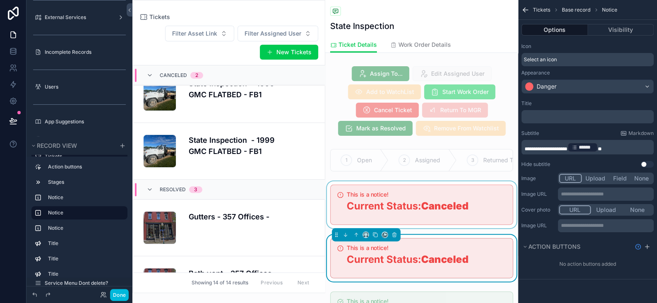
click at [431, 210] on div "scrollable content" at bounding box center [421, 204] width 193 height 47
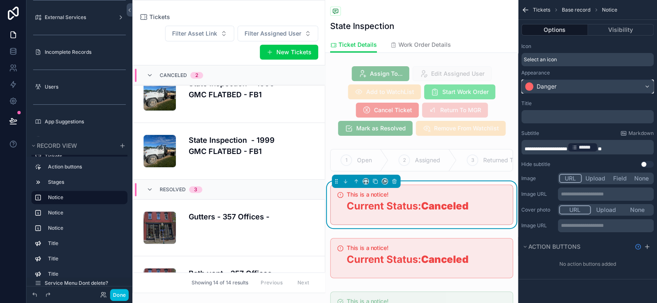
click at [544, 88] on div "Danger" at bounding box center [546, 86] width 20 height 8
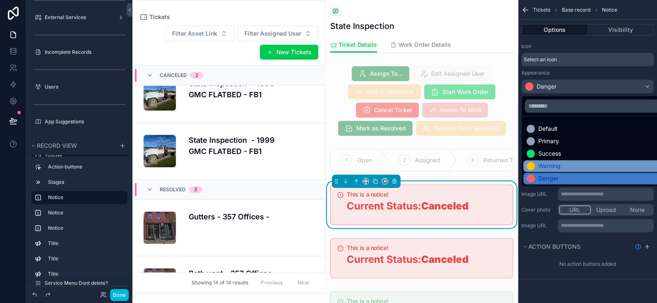
click at [542, 165] on div "Warning" at bounding box center [549, 166] width 22 height 8
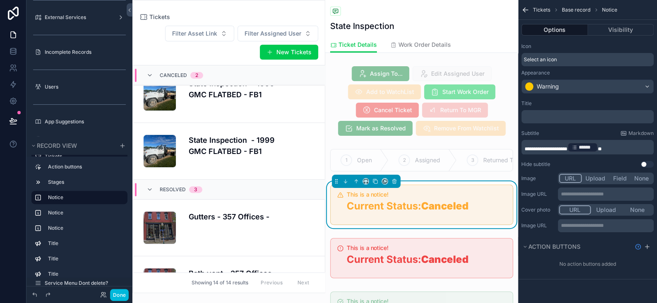
click at [610, 146] on p "**********" at bounding box center [587, 147] width 127 height 12
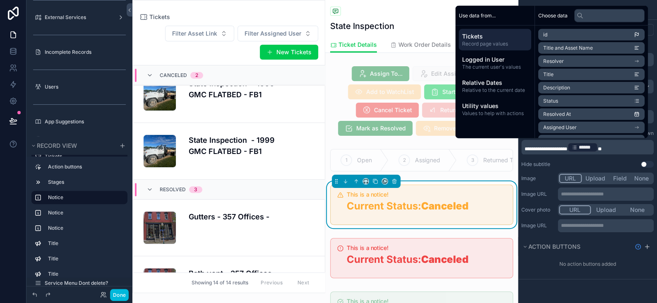
click at [537, 288] on div "**********" at bounding box center [587, 146] width 139 height 292
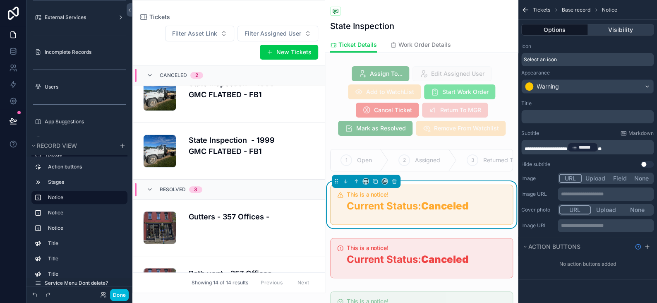
click at [622, 30] on button "Visibility" at bounding box center [621, 30] width 66 height 12
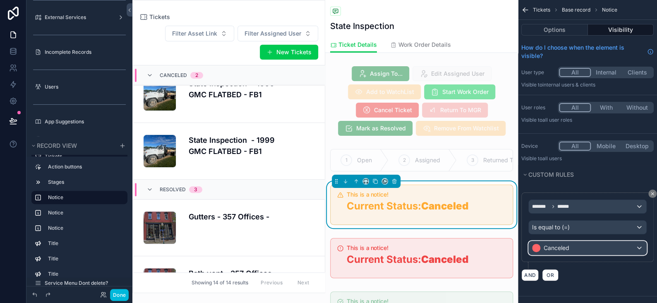
click at [562, 248] on span "Canceled" at bounding box center [556, 248] width 26 height 8
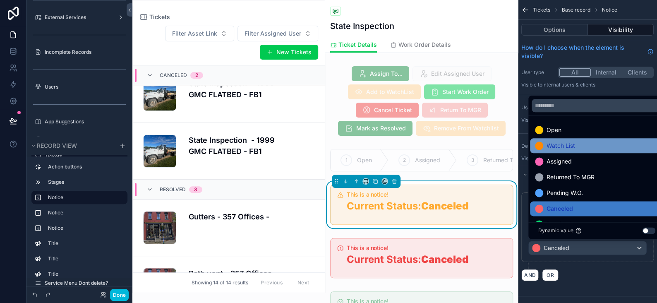
click at [564, 146] on span "Watch List" at bounding box center [560, 146] width 29 height 10
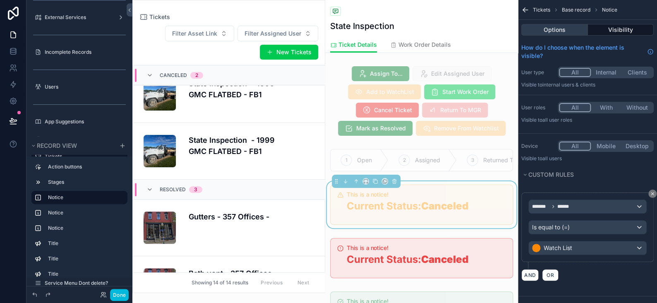
click at [559, 31] on button "Options" at bounding box center [554, 30] width 67 height 12
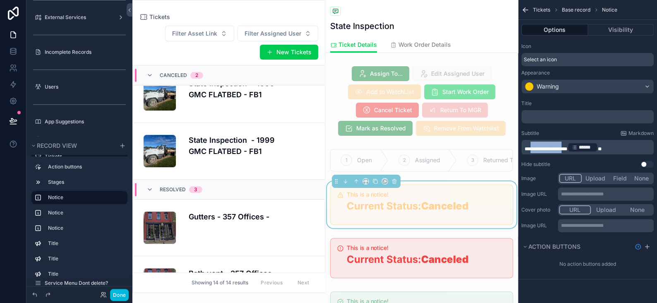
drag, startPoint x: 567, startPoint y: 147, endPoint x: 532, endPoint y: 147, distance: 35.6
click at [532, 147] on span "**********" at bounding box center [545, 148] width 43 height 5
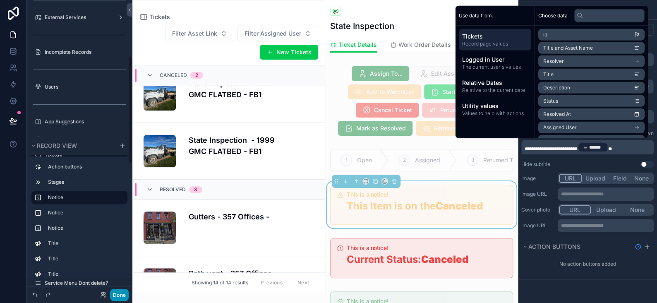
click at [114, 291] on button "Done" at bounding box center [119, 295] width 19 height 12
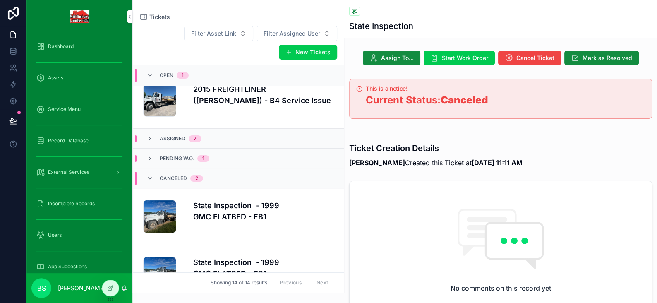
scroll to position [0, 0]
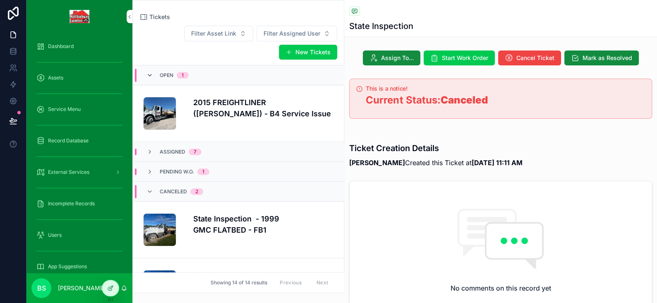
click at [148, 74] on icon "scrollable content" at bounding box center [149, 75] width 7 height 7
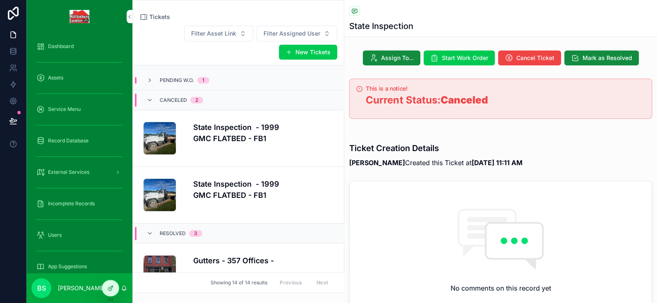
scroll to position [163, 0]
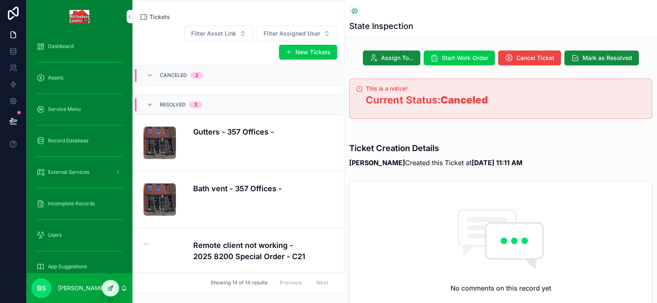
click at [113, 288] on icon at bounding box center [110, 287] width 7 height 7
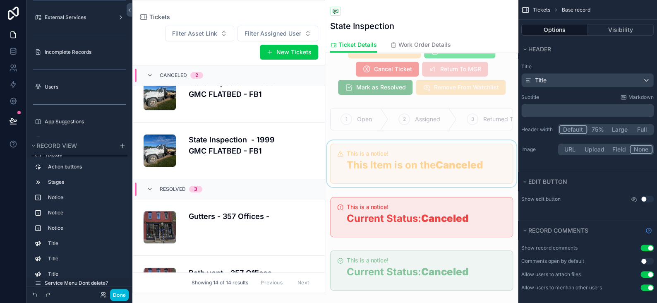
scroll to position [41, 0]
click at [431, 162] on div "scrollable content" at bounding box center [421, 163] width 193 height 47
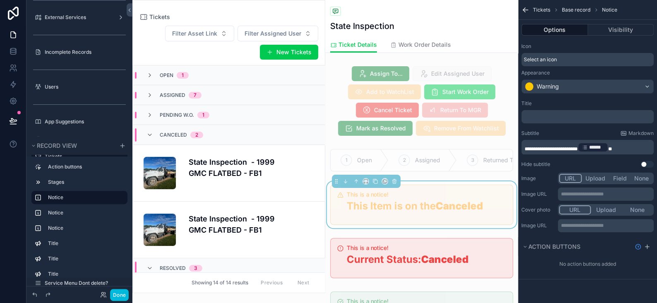
scroll to position [79, 0]
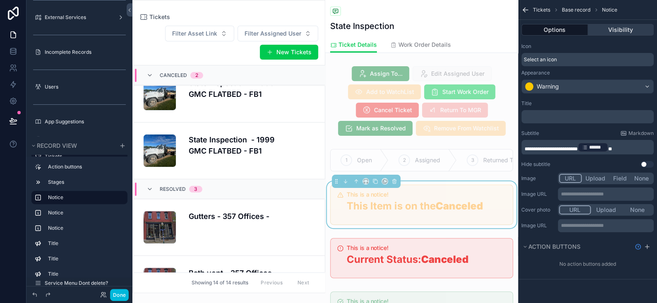
click at [605, 35] on button "Visibility" at bounding box center [621, 30] width 66 height 12
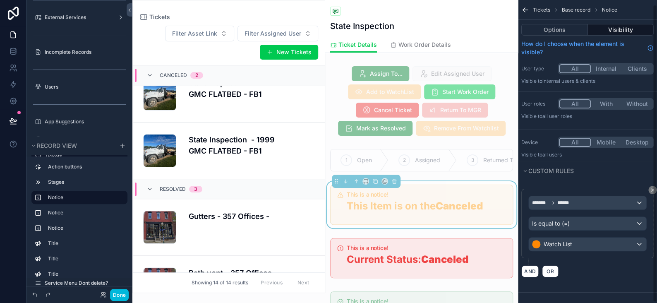
scroll to position [5, 0]
click at [551, 31] on button "Options" at bounding box center [554, 30] width 67 height 12
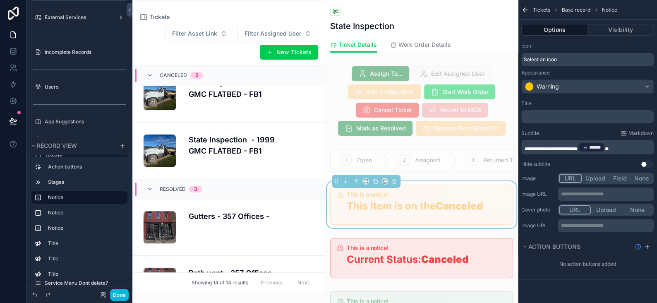
scroll to position [0, 0]
drag, startPoint x: 393, startPoint y: 172, endPoint x: 438, endPoint y: 176, distance: 44.8
click at [438, 174] on div "scrollable content" at bounding box center [421, 160] width 193 height 29
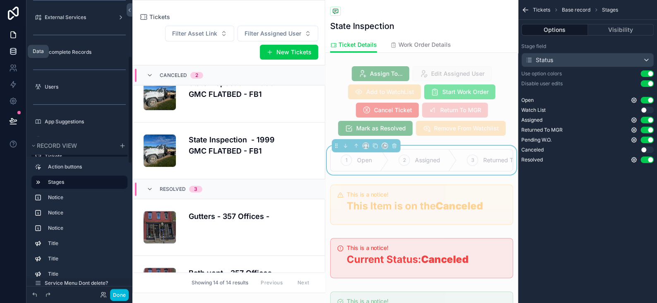
click at [9, 52] on icon at bounding box center [13, 51] width 8 height 8
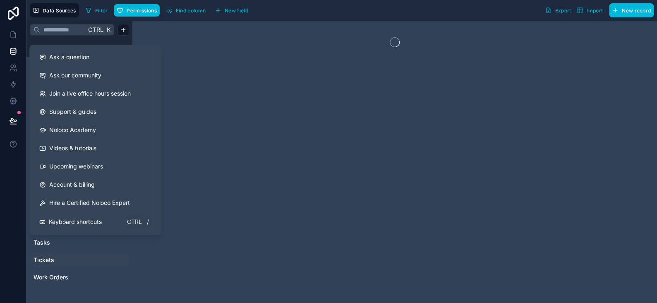
click at [47, 256] on span "Tickets" at bounding box center [43, 260] width 21 height 8
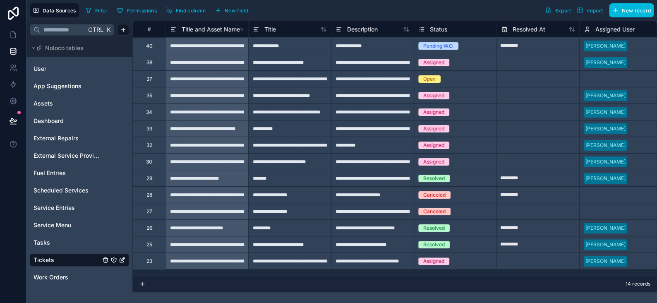
click at [431, 29] on span "Status" at bounding box center [438, 29] width 17 height 8
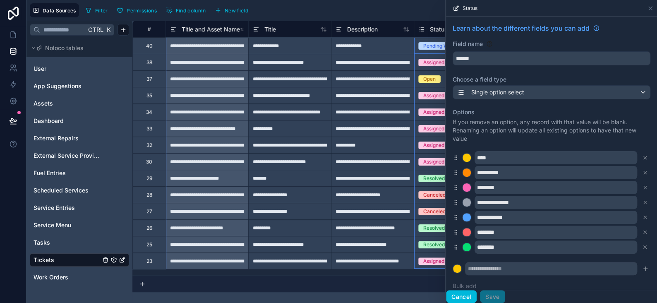
click at [459, 299] on button "Cancel" at bounding box center [461, 296] width 31 height 13
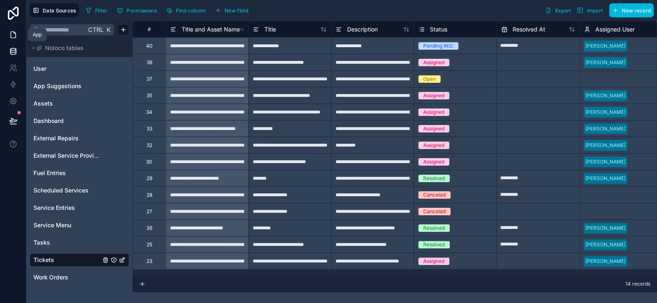
click at [12, 36] on icon at bounding box center [13, 35] width 8 height 8
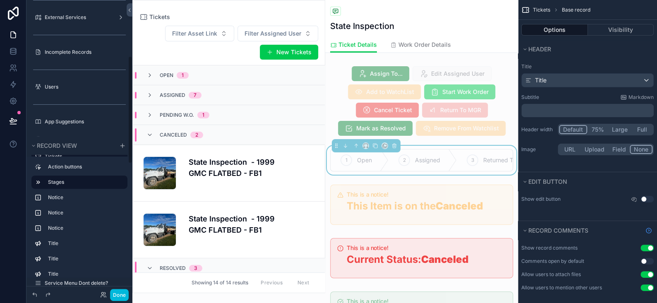
scroll to position [79, 0]
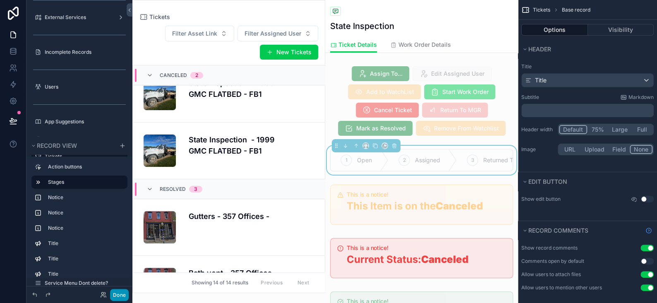
click at [115, 295] on button "Done" at bounding box center [119, 295] width 19 height 12
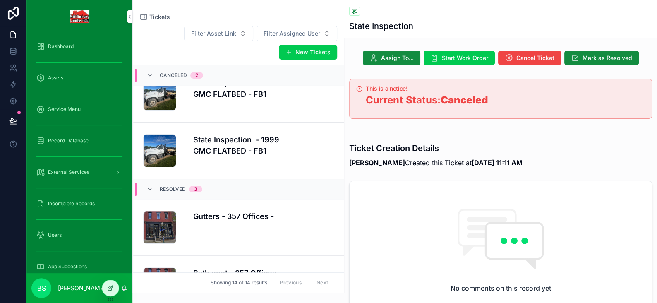
click at [112, 285] on icon at bounding box center [111, 286] width 3 height 3
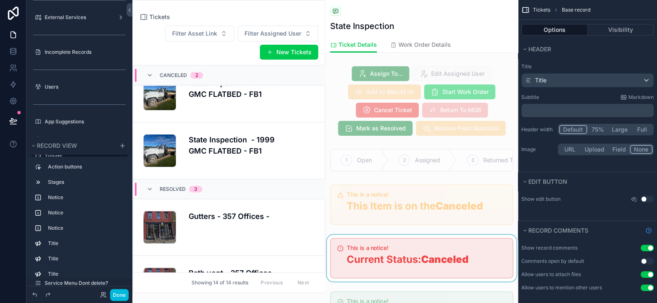
click at [418, 249] on div "scrollable content" at bounding box center [421, 257] width 193 height 47
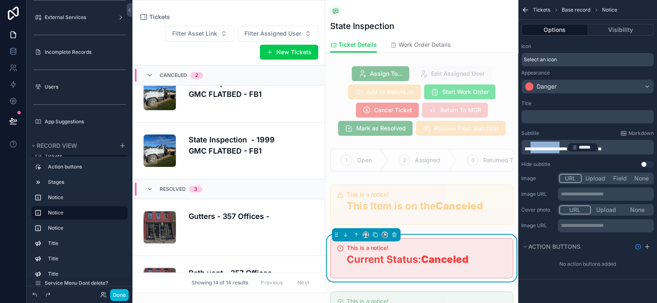
drag, startPoint x: 566, startPoint y: 148, endPoint x: 533, endPoint y: 147, distance: 33.9
click at [533, 147] on span "**********" at bounding box center [545, 148] width 43 height 5
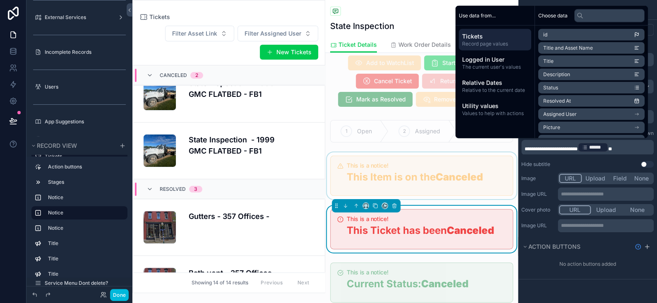
scroll to position [41, 0]
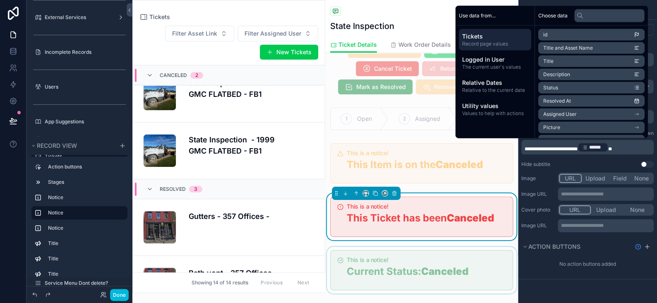
click at [389, 269] on div "scrollable content" at bounding box center [421, 269] width 193 height 47
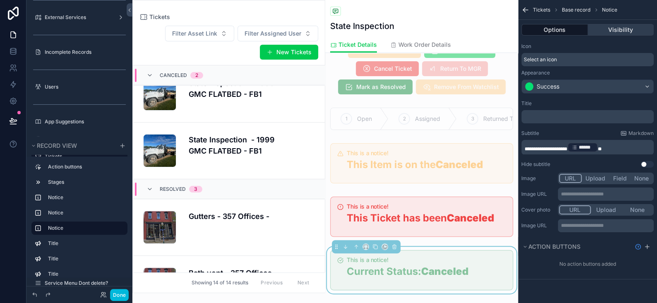
click at [612, 27] on button "Visibility" at bounding box center [621, 30] width 66 height 12
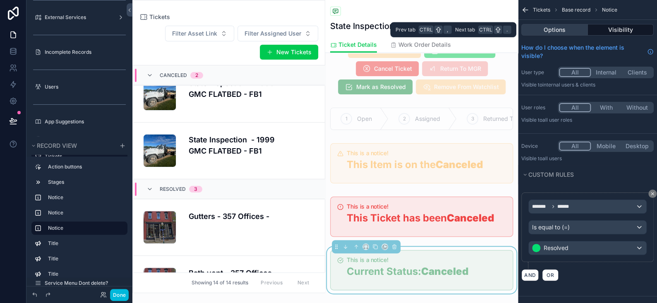
click at [557, 29] on button "Options" at bounding box center [554, 30] width 67 height 12
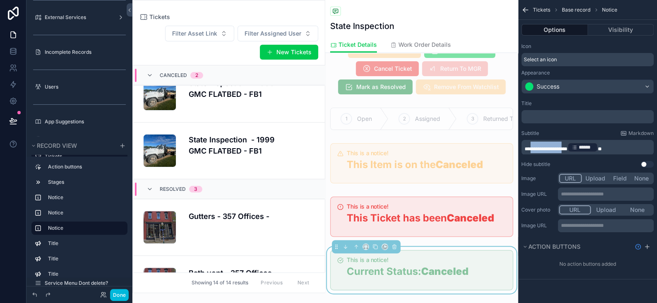
drag, startPoint x: 568, startPoint y: 147, endPoint x: 532, endPoint y: 146, distance: 36.0
click at [532, 146] on span "**********" at bounding box center [545, 148] width 43 height 5
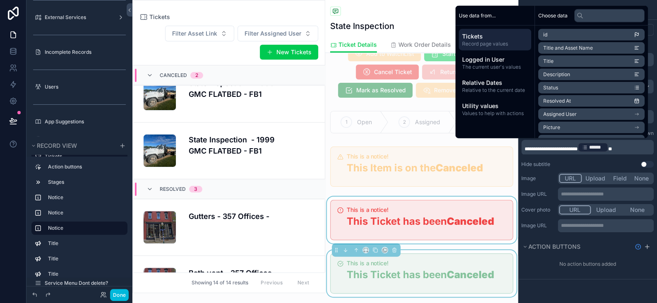
scroll to position [124, 0]
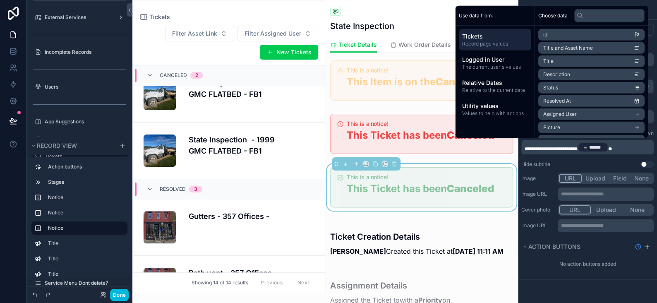
click at [110, 299] on div "Done" at bounding box center [112, 295] width 33 height 12
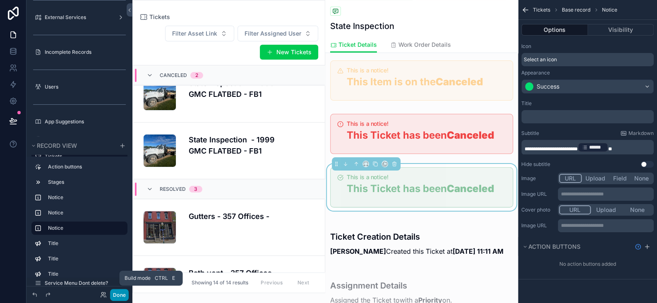
click at [119, 296] on button "Done" at bounding box center [119, 295] width 19 height 12
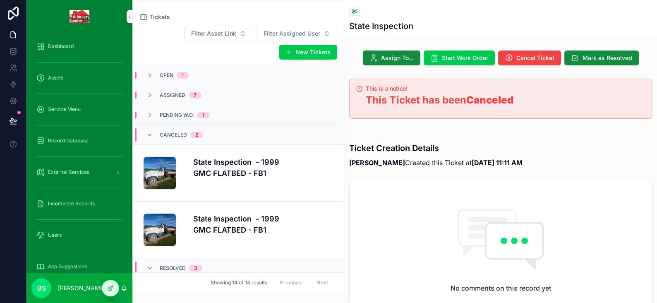
scroll to position [79, 0]
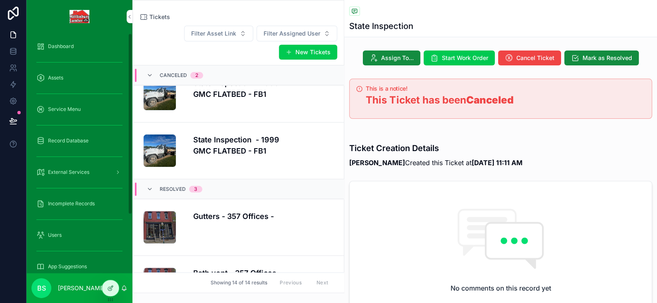
click at [272, 138] on h4 "State Inspection - 1999 GMC FLATBED - FB1" at bounding box center [263, 145] width 141 height 22
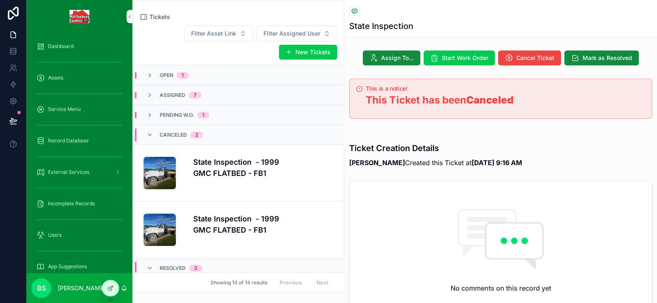
click at [173, 114] on span "Pending W.O." at bounding box center [177, 115] width 34 height 7
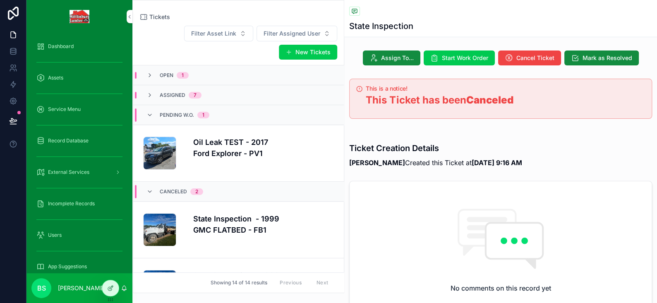
click at [238, 141] on h4 "Oil Leak TEST - 2017 Ford Explorer - PV1" at bounding box center [263, 147] width 141 height 22
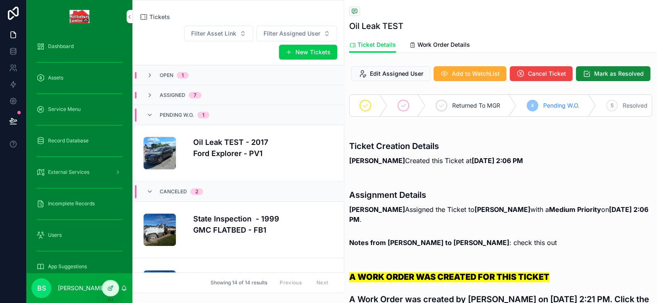
click at [174, 94] on span "Assigned" at bounding box center [173, 95] width 26 height 7
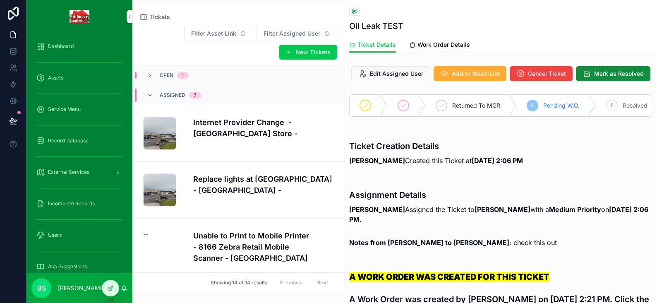
click at [261, 129] on h4 "Internet Provider Change - [GEOGRAPHIC_DATA] Store -" at bounding box center [263, 128] width 141 height 22
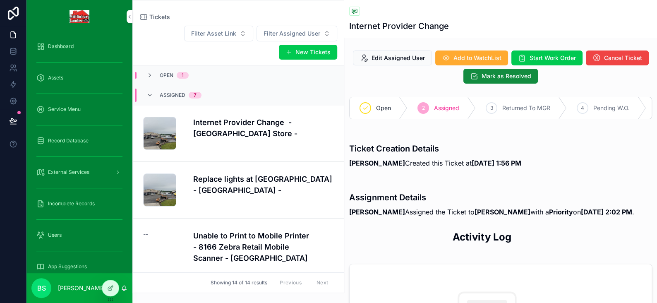
click at [165, 75] on span "Open" at bounding box center [167, 75] width 14 height 7
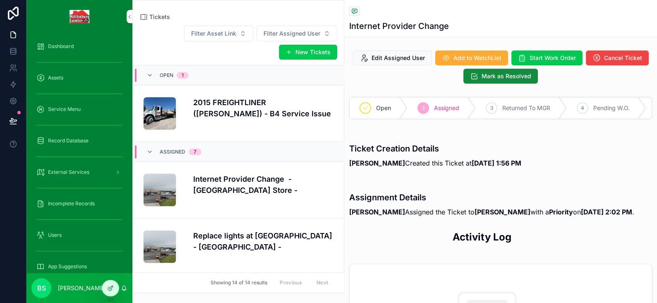
click at [275, 117] on h4 "2015 FREIGHTLINER ([PERSON_NAME]) - B4 Service Issue" at bounding box center [263, 108] width 141 height 22
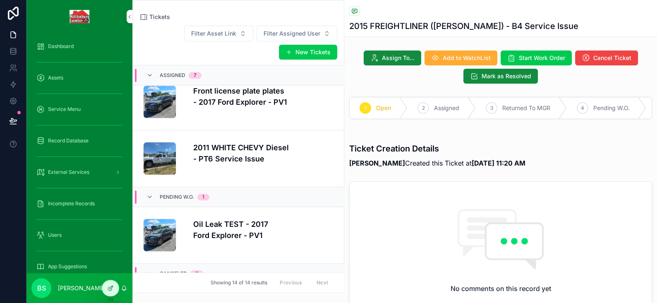
scroll to position [579, 0]
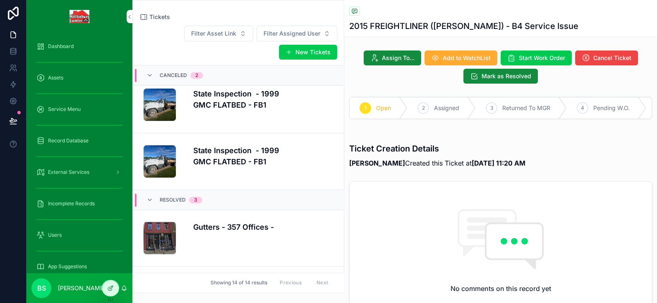
click at [225, 224] on h4 "Gutters - 357 Offices -" at bounding box center [263, 226] width 141 height 11
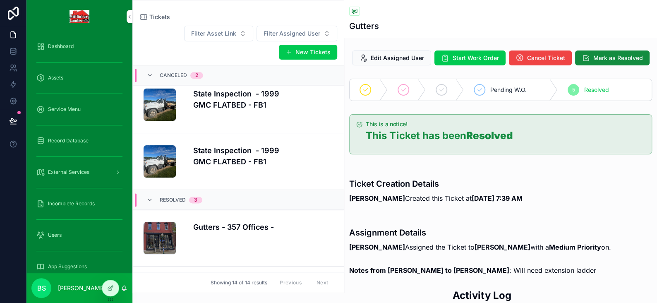
click at [234, 164] on h4 "State Inspection - 1999 GMC FLATBED - FB1" at bounding box center [263, 156] width 141 height 22
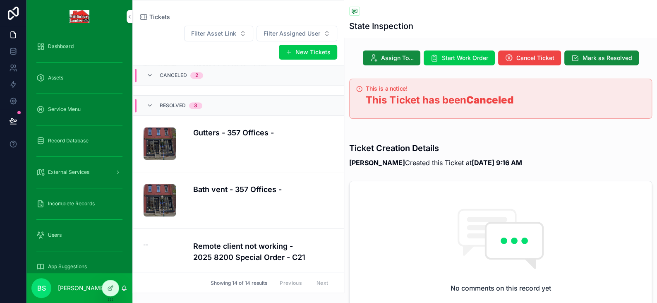
scroll to position [425, 0]
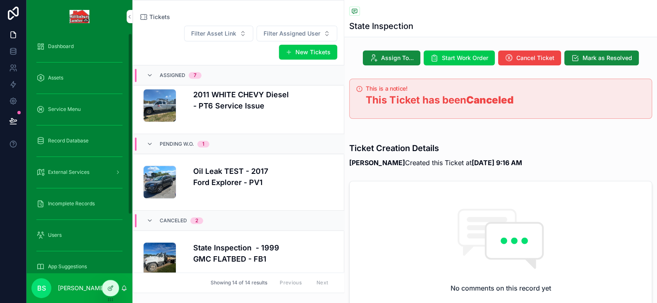
click at [58, 44] on span "Dashboard" at bounding box center [61, 46] width 26 height 7
